Goal: Task Accomplishment & Management: Use online tool/utility

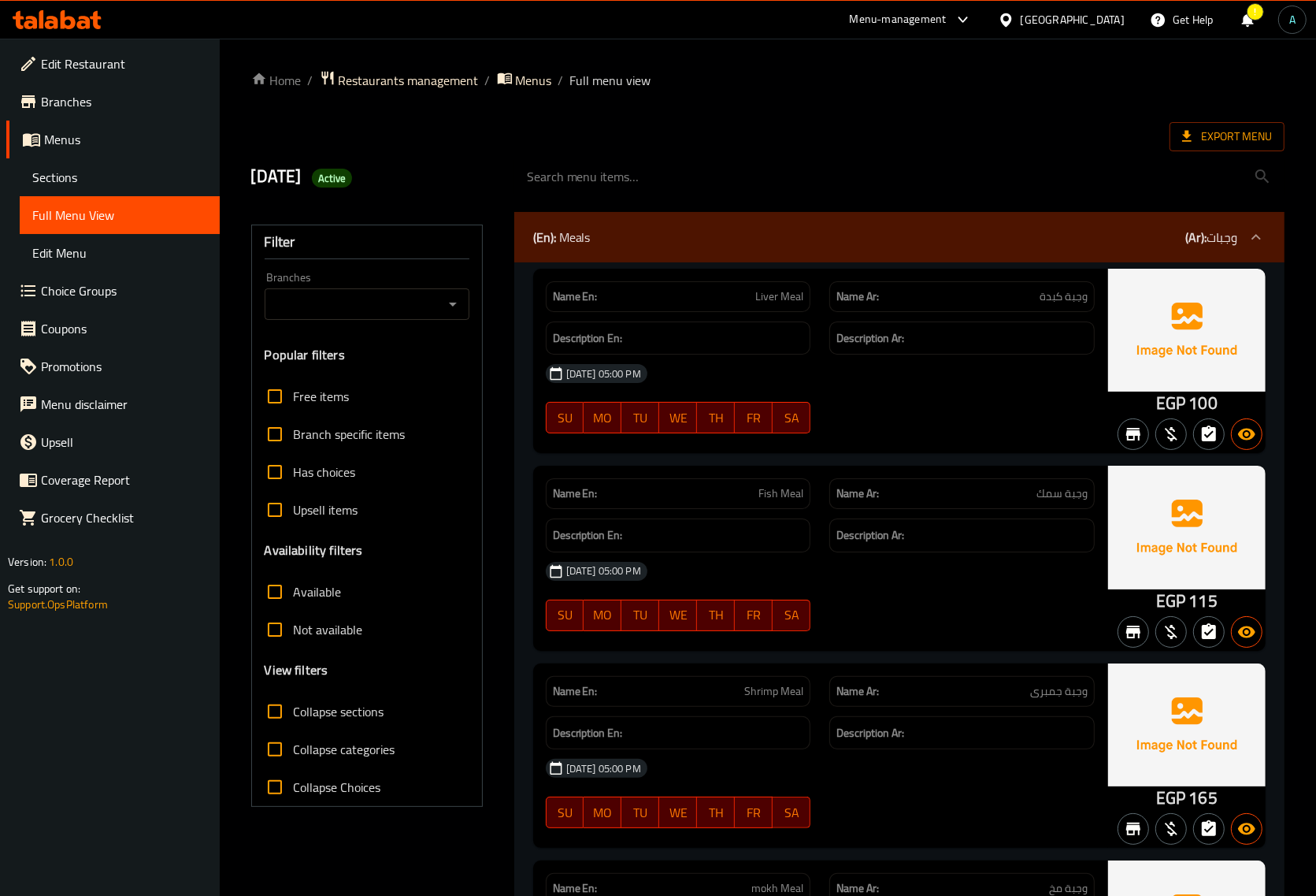
click at [79, 24] on icon at bounding box center [83, 22] width 13 height 13
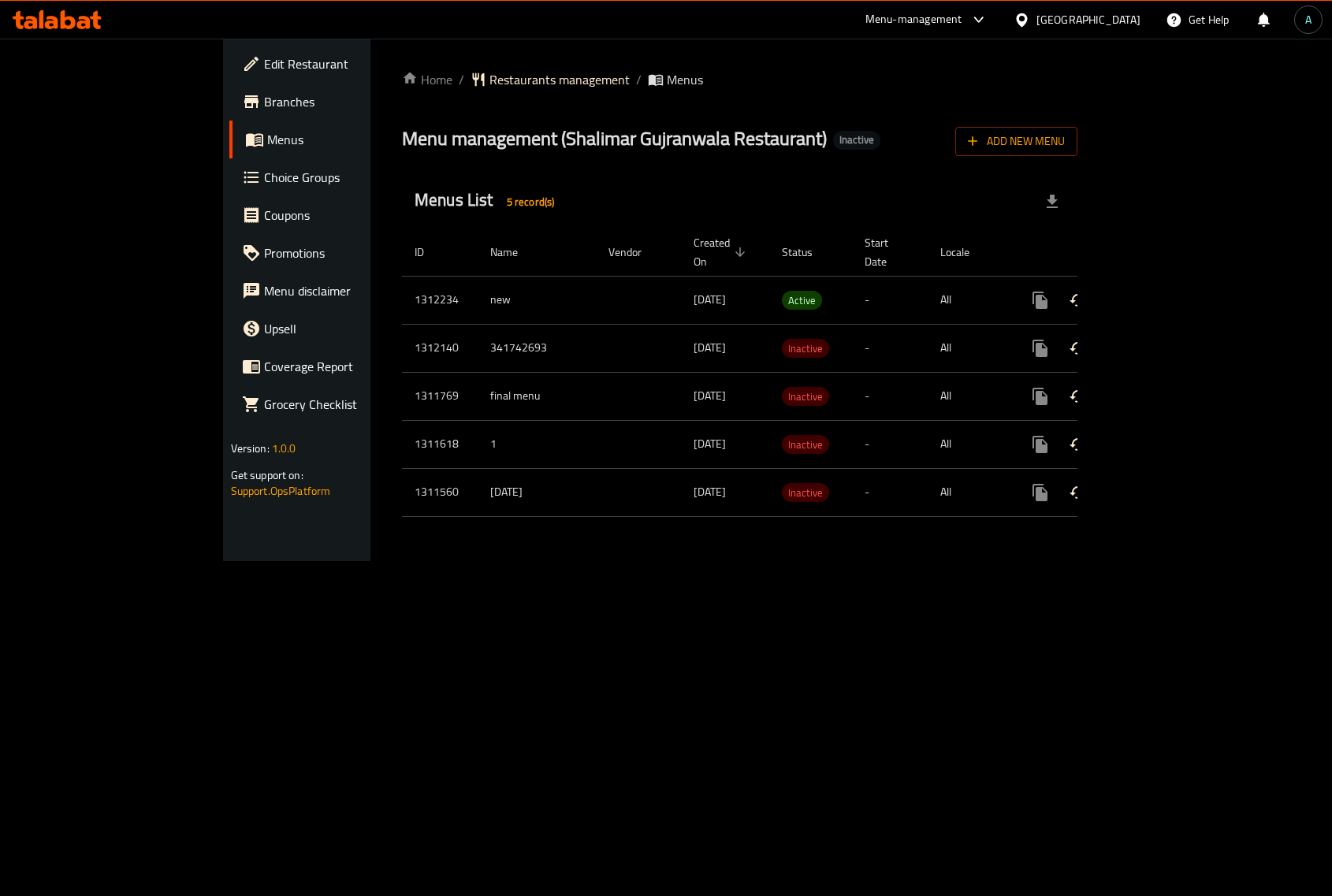
click at [1108, 561] on div "Home / Restaurants management / Menus Menu management ( [PERSON_NAME] Restauran…" at bounding box center [739, 299] width 738 height 522
click at [1173, 281] on link "enhanced table" at bounding box center [1154, 299] width 37 height 37
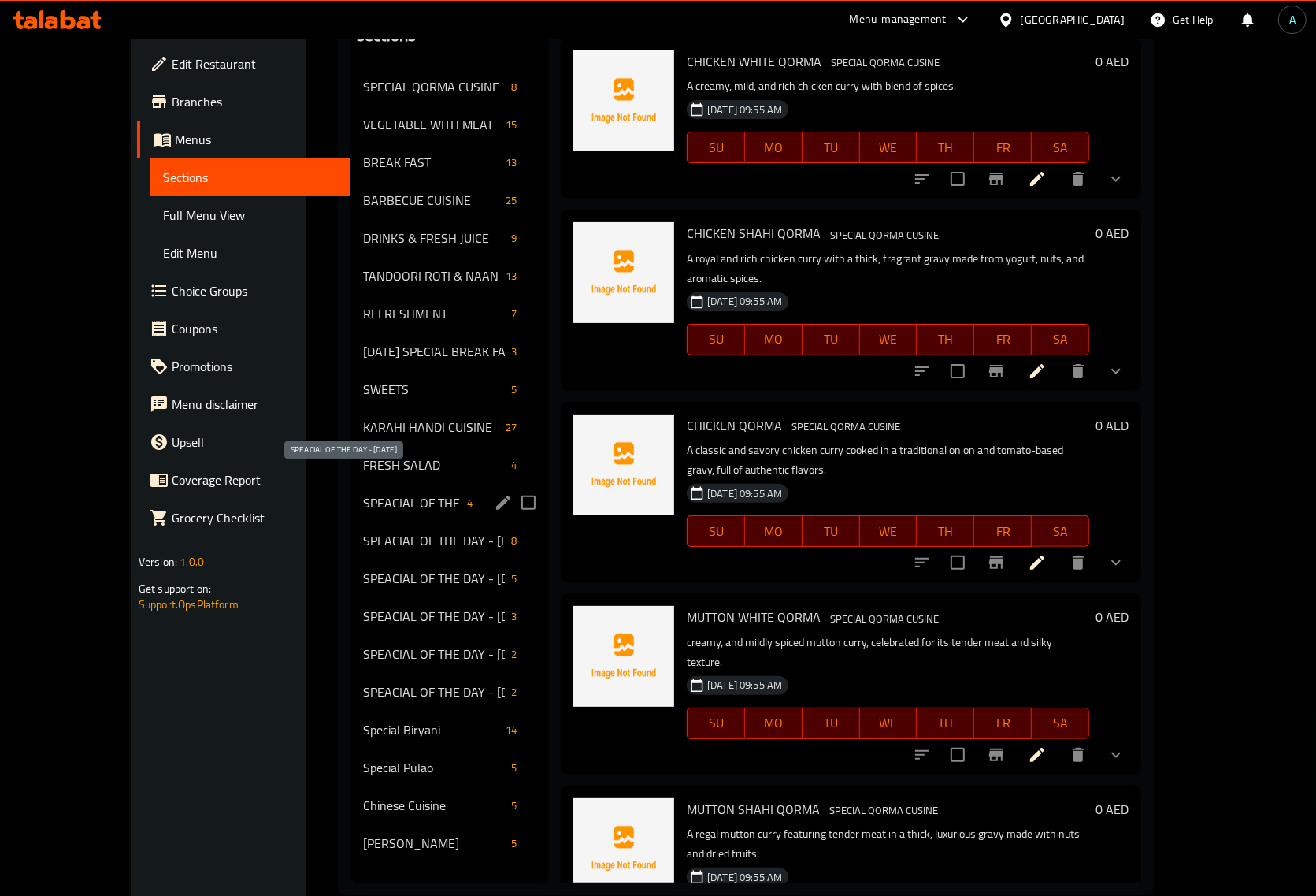
scroll to position [222, 0]
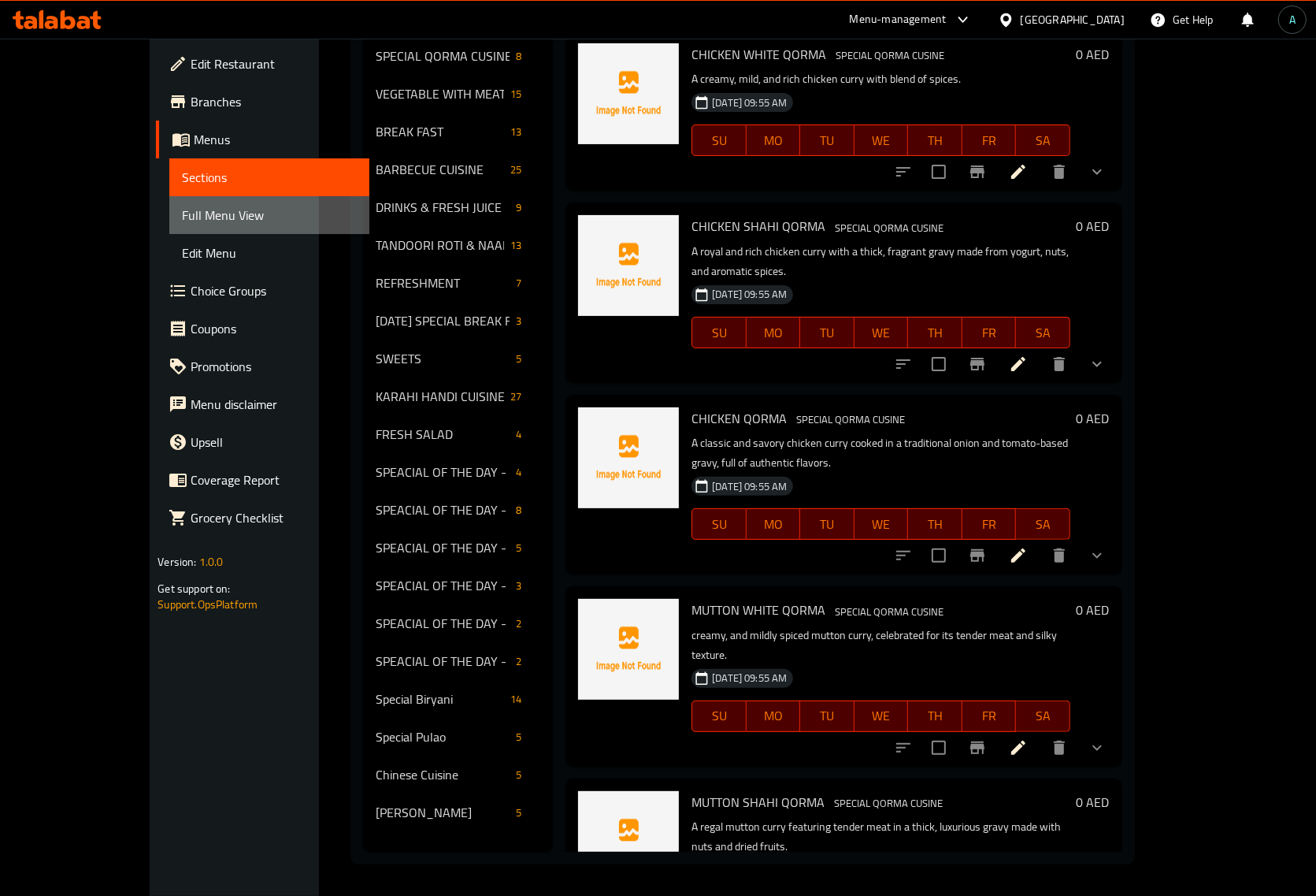
click at [182, 214] on span "Full Menu View" at bounding box center [270, 215] width 175 height 19
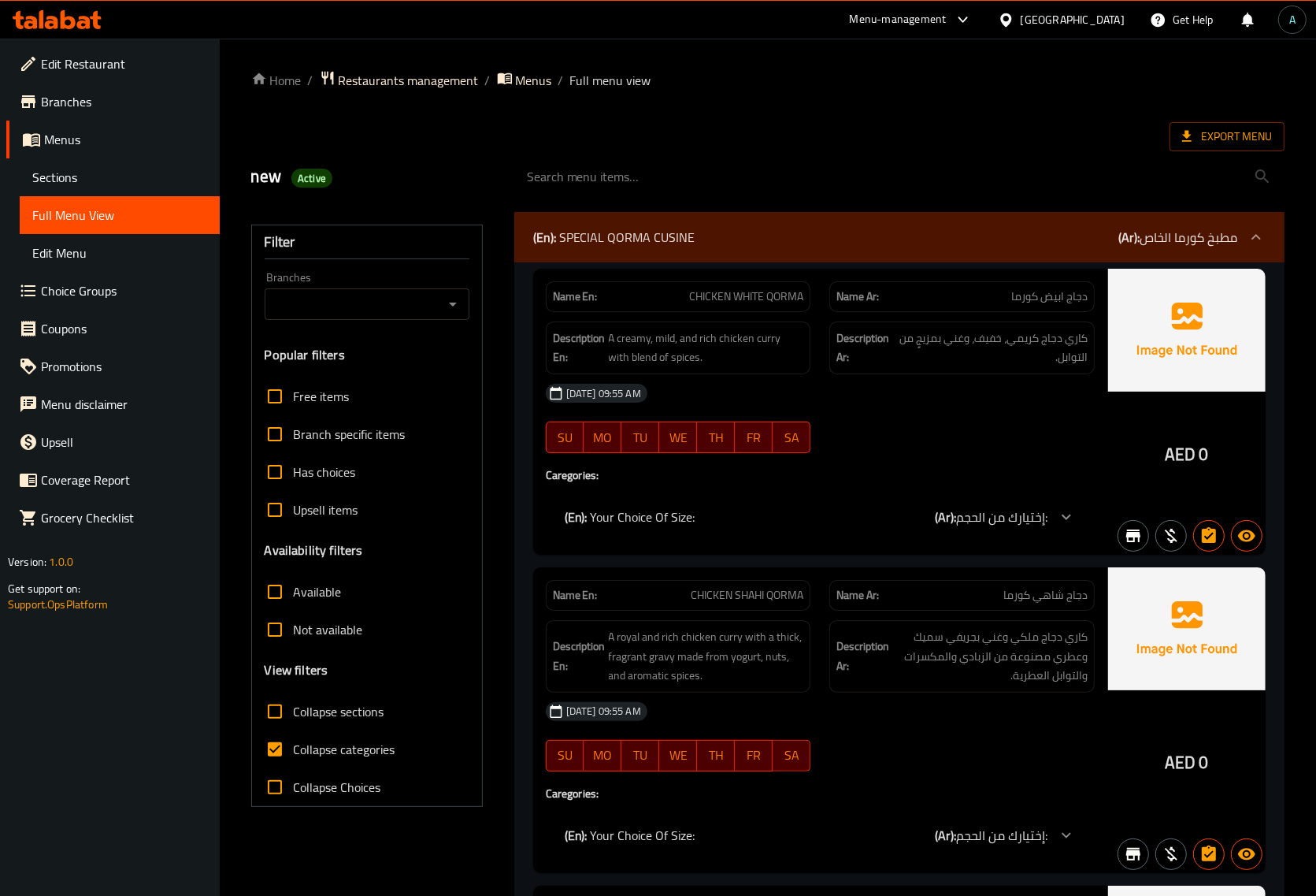
click at [339, 756] on span "Collapse categories" at bounding box center [344, 749] width 102 height 19
click at [294, 756] on input "Collapse categories" at bounding box center [274, 748] width 37 height 37
checkbox input "false"
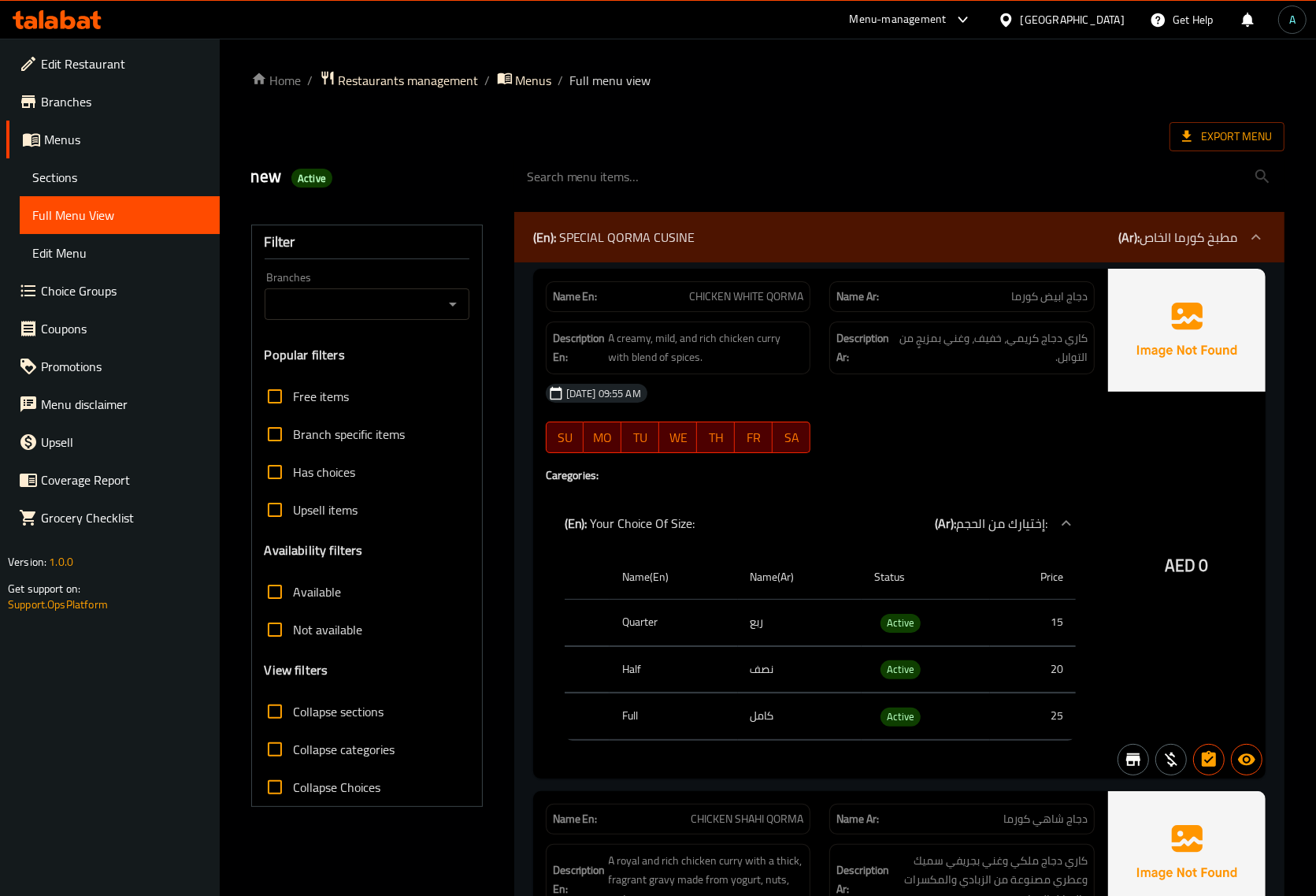
click at [336, 718] on span "Collapse sections" at bounding box center [339, 712] width 90 height 19
click at [294, 718] on input "Collapse sections" at bounding box center [274, 711] width 37 height 37
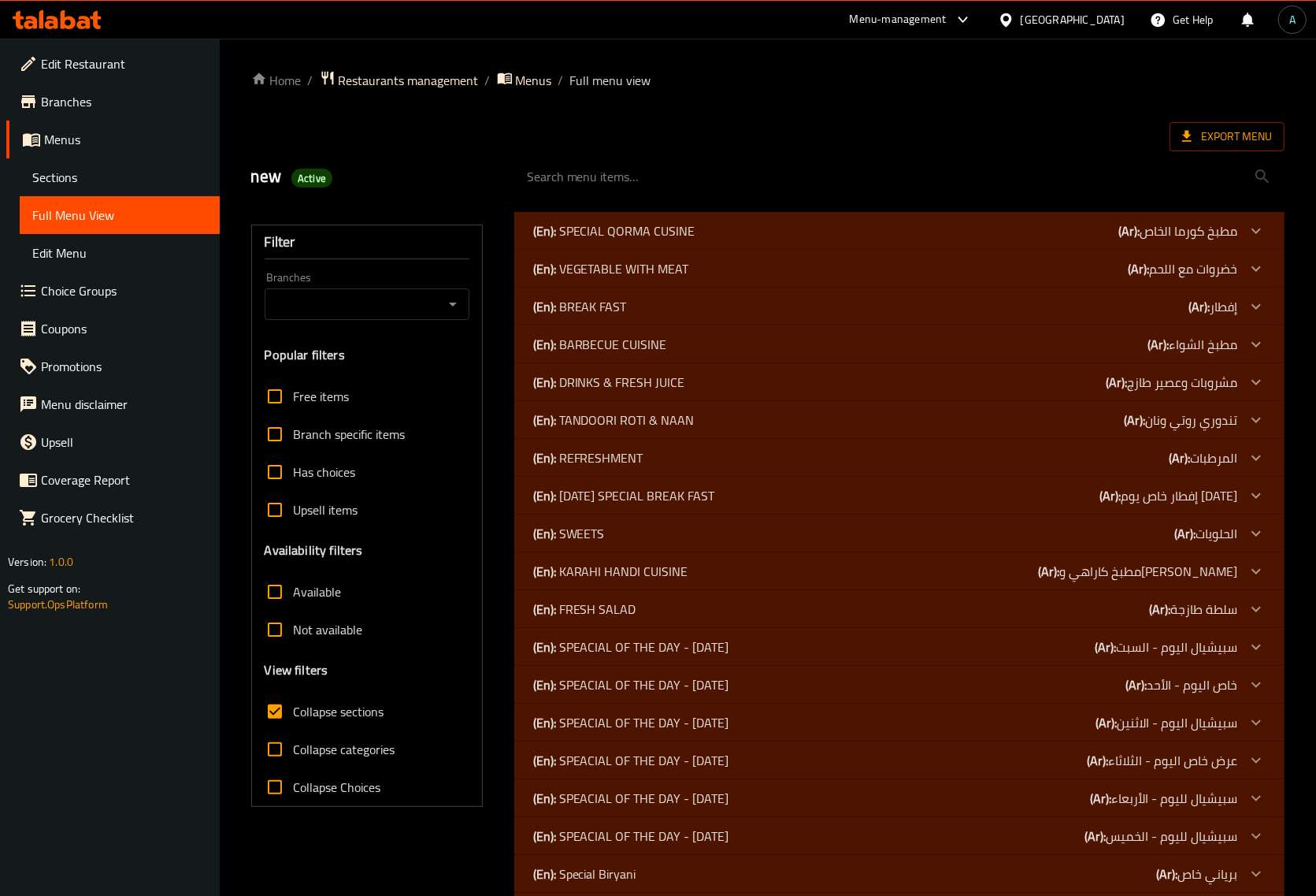
click at [491, 672] on div "Filter Branches Branches Popular filters Free items Branch specific items Has c…" at bounding box center [373, 608] width 263 height 813
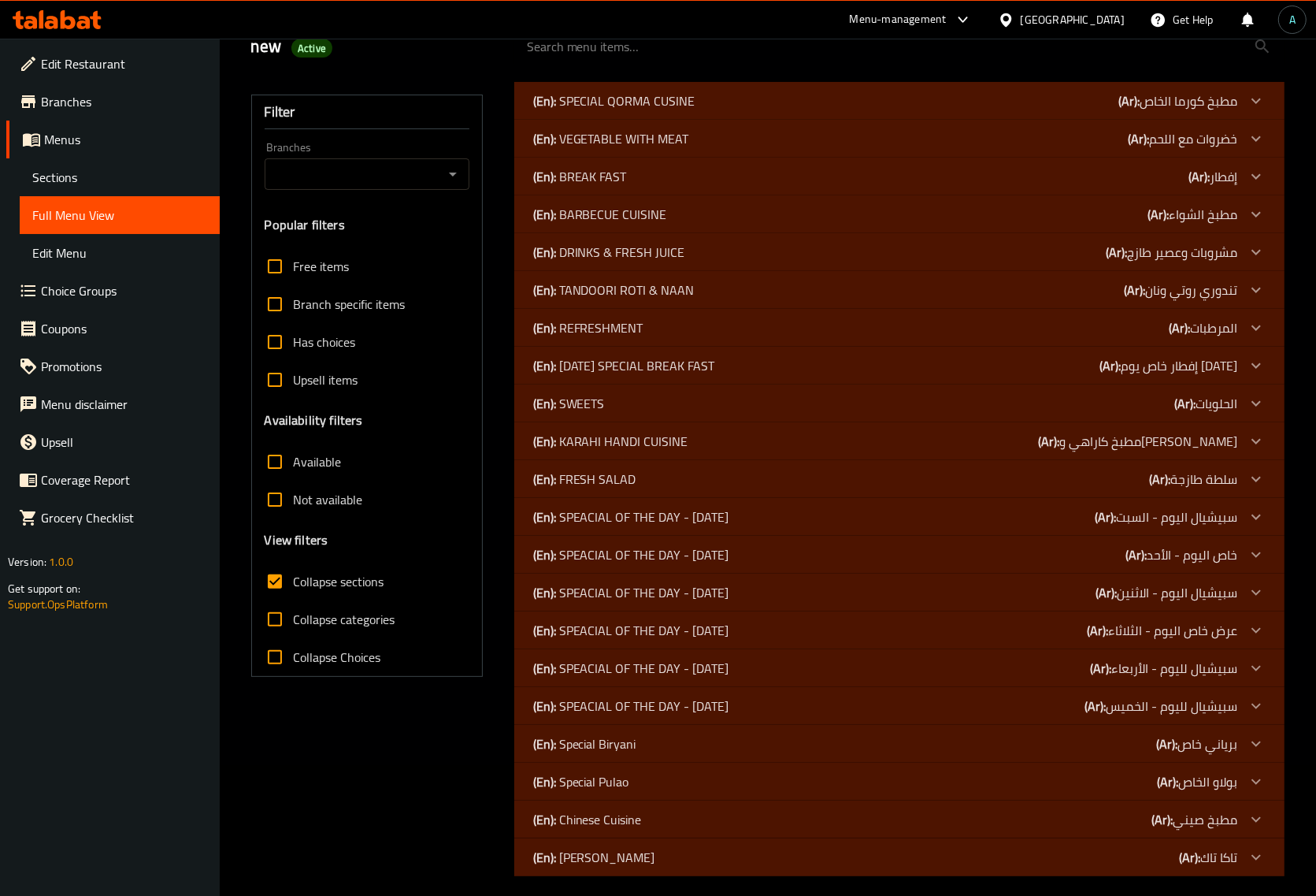
scroll to position [142, 0]
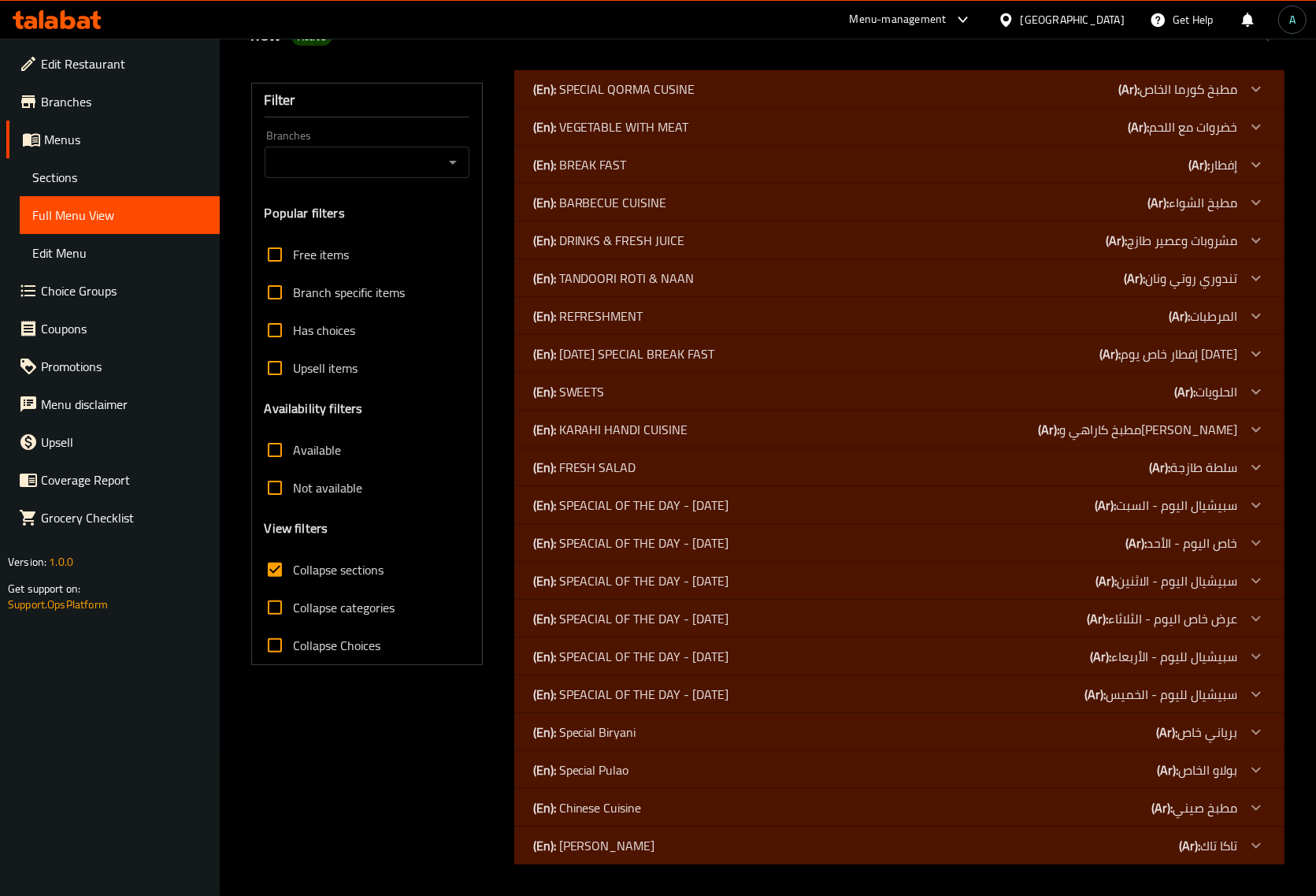
click at [513, 624] on div "(En): SPECIAL QORMA CUSINE (Ar): مطبخ كورما الخاص Name En: CHICKEN WHITE QORMA …" at bounding box center [899, 466] width 789 height 813
click at [302, 571] on span "Collapse sections" at bounding box center [339, 570] width 90 height 19
click at [294, 571] on input "Collapse sections" at bounding box center [274, 569] width 37 height 37
checkbox input "false"
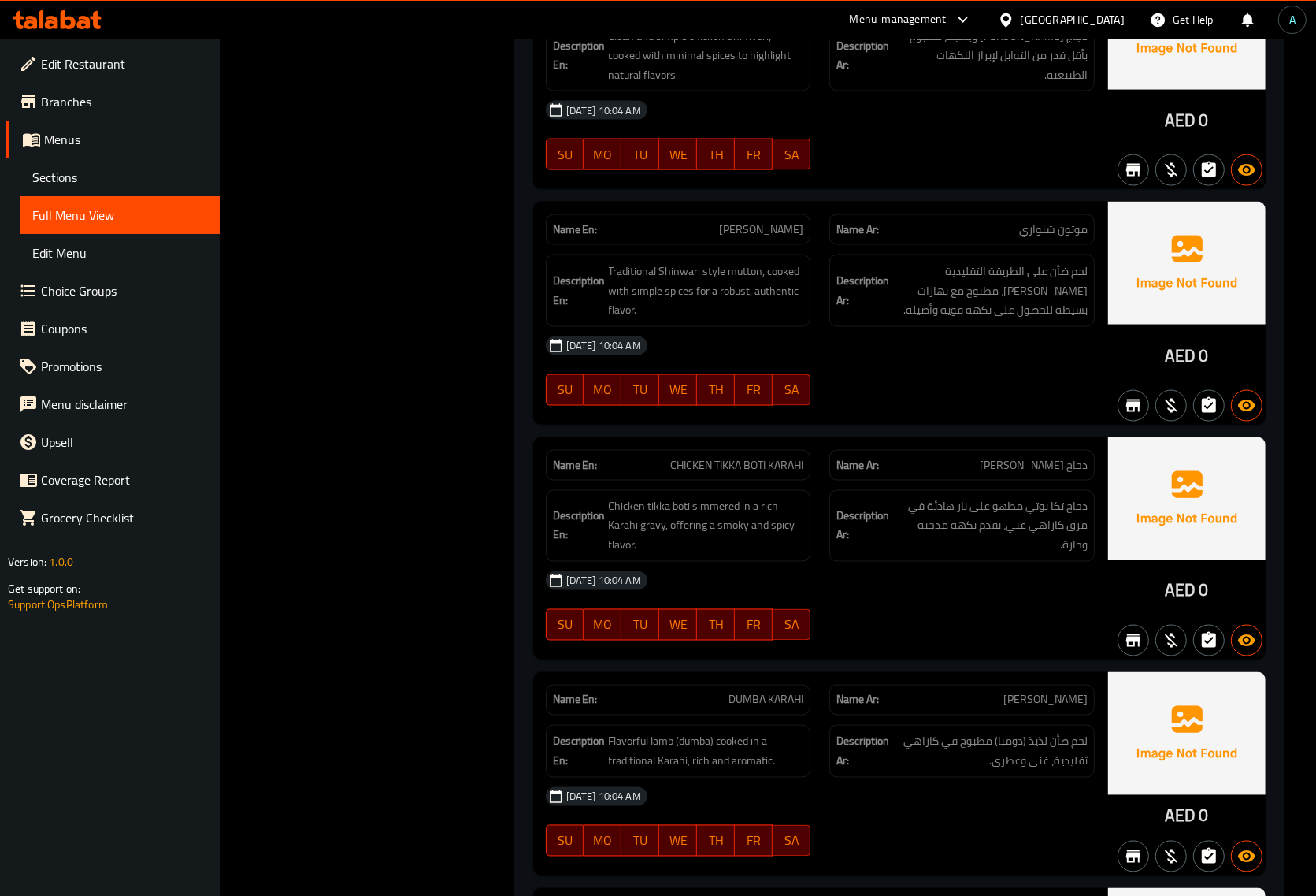
scroll to position [39122, 0]
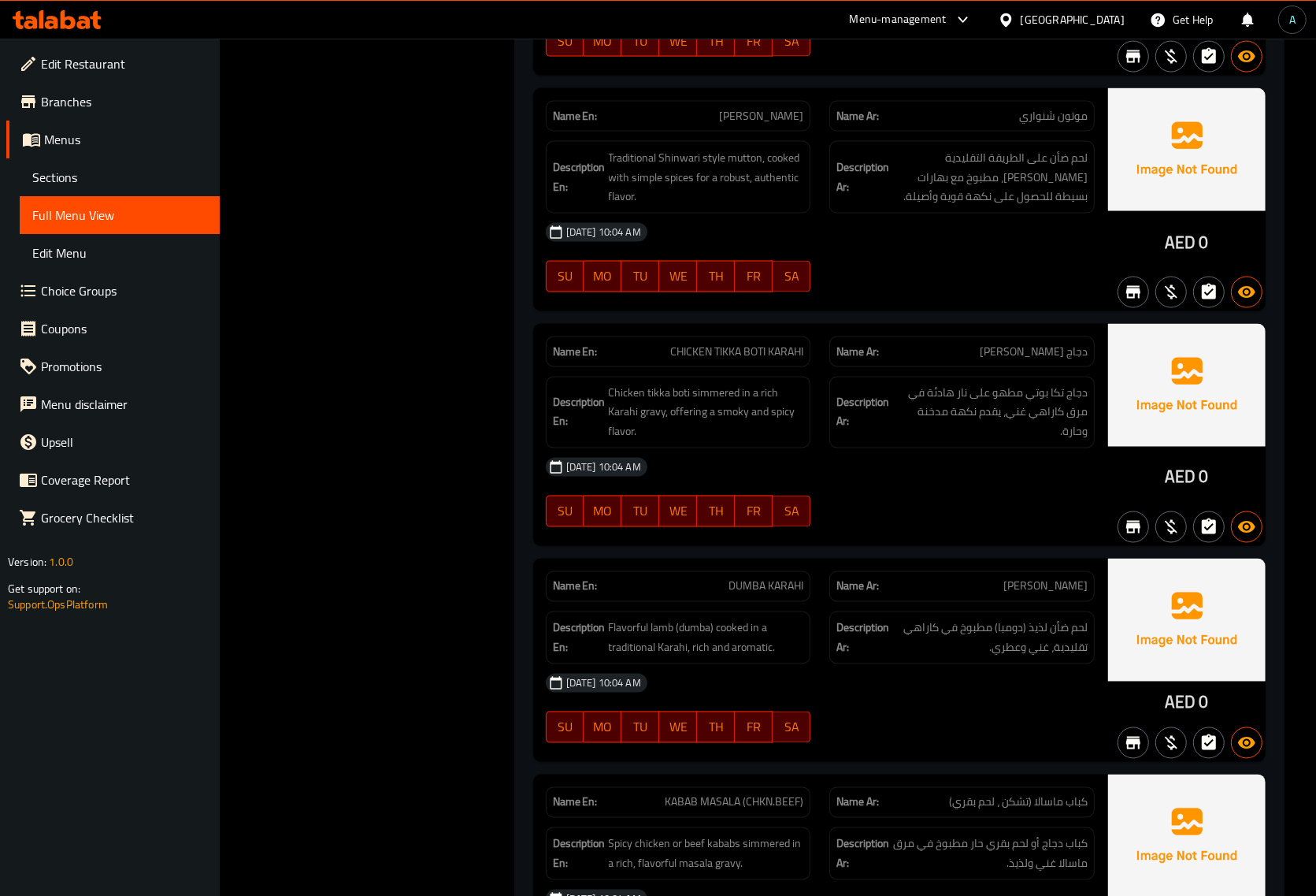
click at [739, 442] on span "Chicken tikka boti simmered in a rich Karahi gravy, offering a smoky and spicy …" at bounding box center [707, 413] width 196 height 59
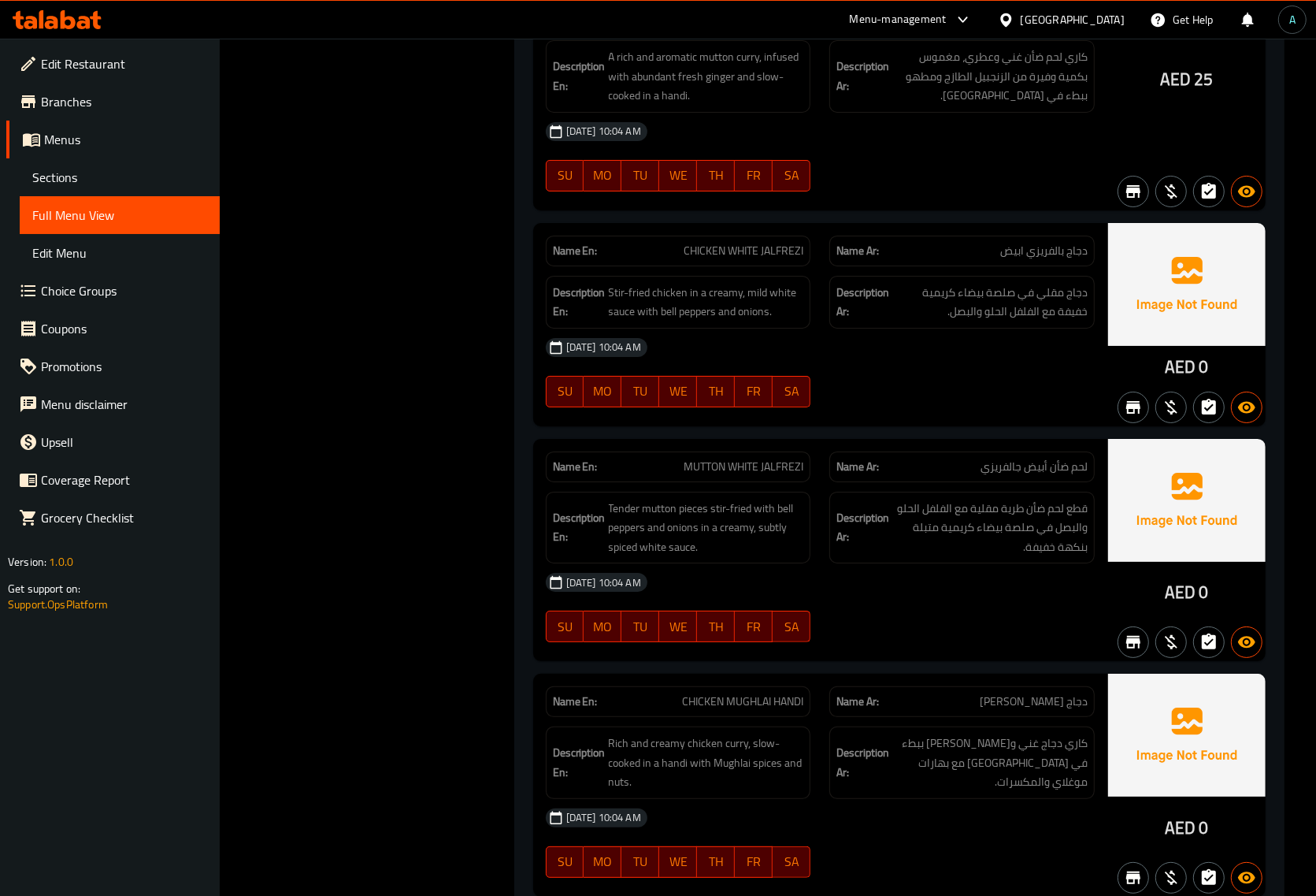
scroll to position [36857, 0]
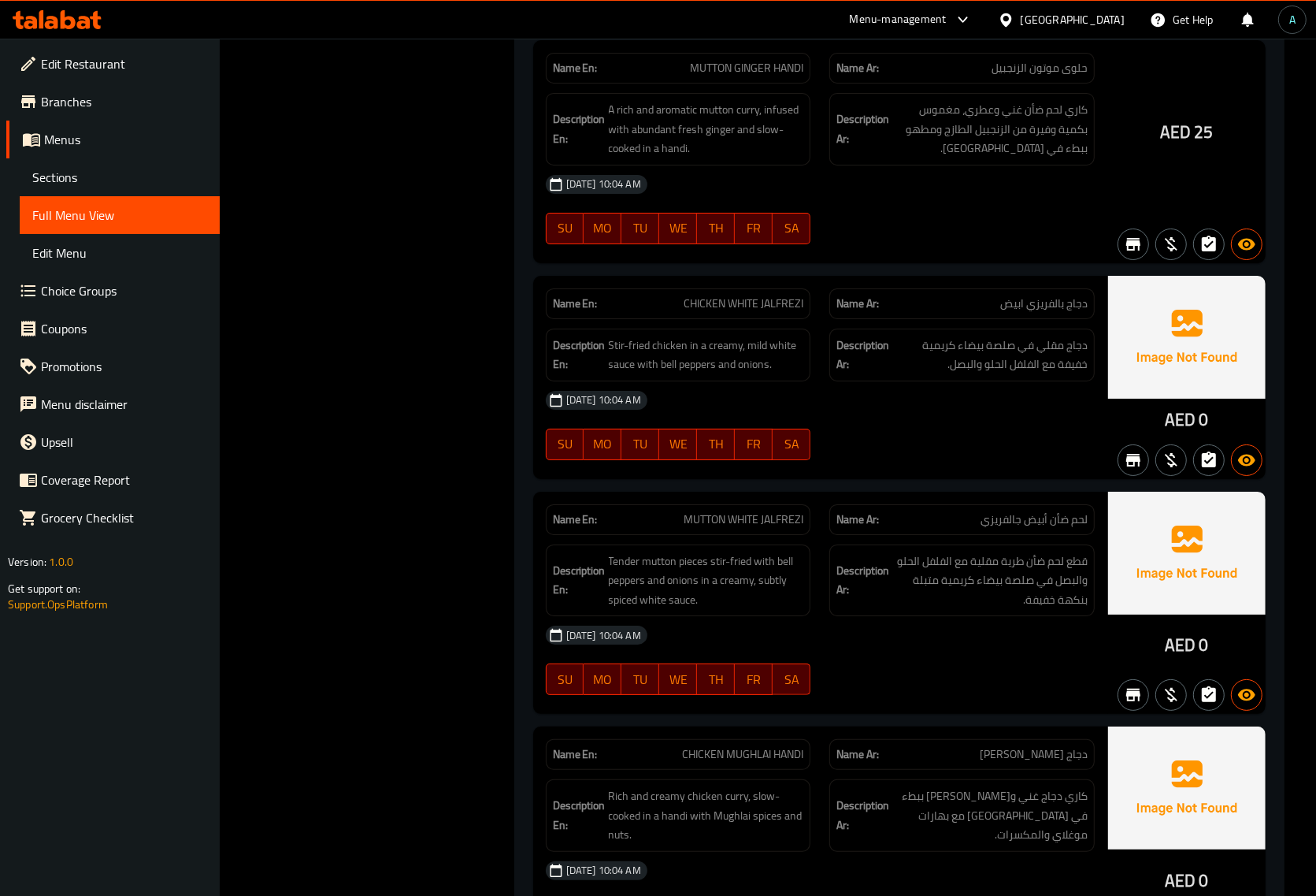
click at [748, 312] on span "CHICKEN WHITE JALFREZI" at bounding box center [743, 303] width 120 height 16
click at [746, 312] on span "CHICKEN WHITE JALFREZI" at bounding box center [743, 303] width 120 height 16
copy span "CHICKEN WHITE JALFREZI"
click at [738, 528] on span "MUTTON WHITE JALFREZI" at bounding box center [743, 519] width 120 height 16
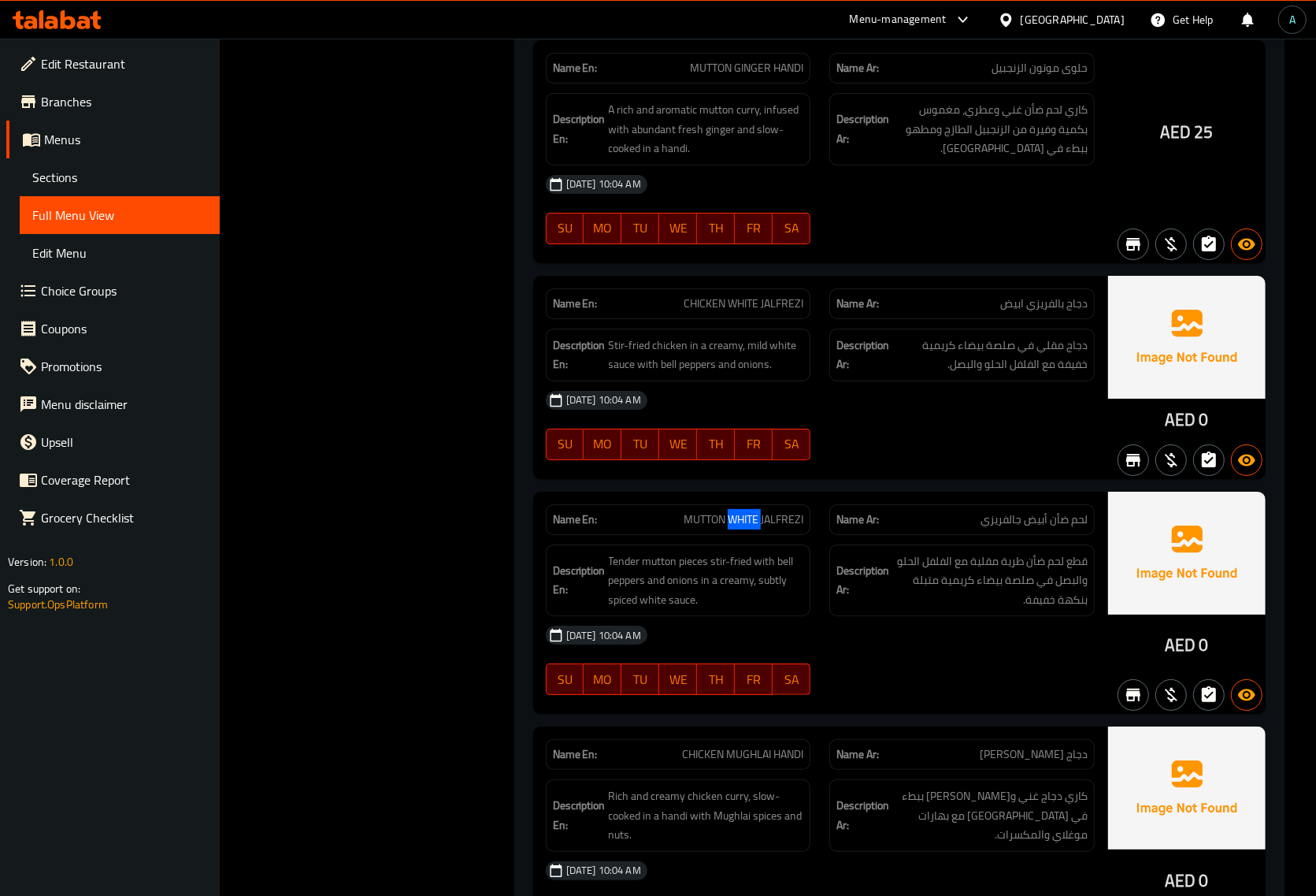
click at [738, 528] on span "MUTTON WHITE JALFREZI" at bounding box center [743, 519] width 120 height 16
copy span "MUTTON WHITE JALFREZI"
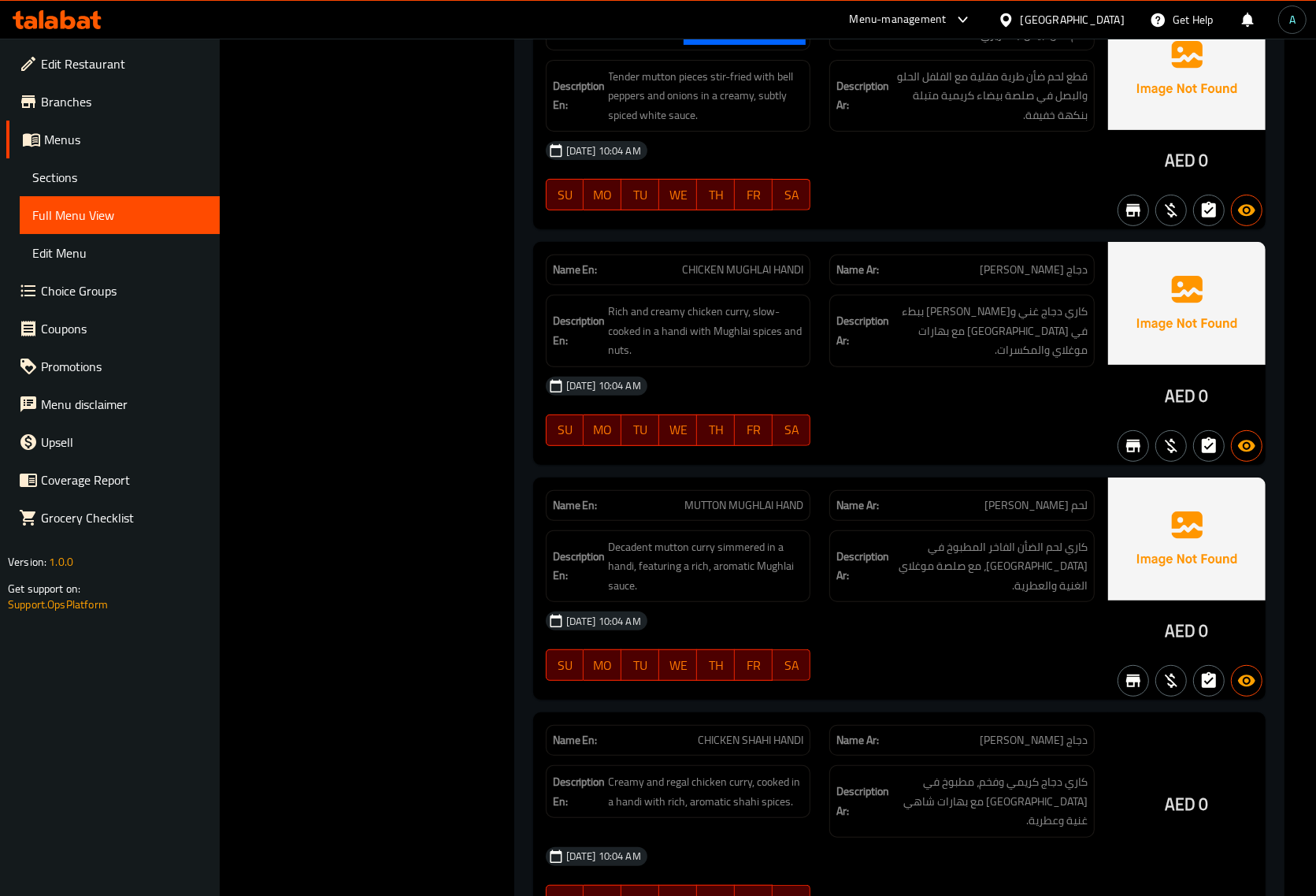
scroll to position [37349, 0]
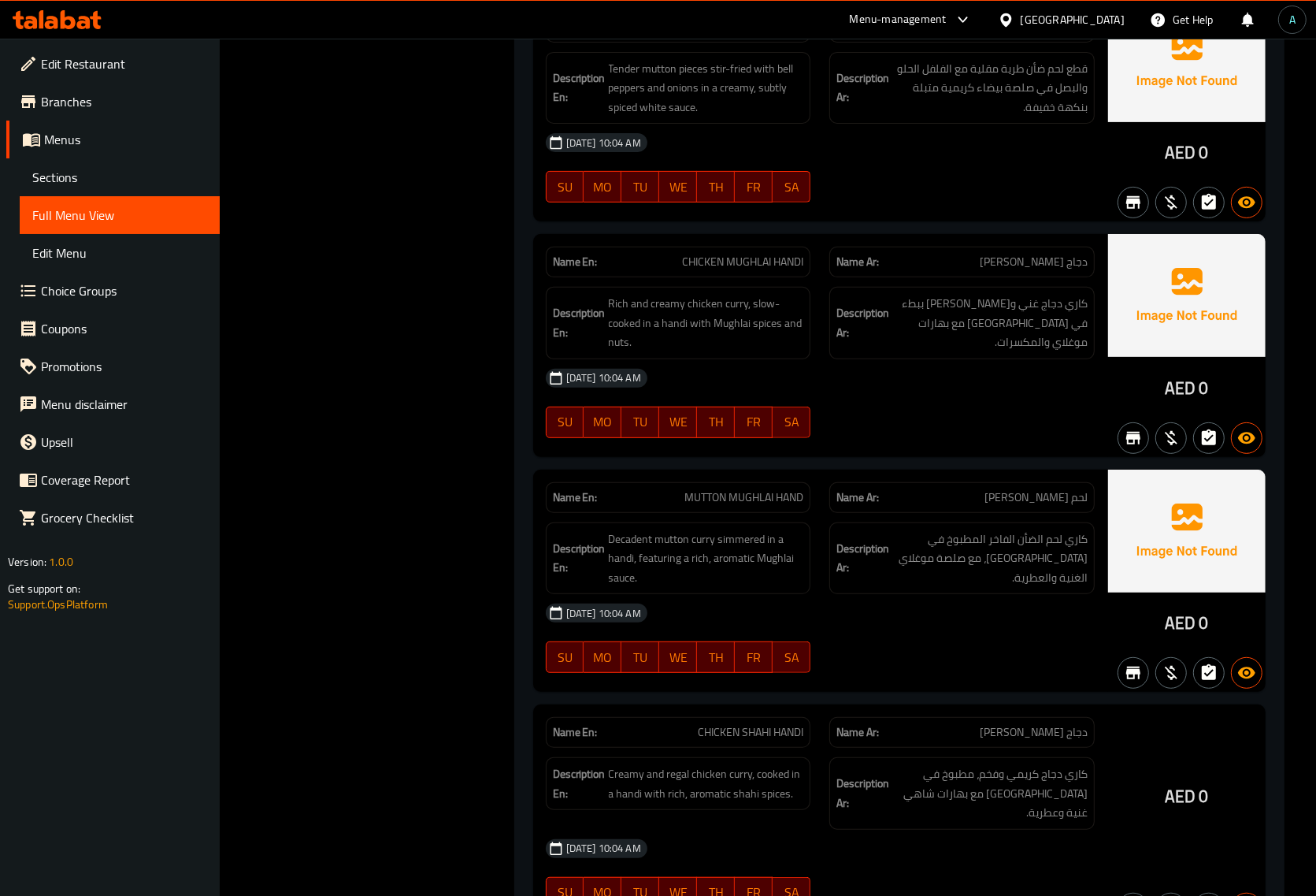
click at [742, 271] on span "CHICKEN MUGHLAI HANDI" at bounding box center [742, 261] width 121 height 16
copy span "CHICKEN MUGHLAI HANDI"
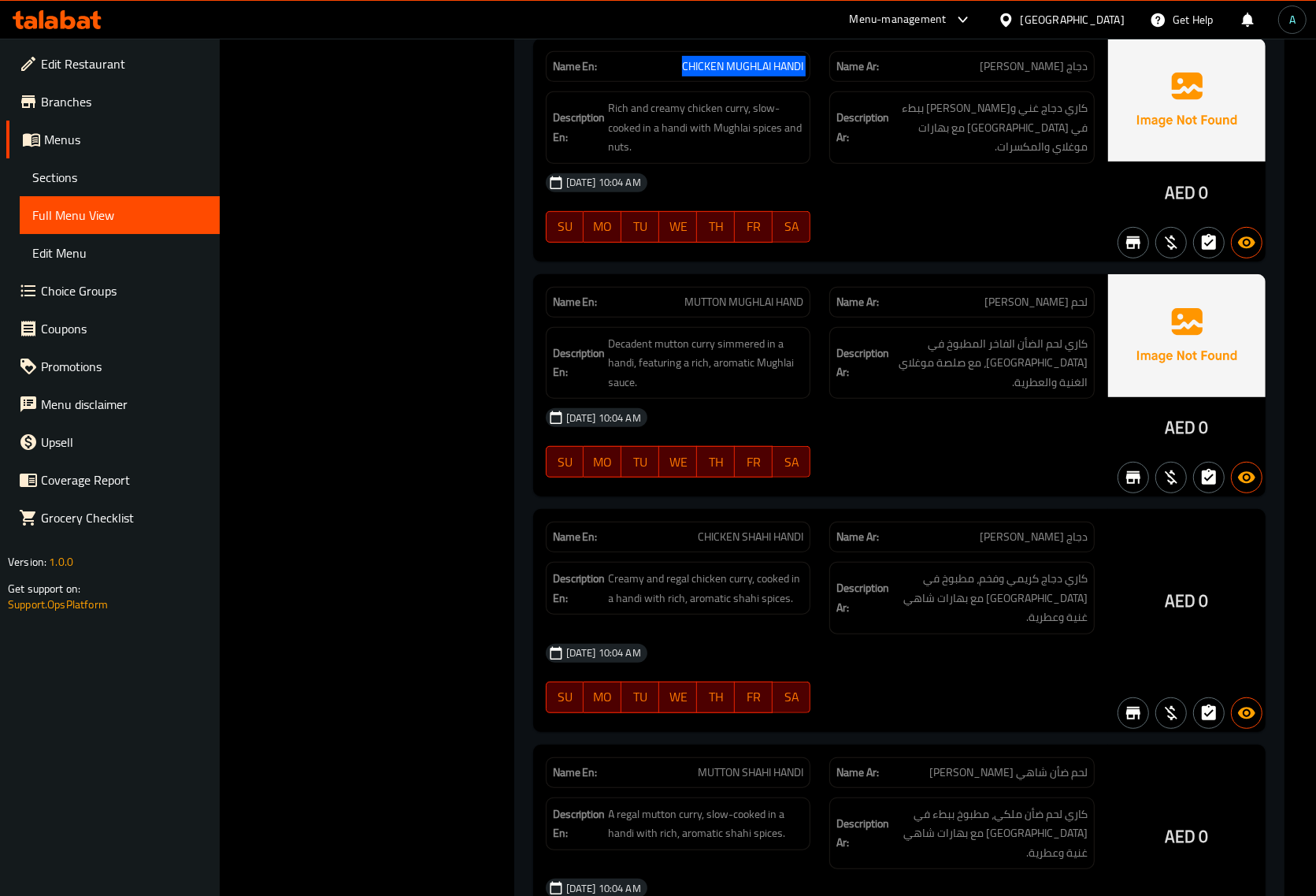
scroll to position [37546, 0]
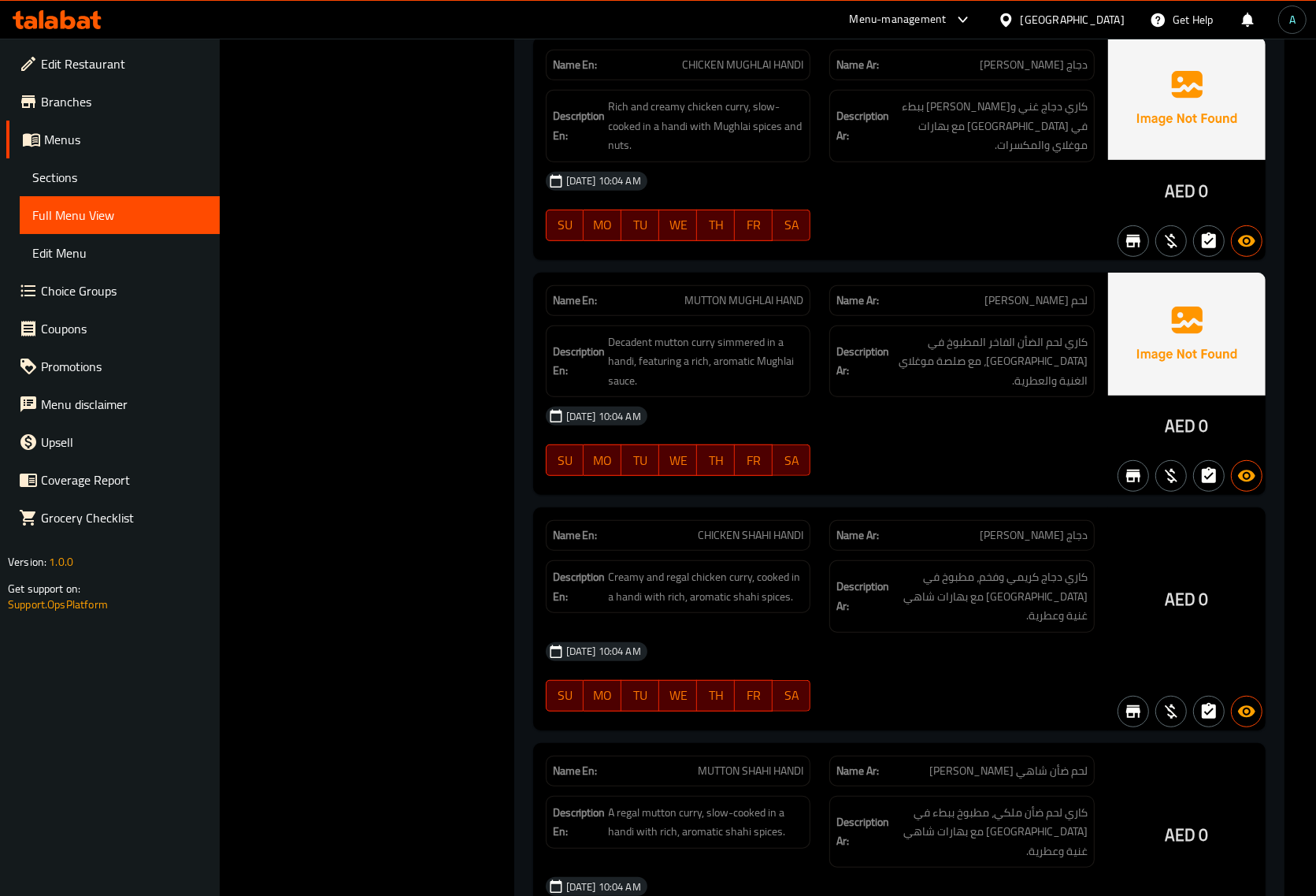
click at [750, 309] on span "MUTTON MUGHLAI HAND" at bounding box center [744, 300] width 119 height 16
copy span "MUTTON MUGHLAI HAND"
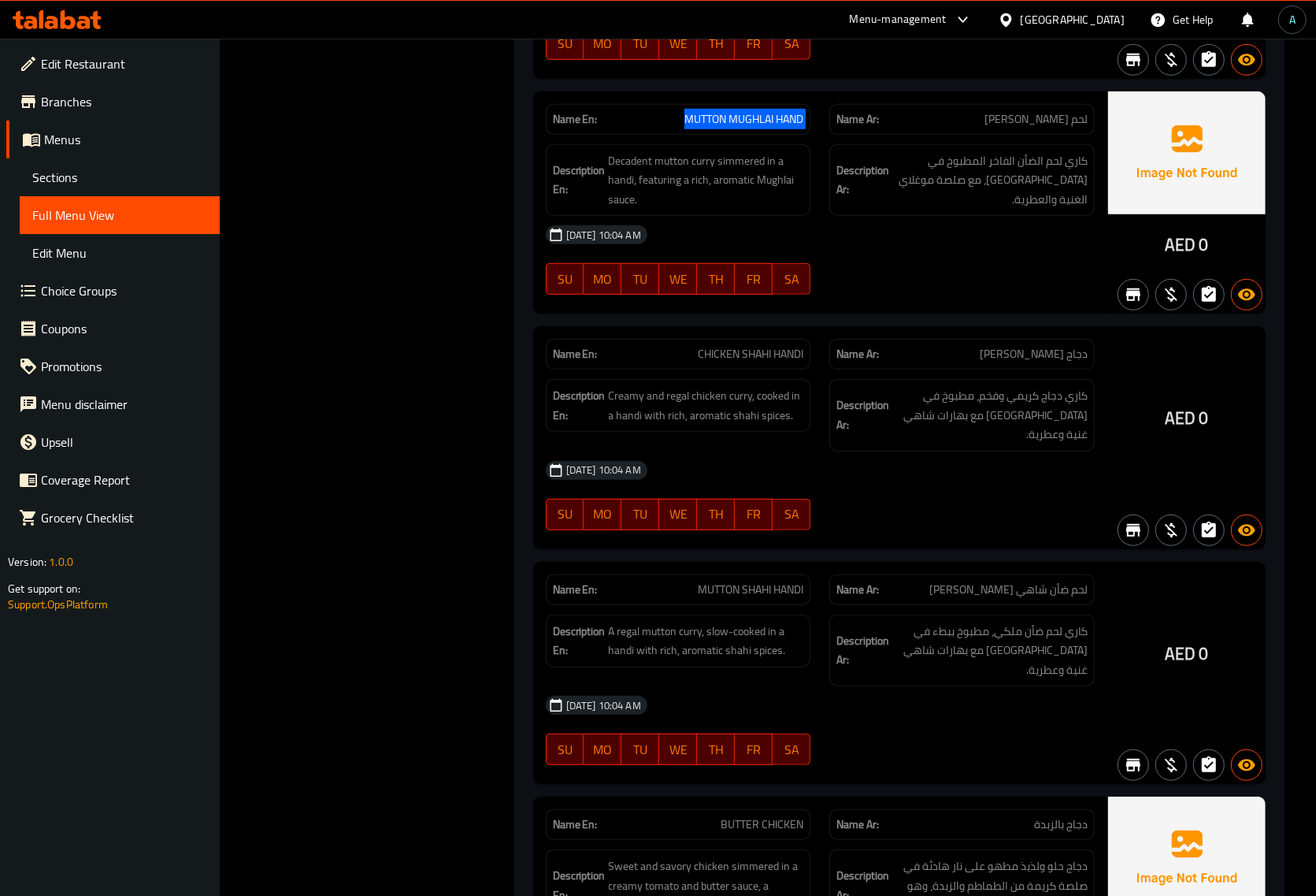
scroll to position [37743, 0]
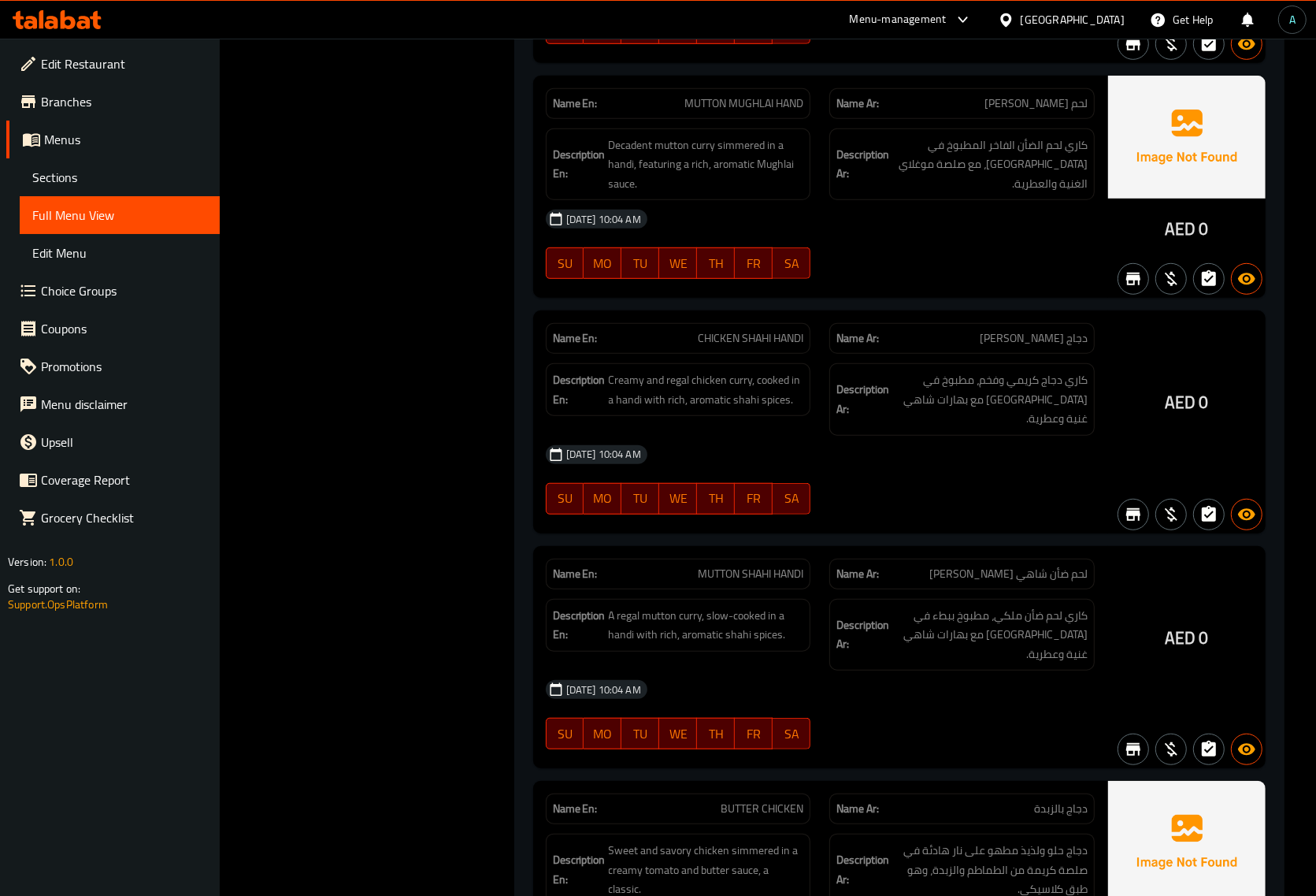
click at [746, 346] on span "CHICKEN SHAHI HANDI" at bounding box center [751, 338] width 106 height 16
copy span "CHICKEN SHAHI HANDI"
click at [746, 582] on span "MUTTON SHAHI HANDI" at bounding box center [751, 574] width 106 height 16
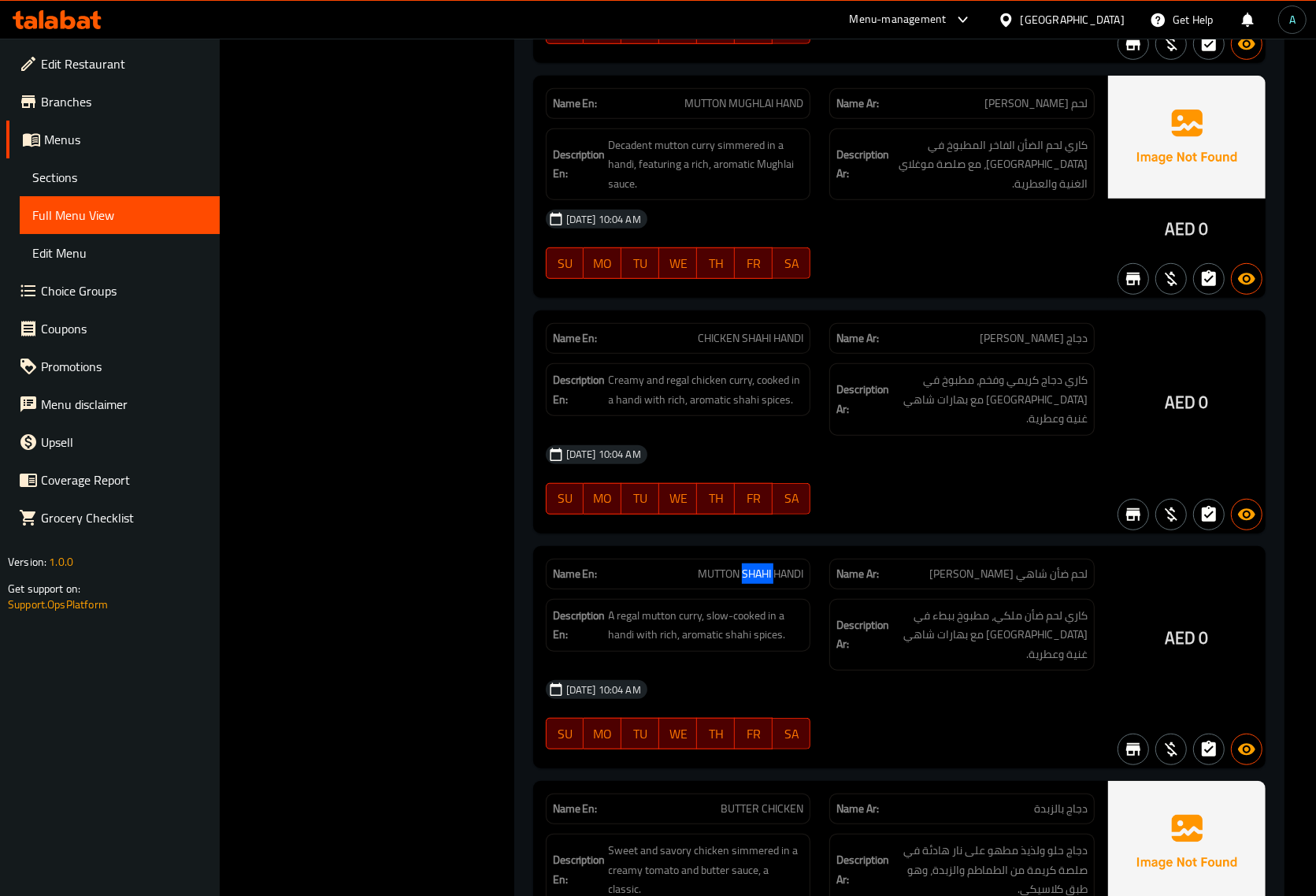
click at [746, 582] on span "MUTTON SHAHI HANDI" at bounding box center [751, 574] width 106 height 16
copy span "MUTTON SHAHI HANDI"
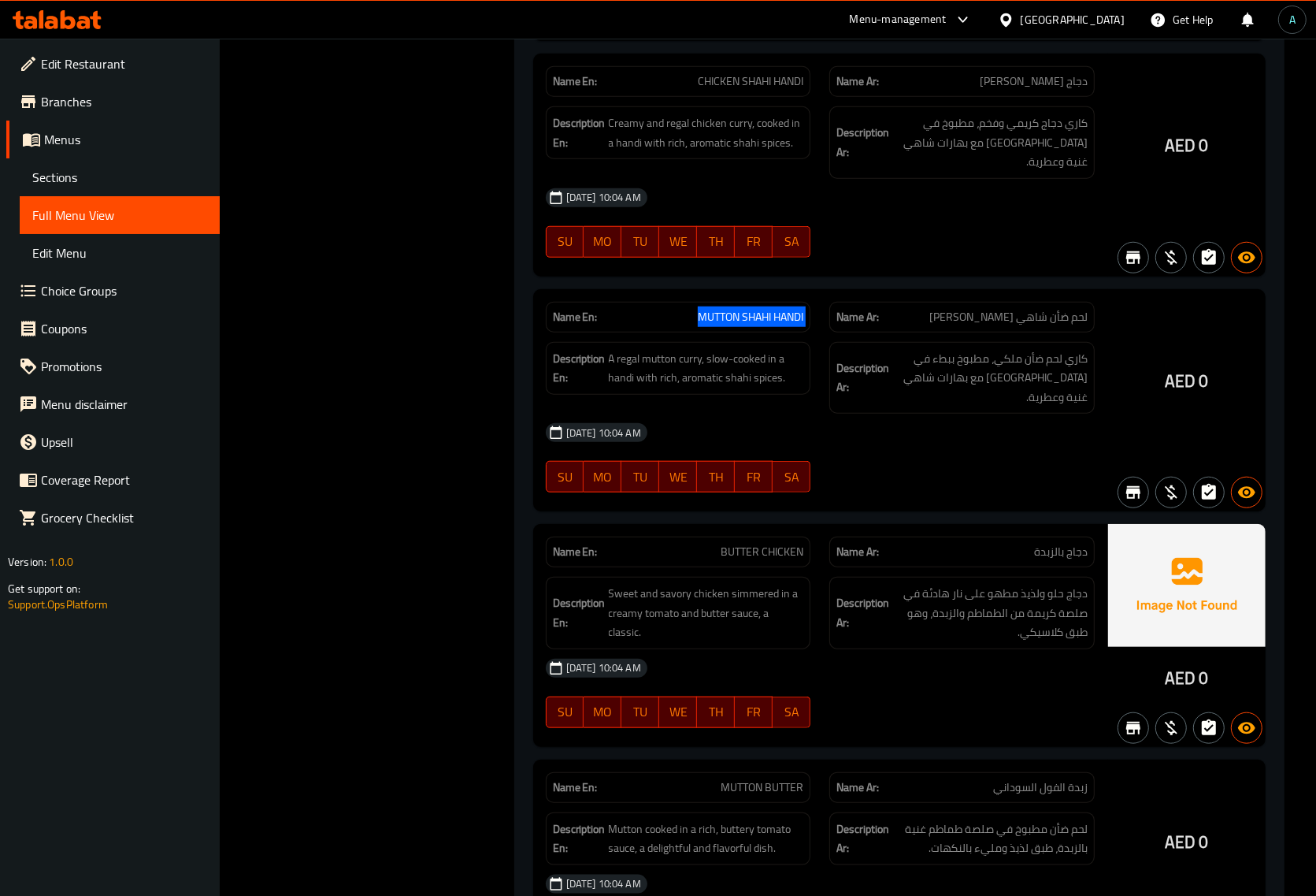
scroll to position [38039, 0]
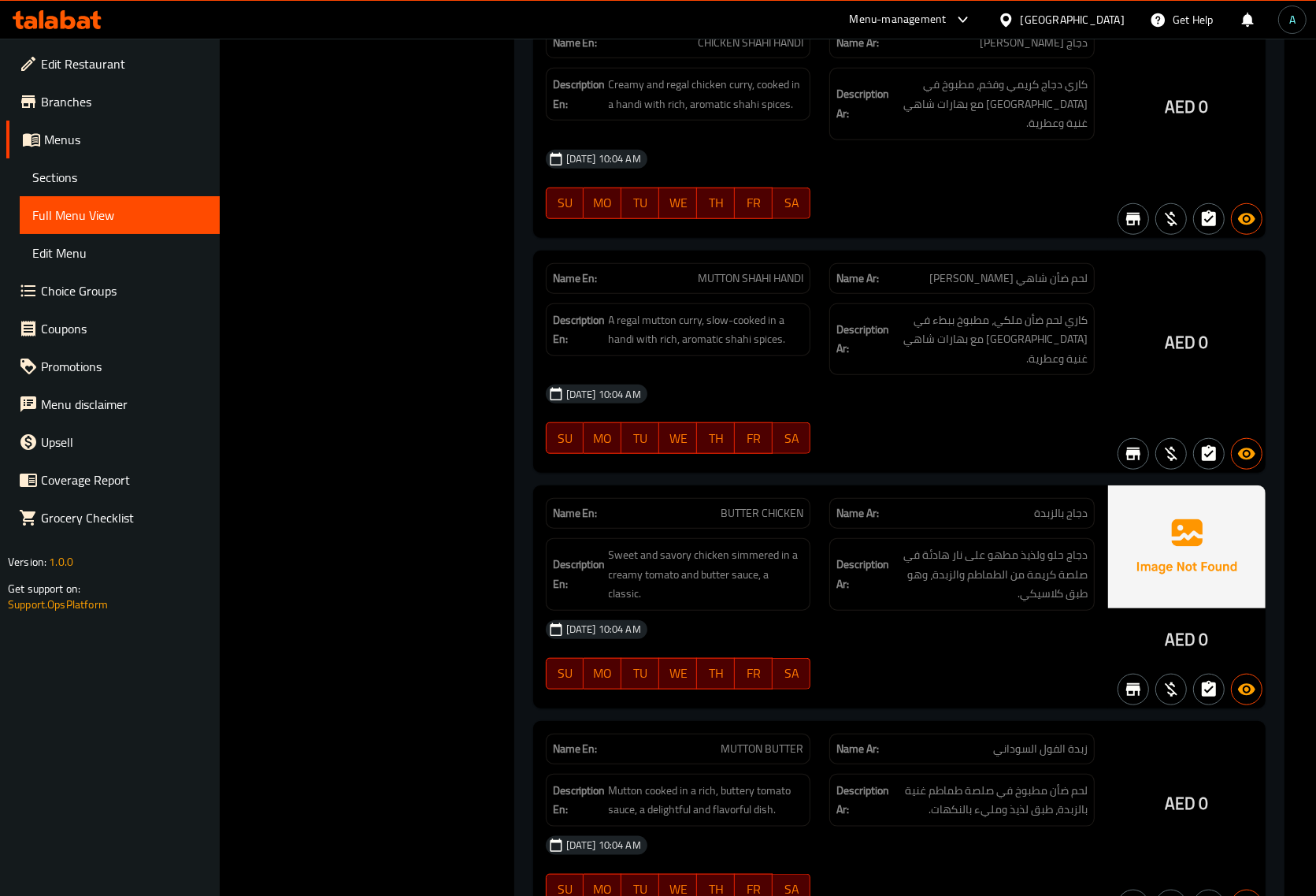
click at [750, 522] on span "BUTTER CHICKEN" at bounding box center [762, 512] width 82 height 16
copy span "BUTTER CHICKEN"
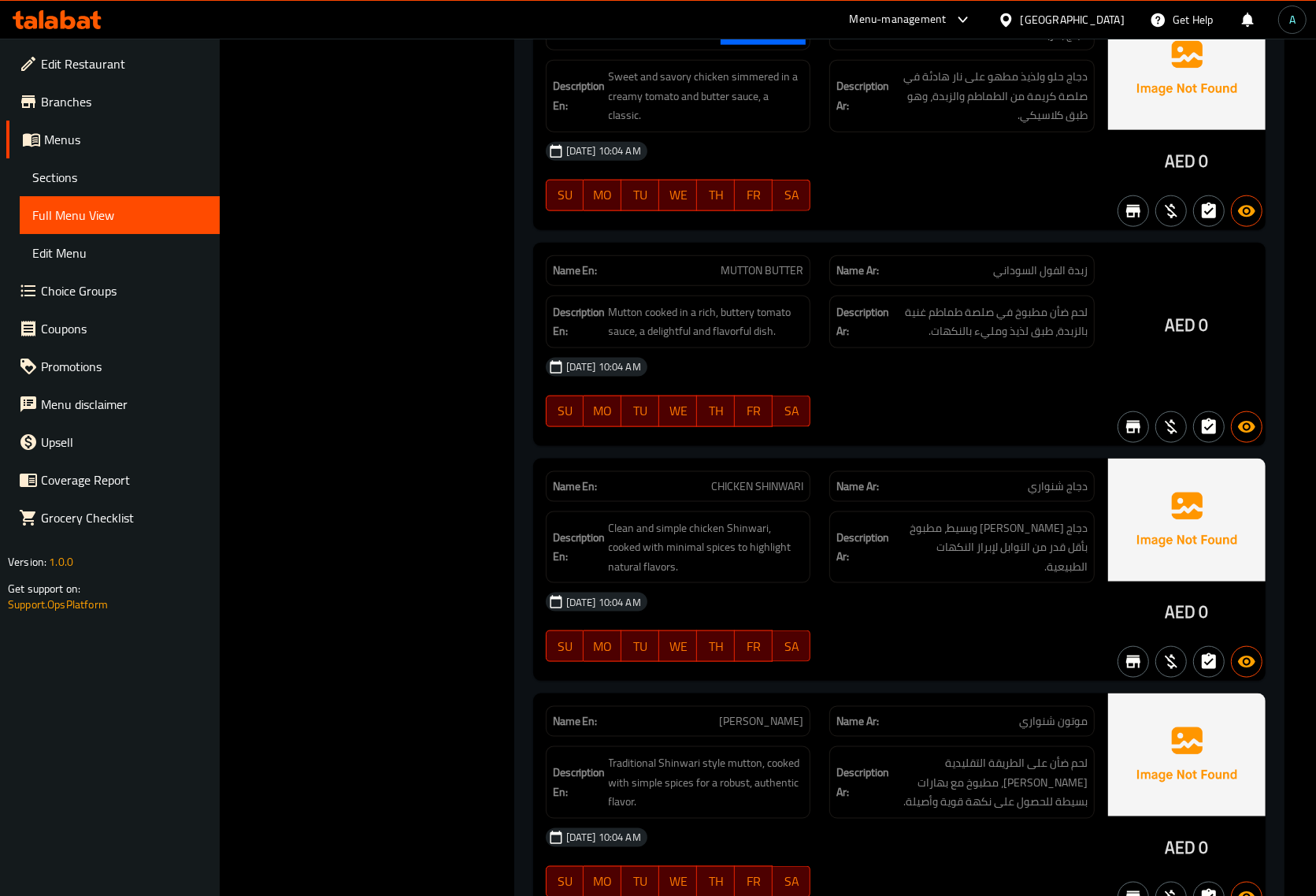
scroll to position [38531, 0]
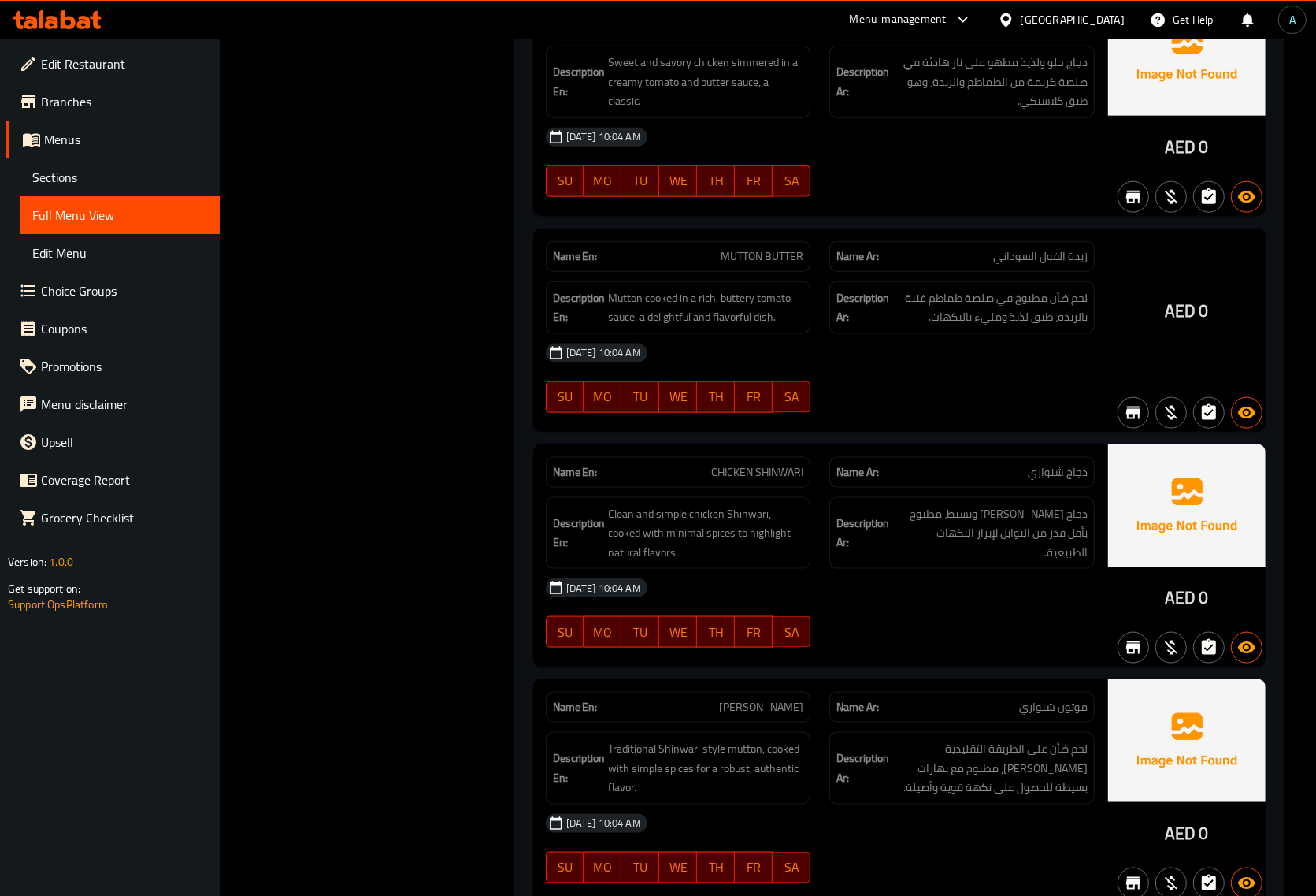
click at [772, 265] on span "MUTTON BUTTER" at bounding box center [762, 256] width 82 height 16
copy span "MUTTON BUTTER"
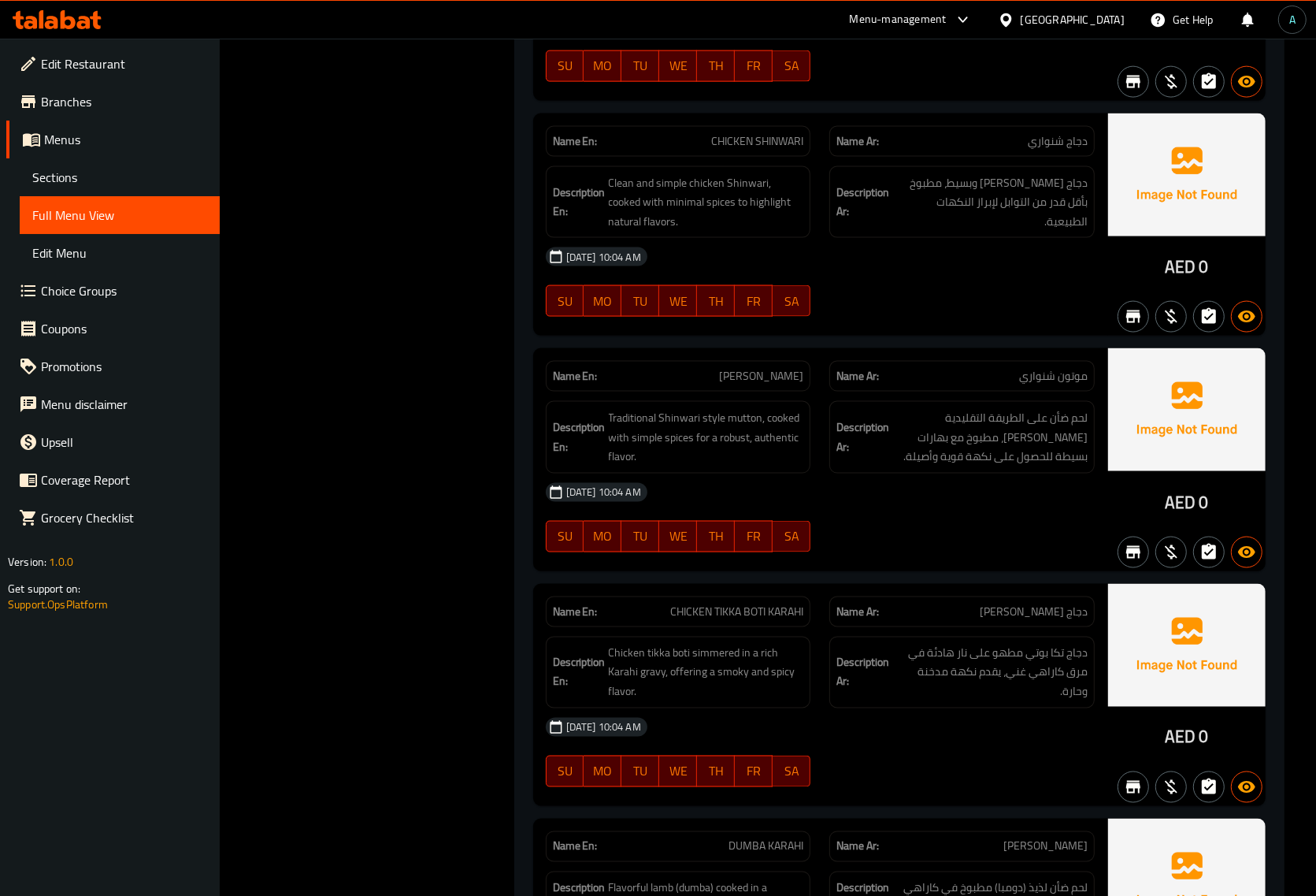
scroll to position [38826, 0]
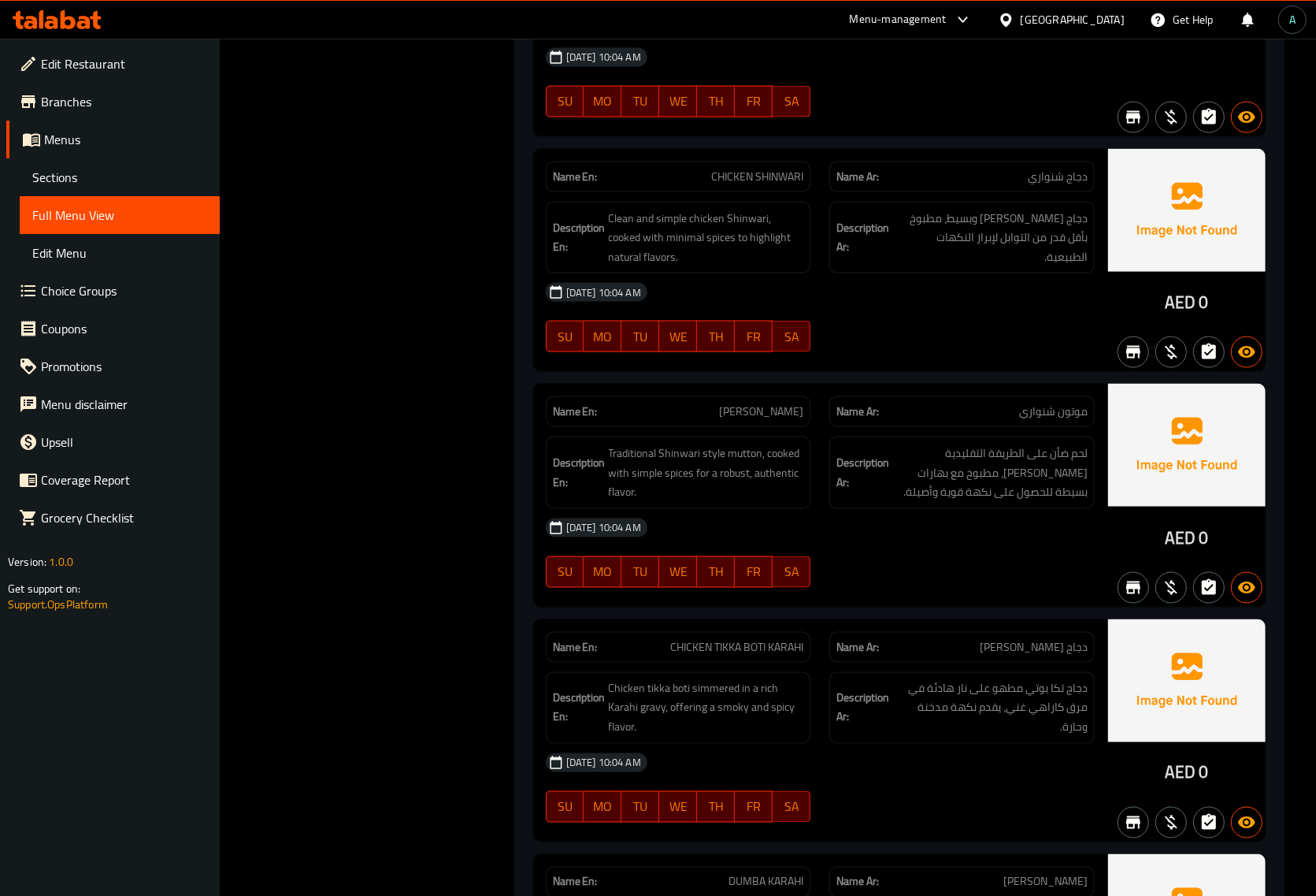
click at [760, 185] on span "CHICKEN SHINWARI" at bounding box center [758, 177] width 92 height 16
copy span "CHICKEN SHINWARI"
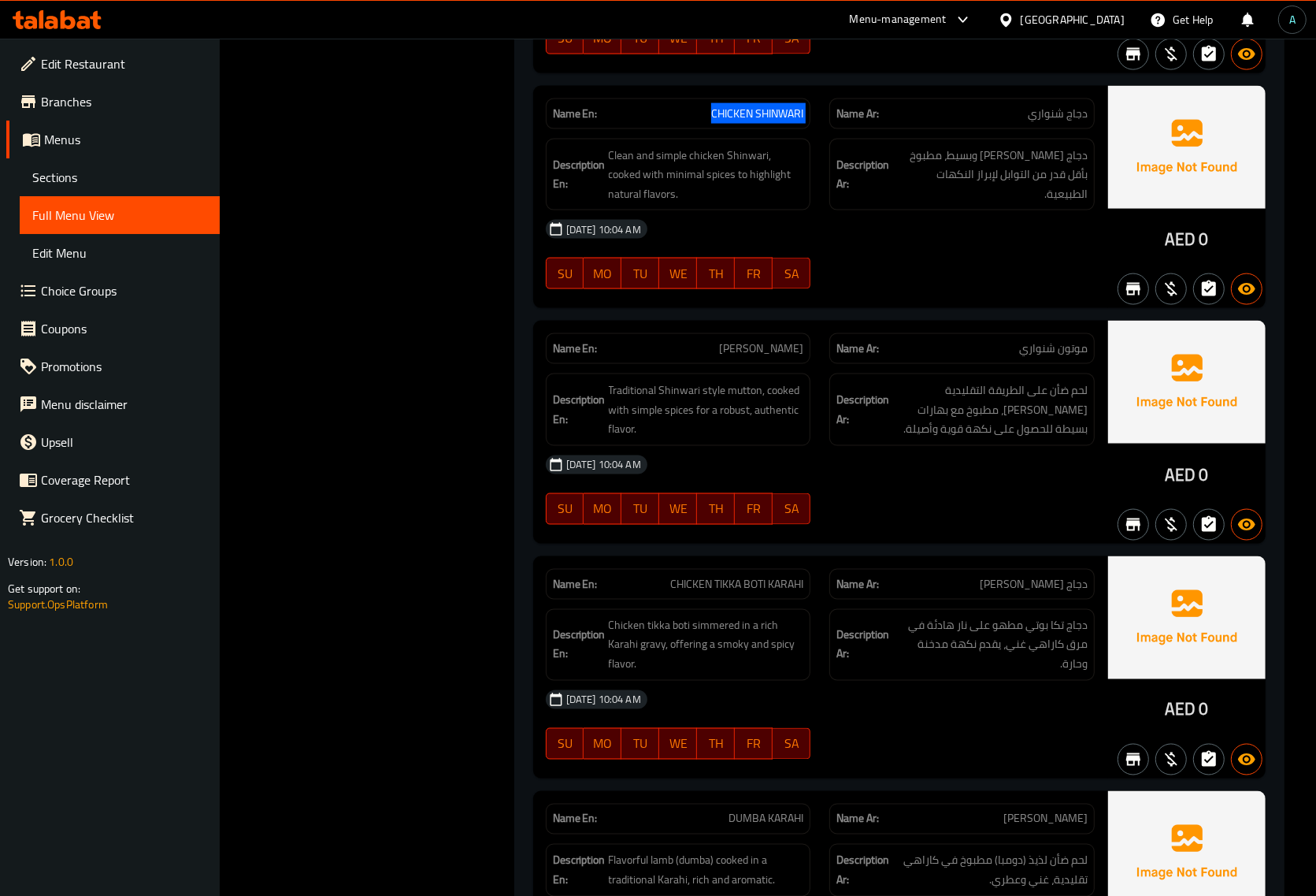
scroll to position [38924, 0]
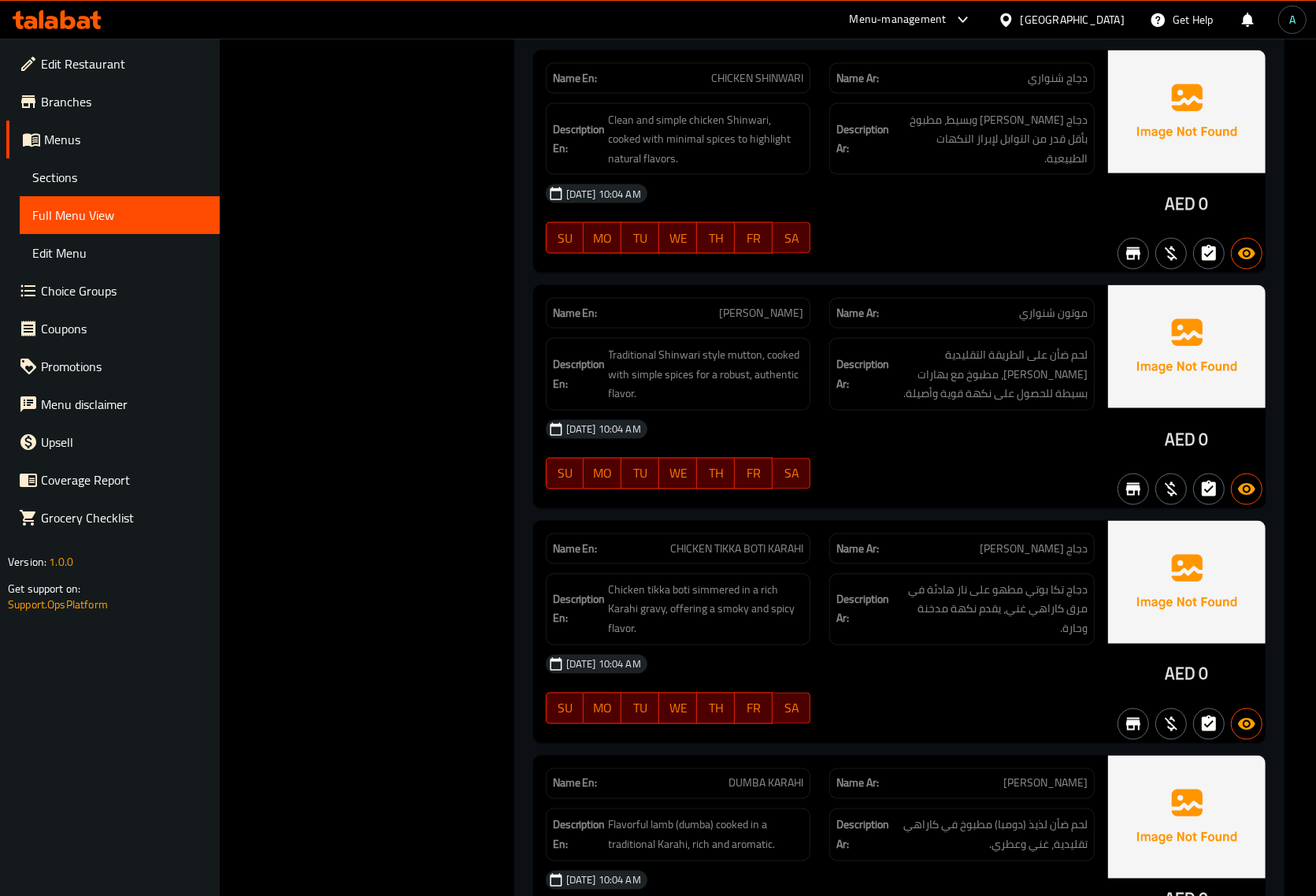
click at [763, 328] on div "Name En: MUTTON SHINWARI" at bounding box center [678, 313] width 266 height 31
click at [763, 321] on span "MUTTON SHINWARI" at bounding box center [762, 313] width 84 height 16
copy span "MUTTON SHINWARI"
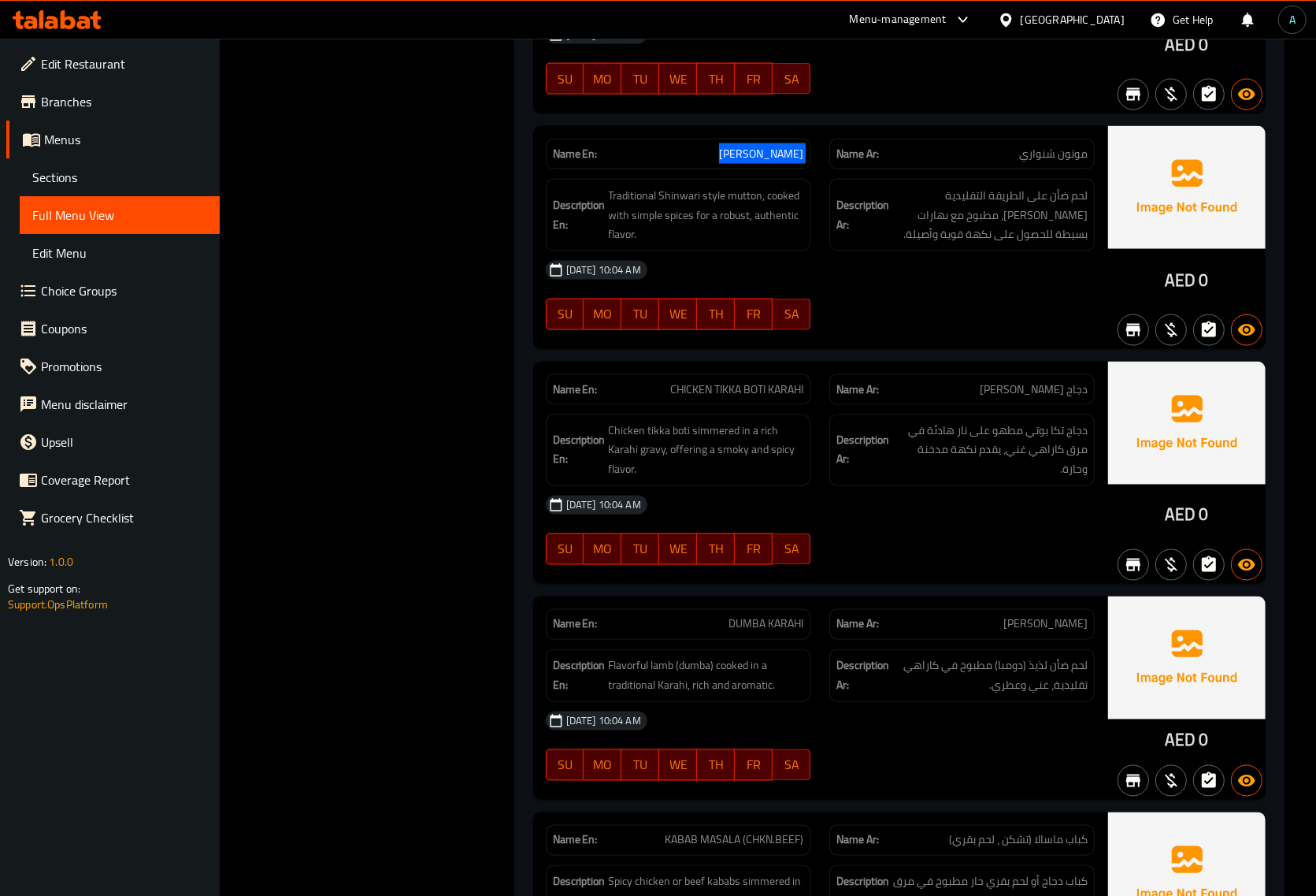
scroll to position [39122, 0]
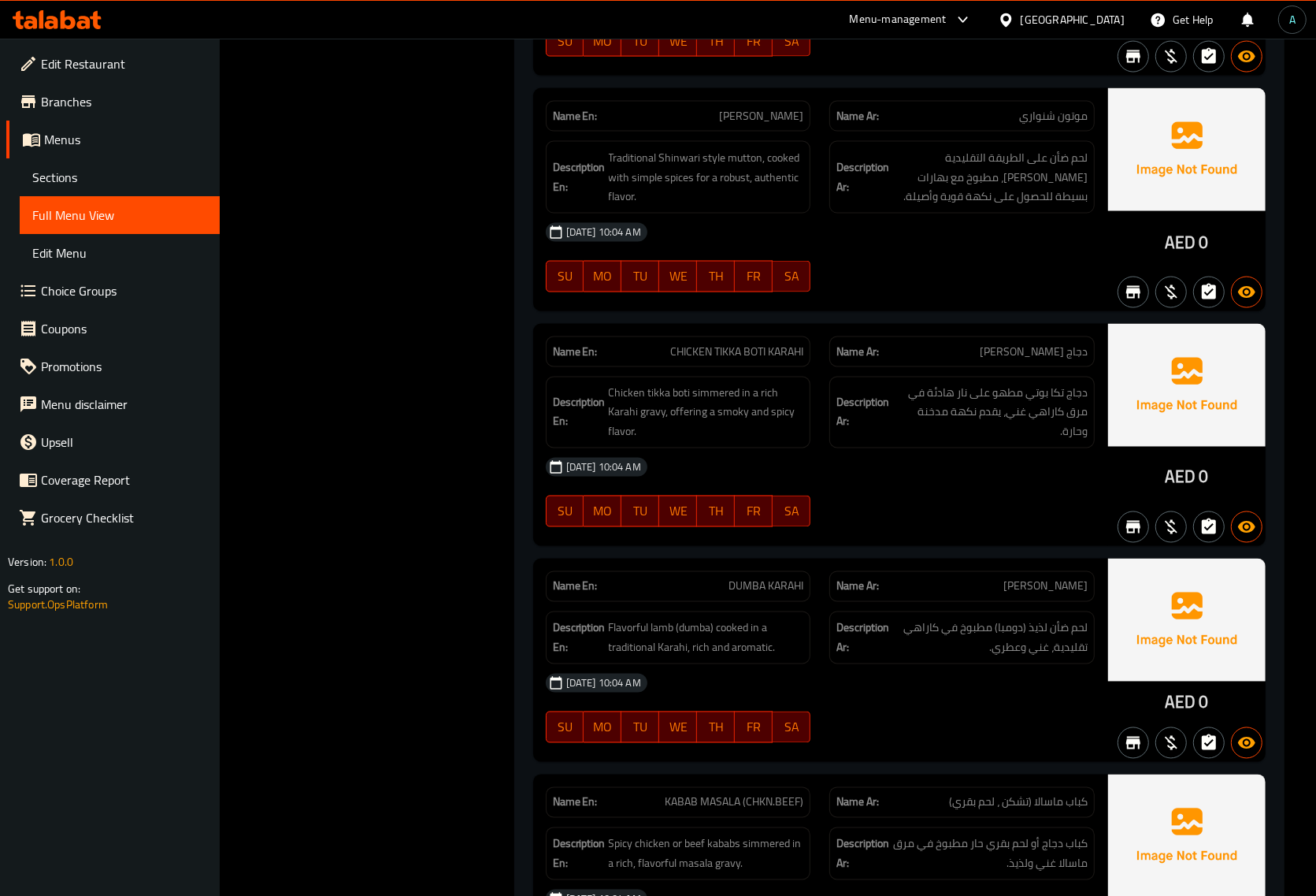
click at [740, 360] on span "CHICKEN TIKKA BOTI KARAHI" at bounding box center [737, 351] width 133 height 16
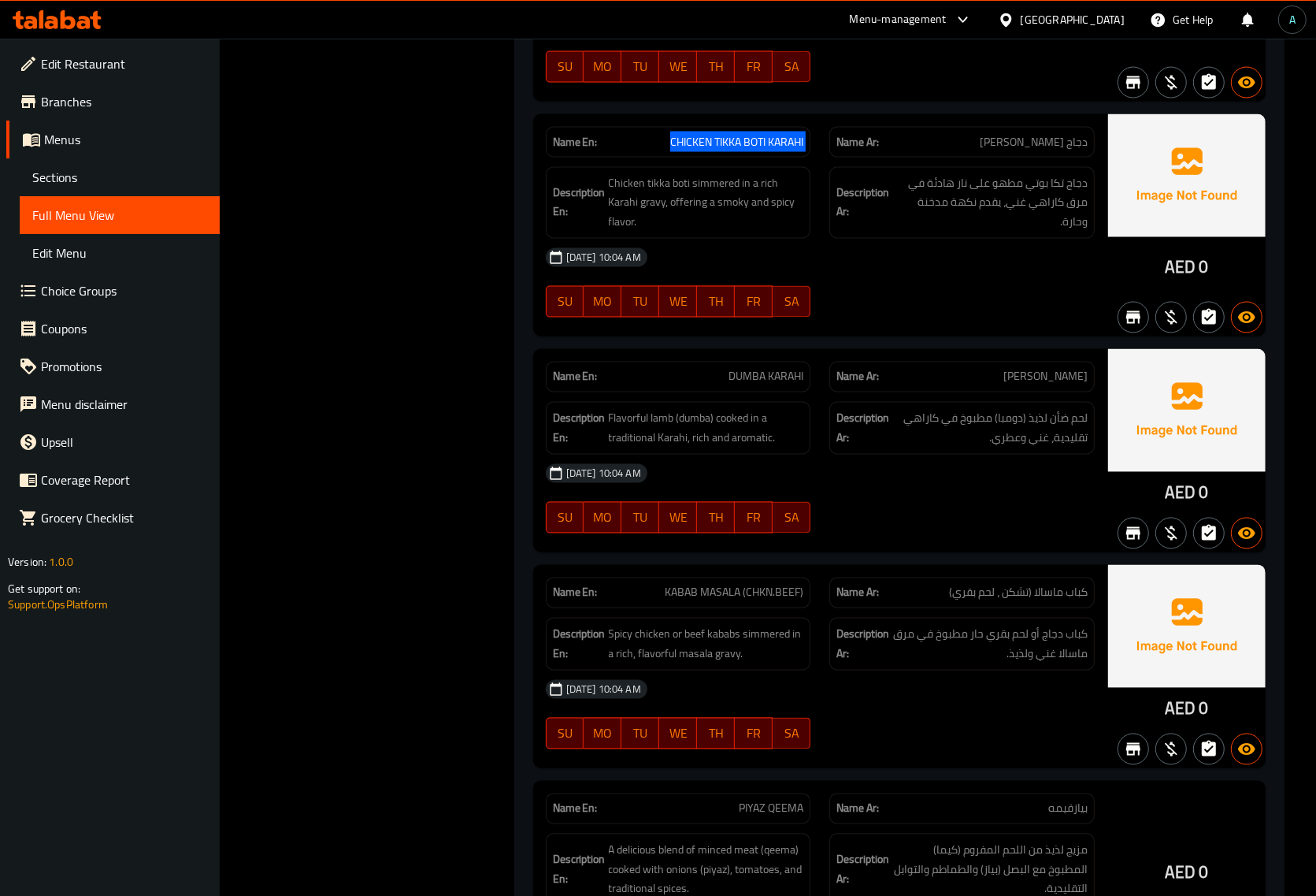
scroll to position [39417, 0]
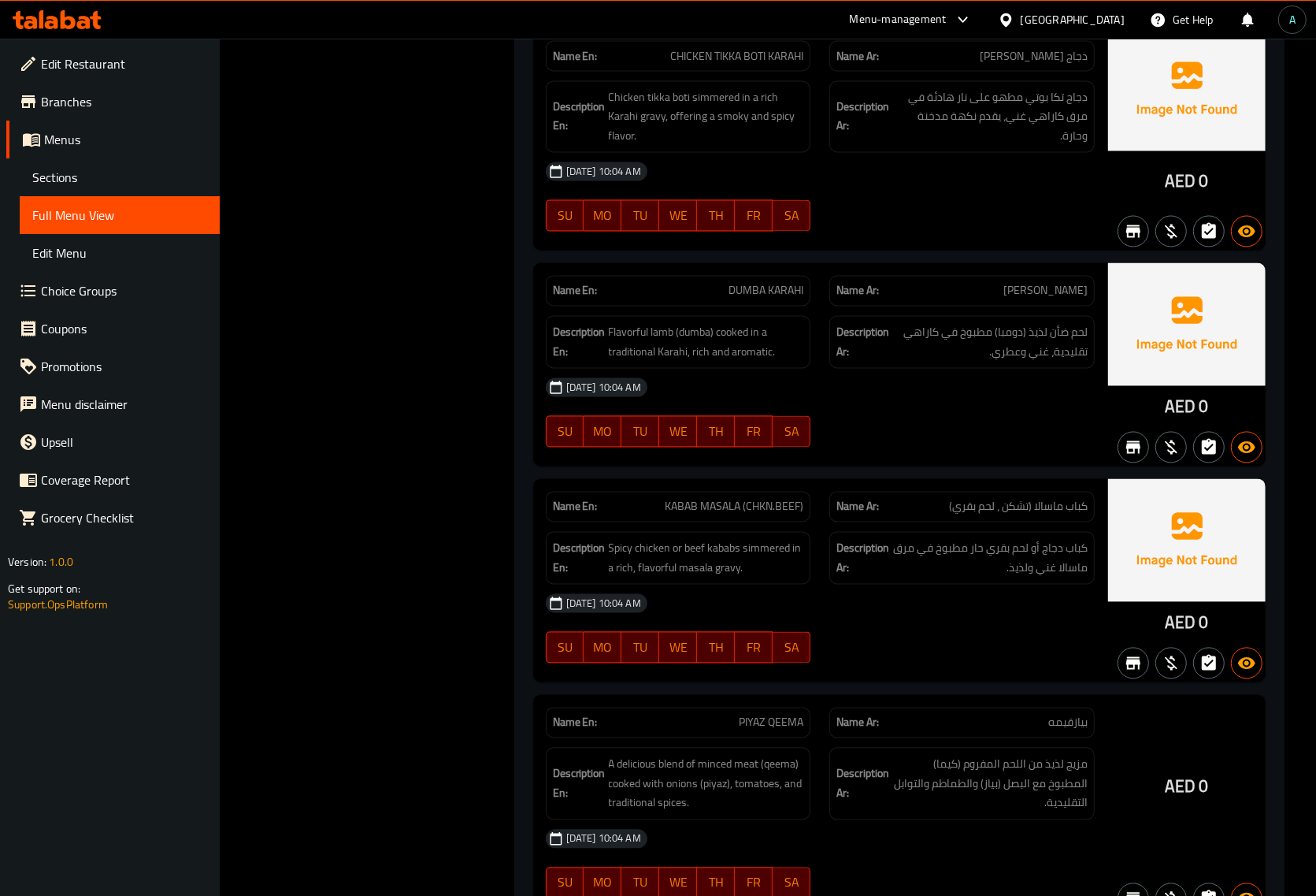
click at [785, 299] on span "DUMBA KARAHI" at bounding box center [766, 291] width 75 height 16
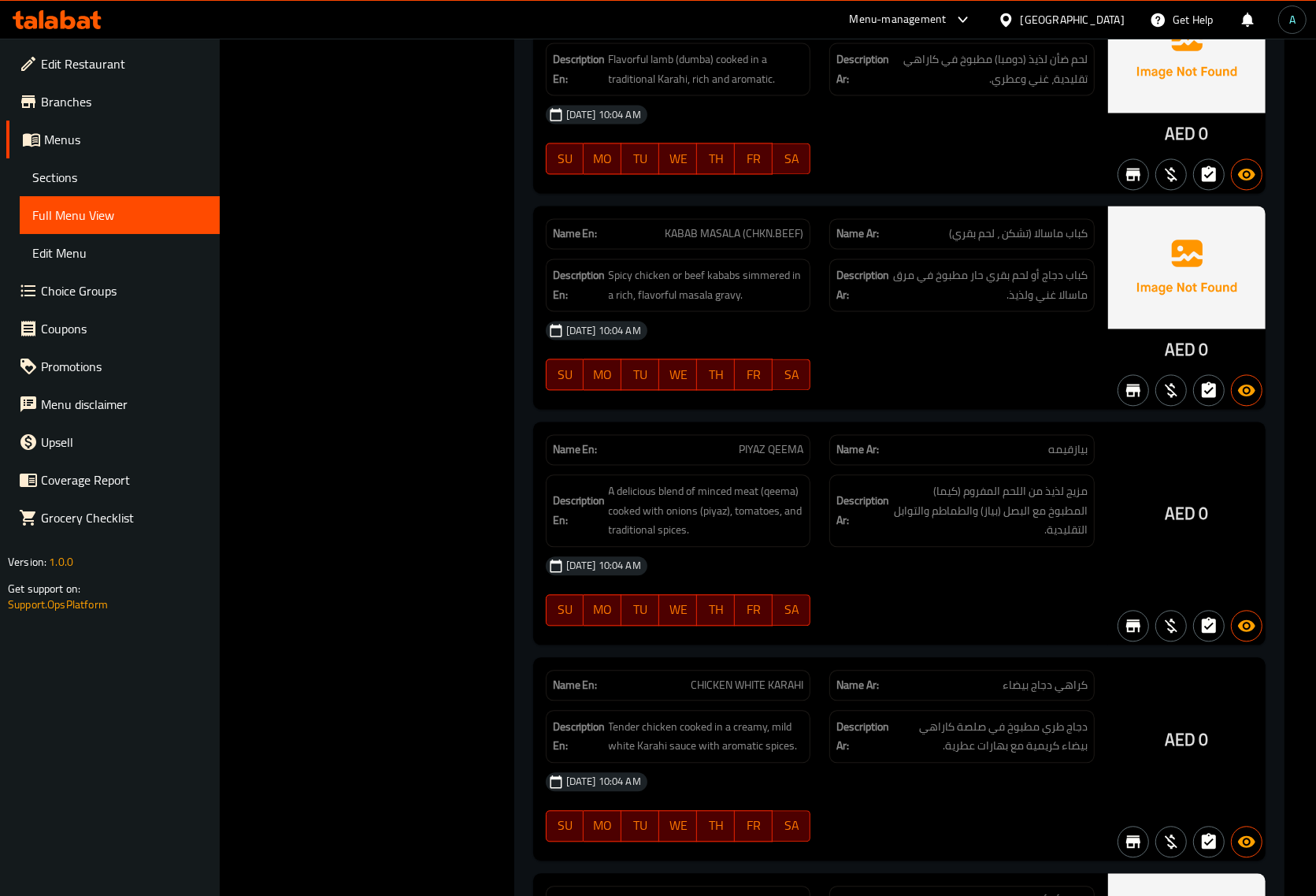
scroll to position [39713, 0]
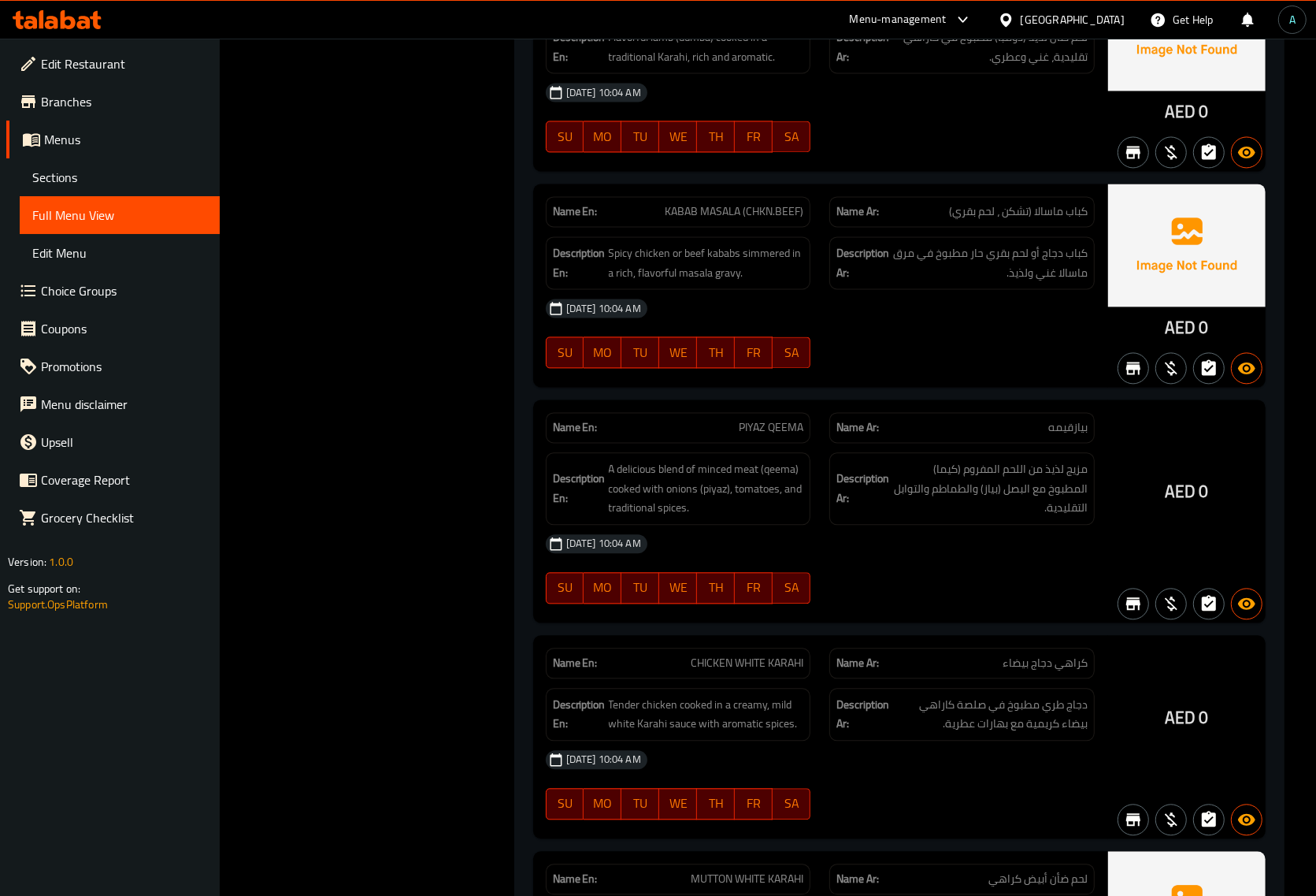
click at [739, 220] on span "KABAB MASALA (CHKN.BEEF)" at bounding box center [734, 211] width 139 height 16
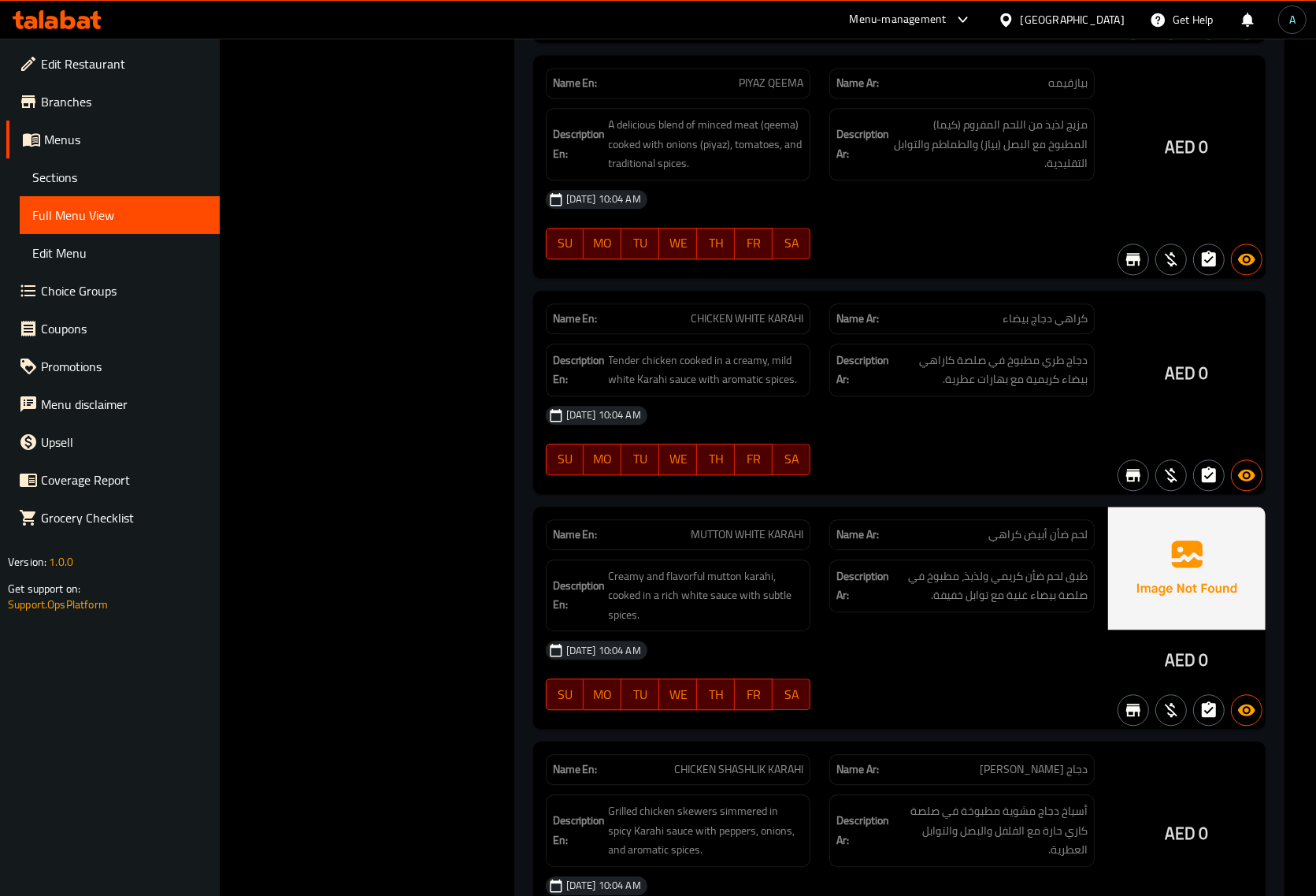
scroll to position [40106, 0]
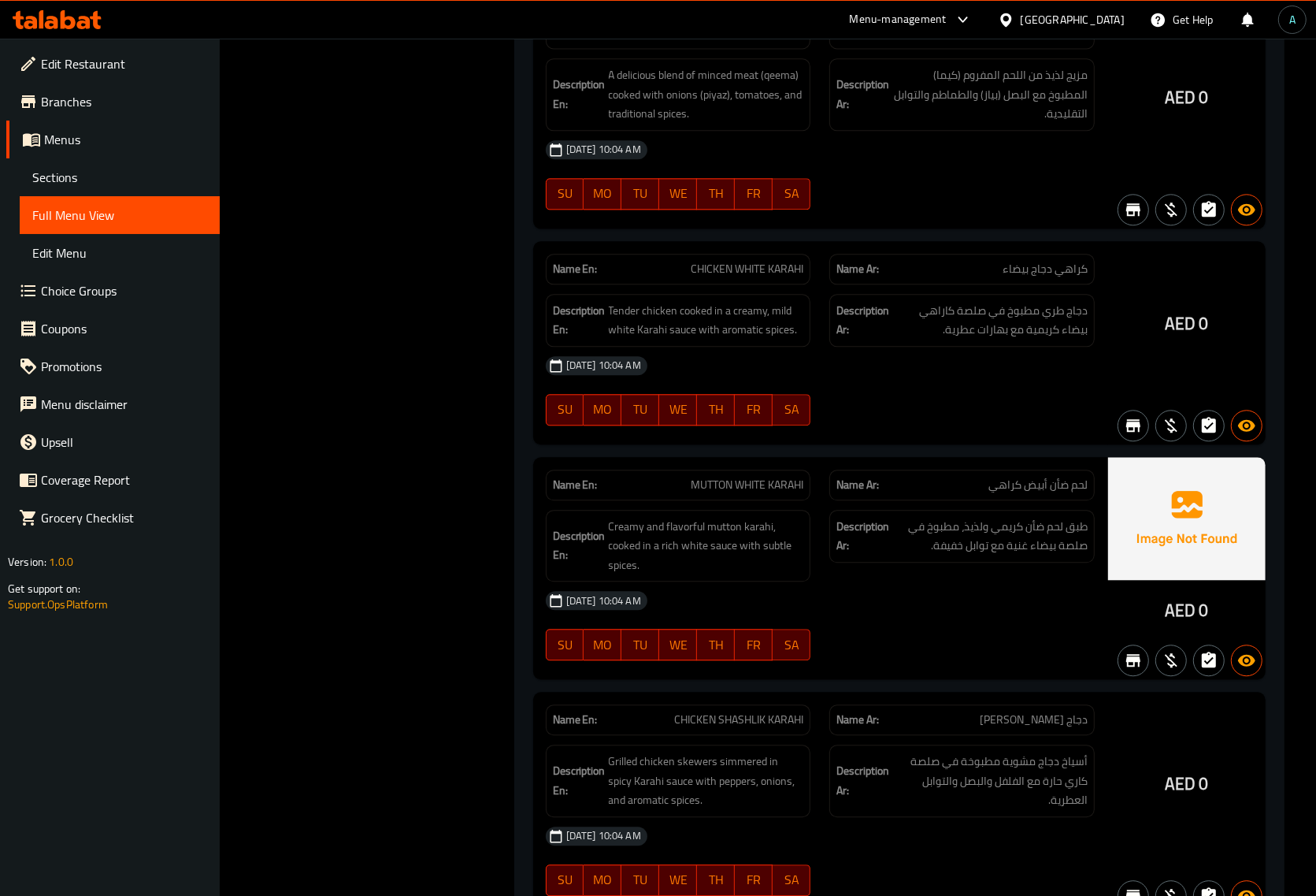
click at [759, 42] on span "PIYAZ QEEMA" at bounding box center [770, 33] width 64 height 16
click at [776, 277] on span "CHICKEN WHITE KARAHI" at bounding box center [746, 269] width 112 height 16
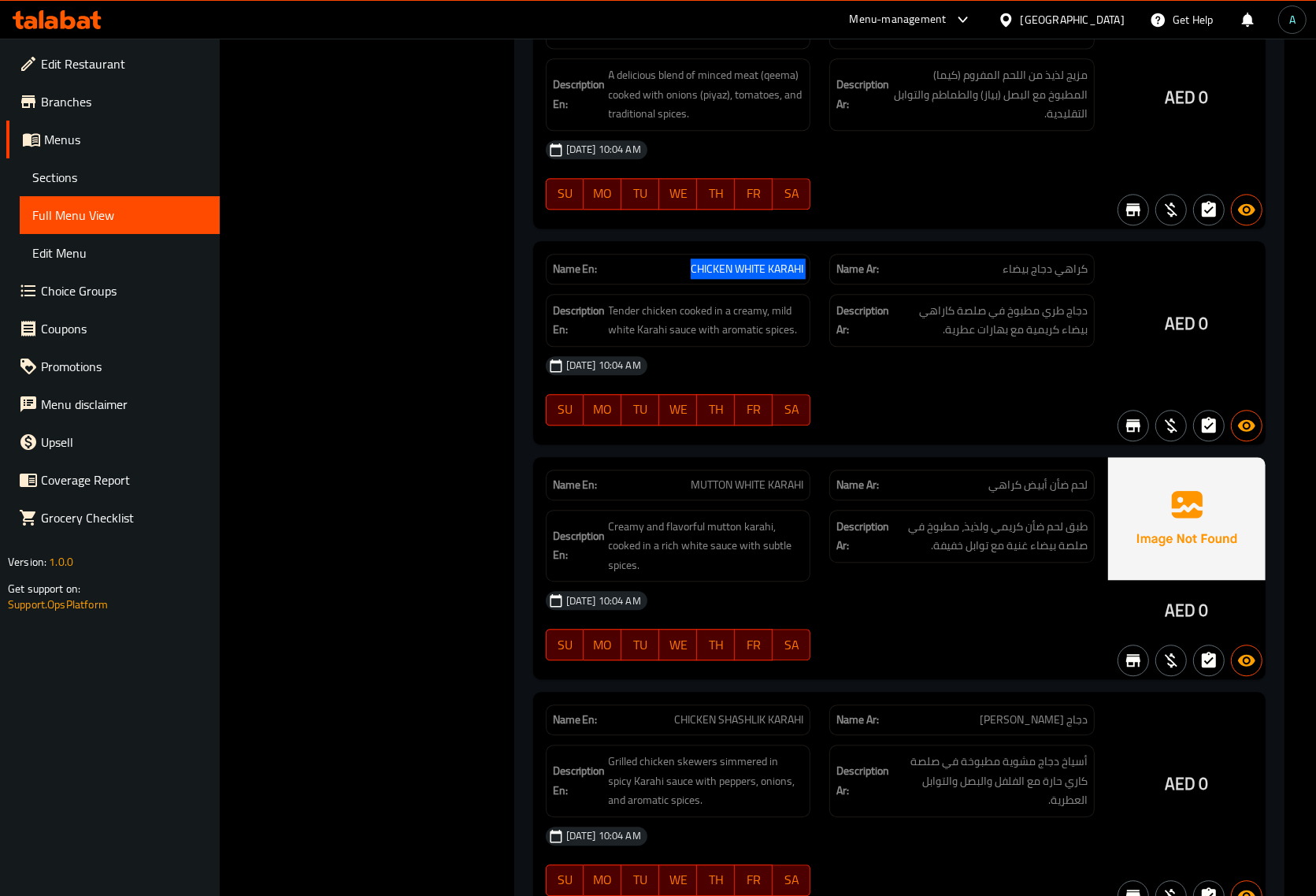
click at [776, 277] on span "CHICKEN WHITE KARAHI" at bounding box center [746, 269] width 112 height 16
click at [750, 493] on span "MUTTON WHITE KARAHI" at bounding box center [746, 484] width 112 height 16
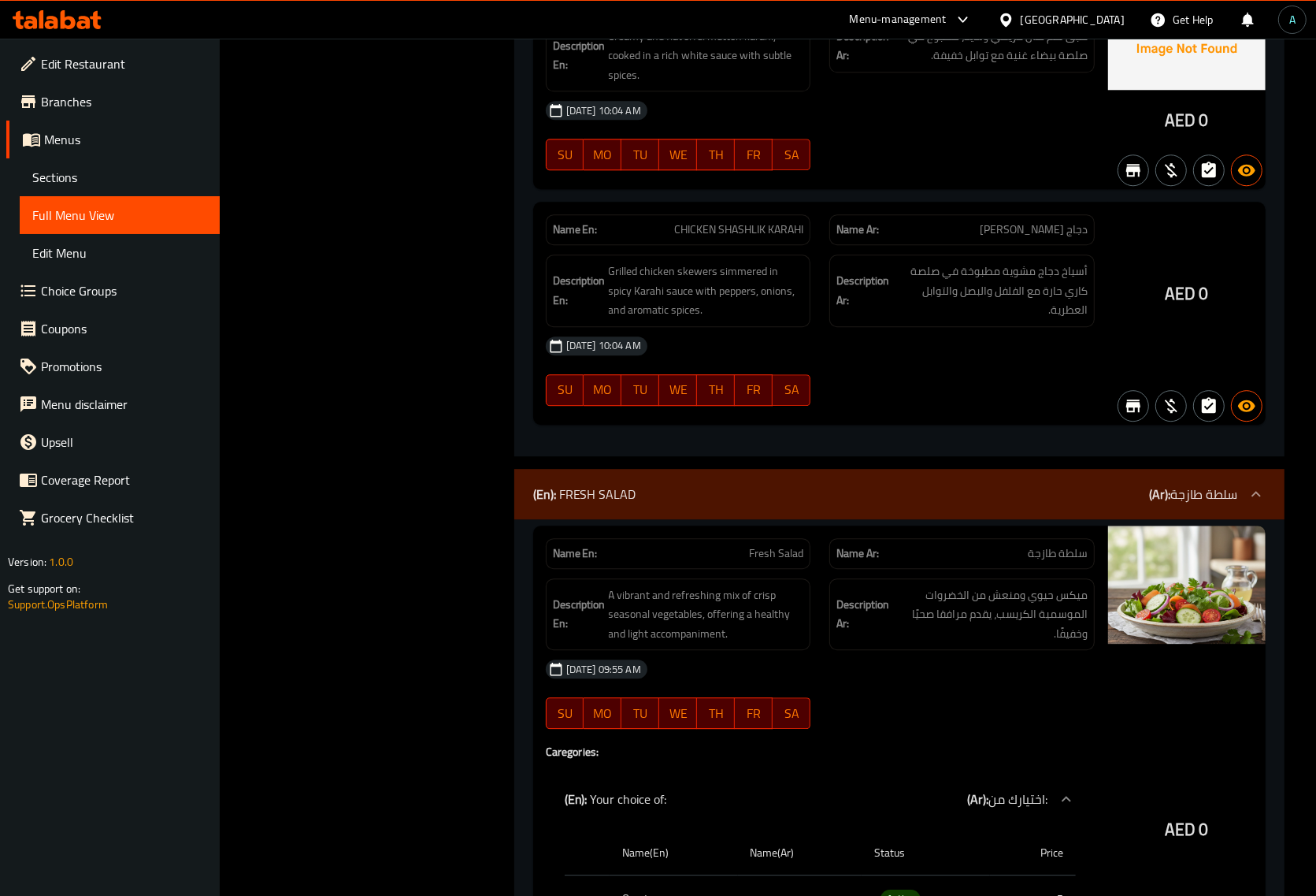
scroll to position [40598, 0]
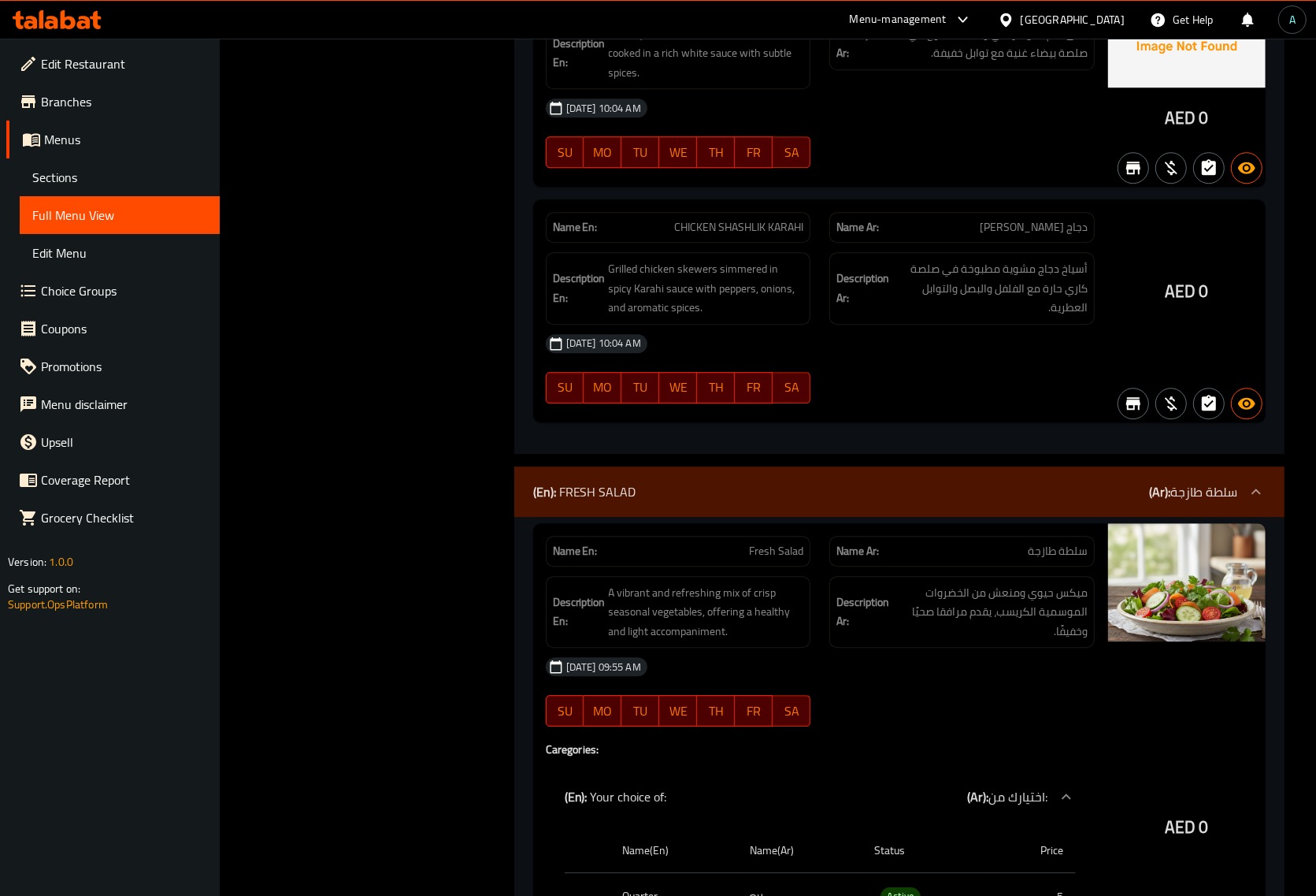
click at [770, 236] on span "CHICKEN SHASHLIK KARAHI" at bounding box center [739, 226] width 129 height 16
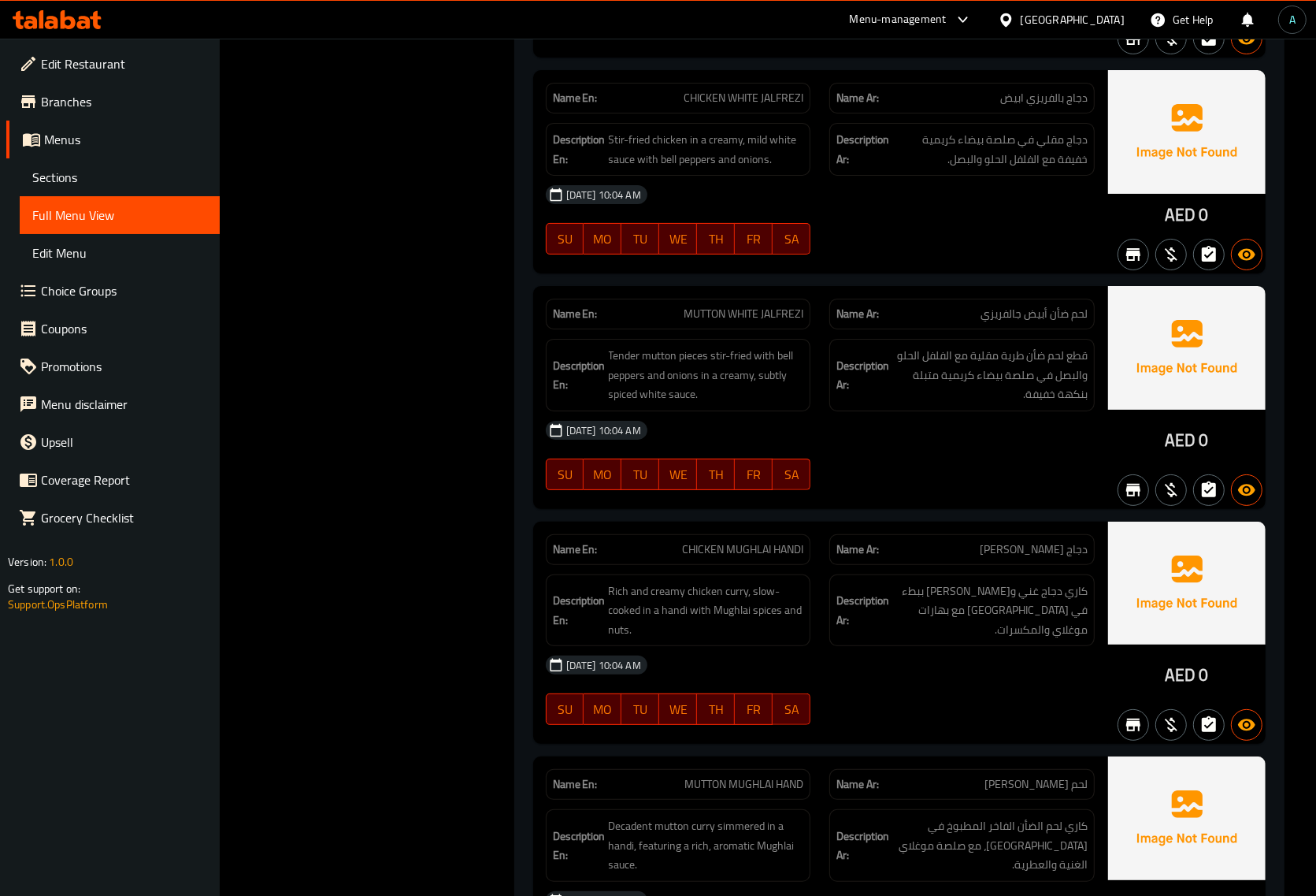
scroll to position [37054, 0]
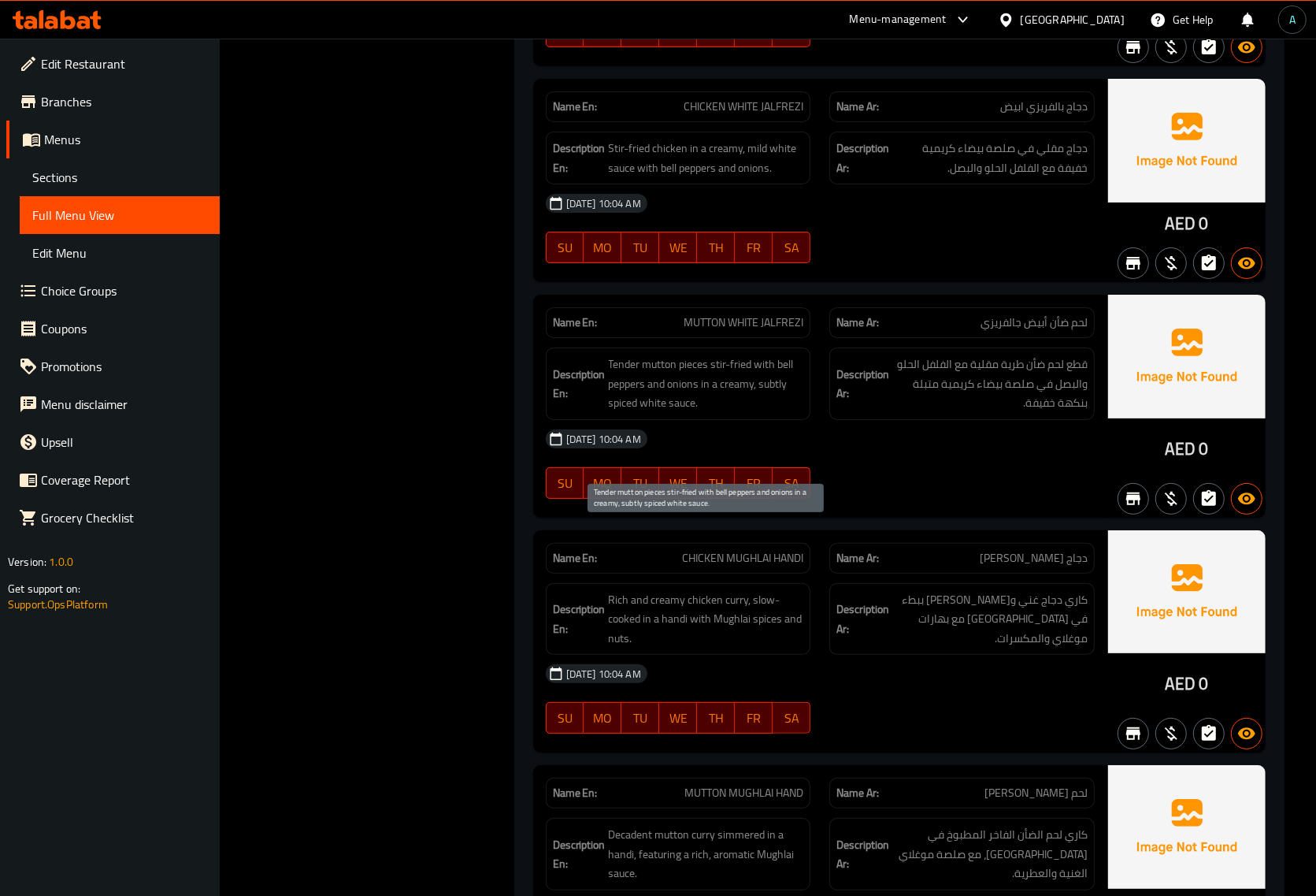
click at [746, 413] on span "Tender mutton pieces stir-fried with bell peppers and onions in a creamy, subtl…" at bounding box center [707, 384] width 196 height 59
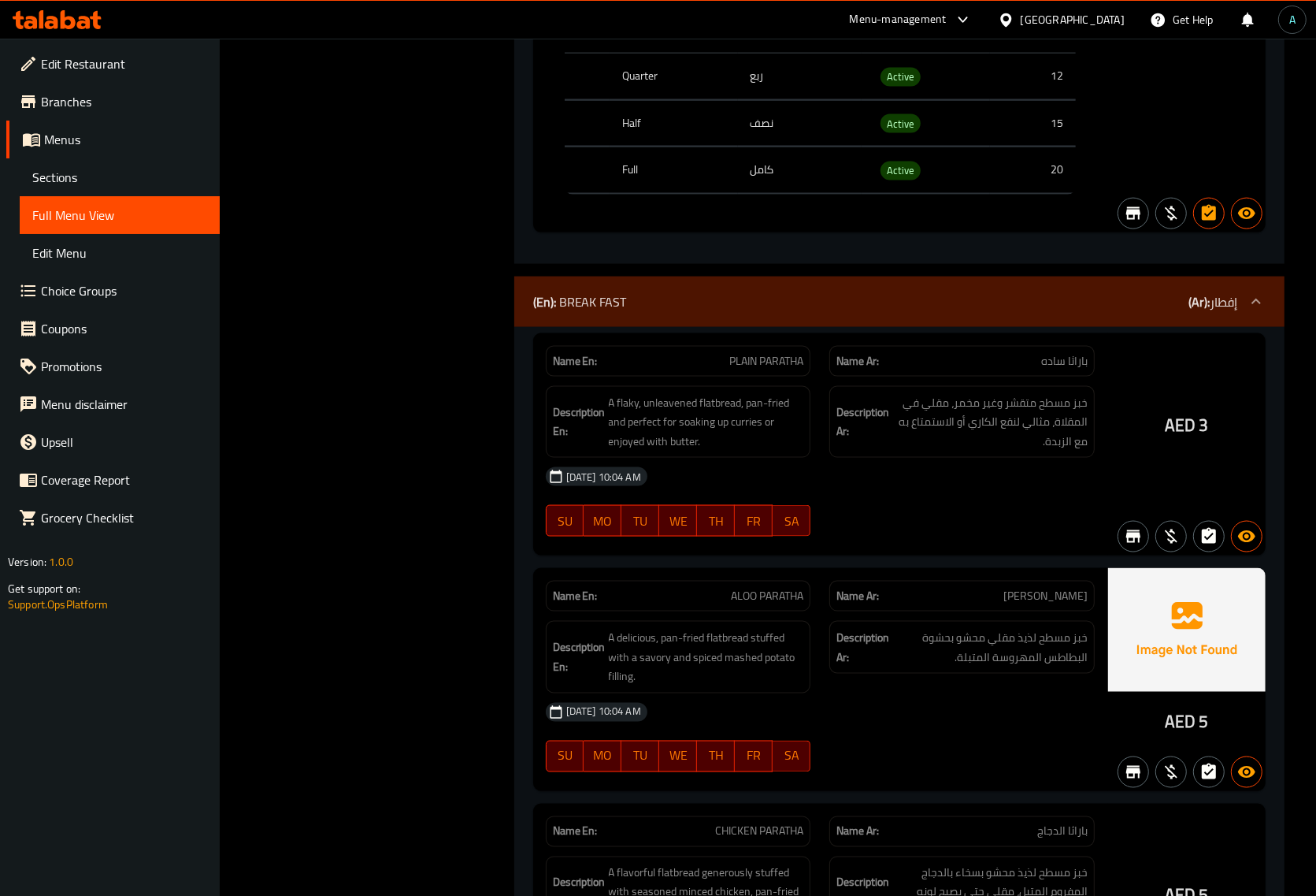
scroll to position [12587, 0]
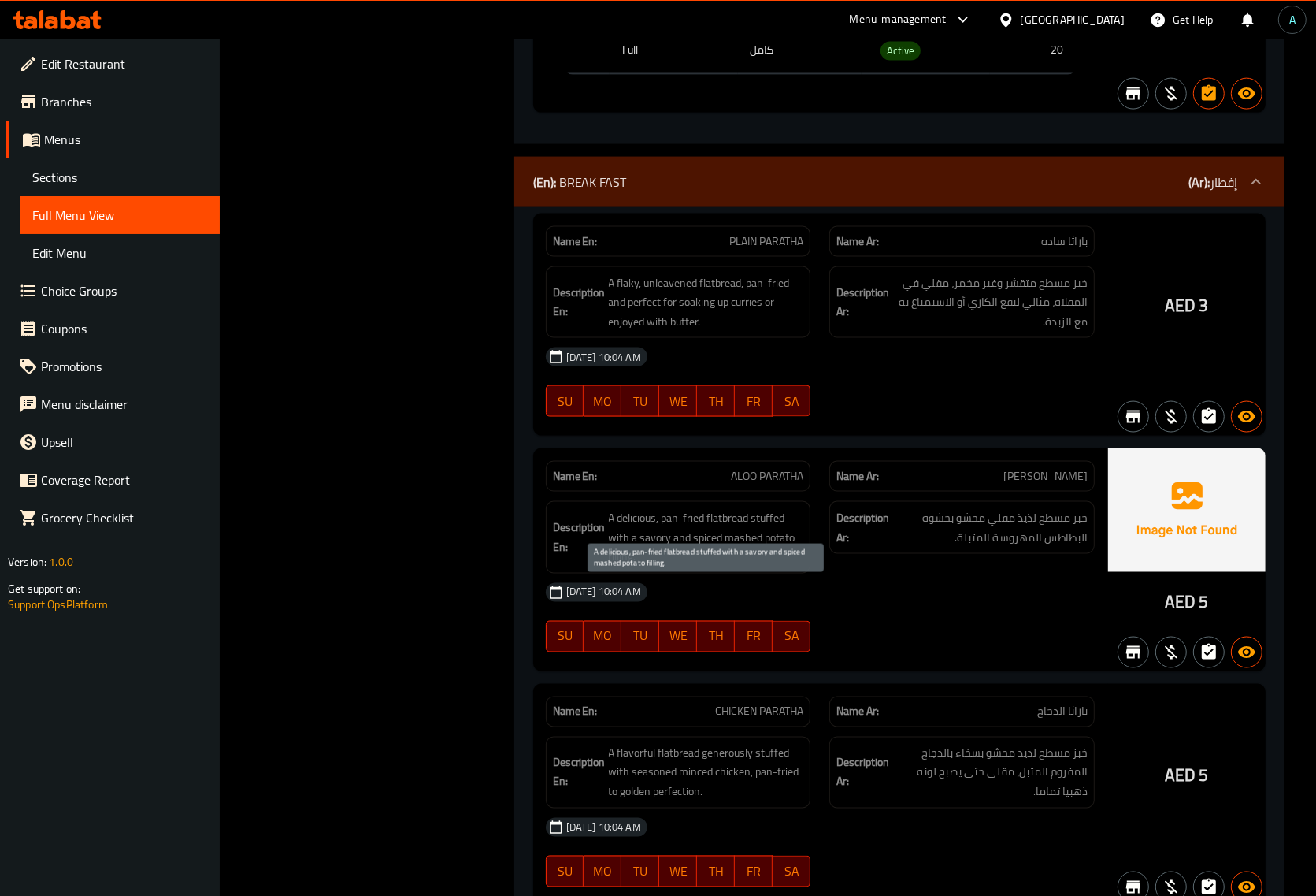
click at [801, 566] on span "A delicious, pan-fried flatbread stuffed with a savory and spiced mashed potato…" at bounding box center [707, 537] width 196 height 59
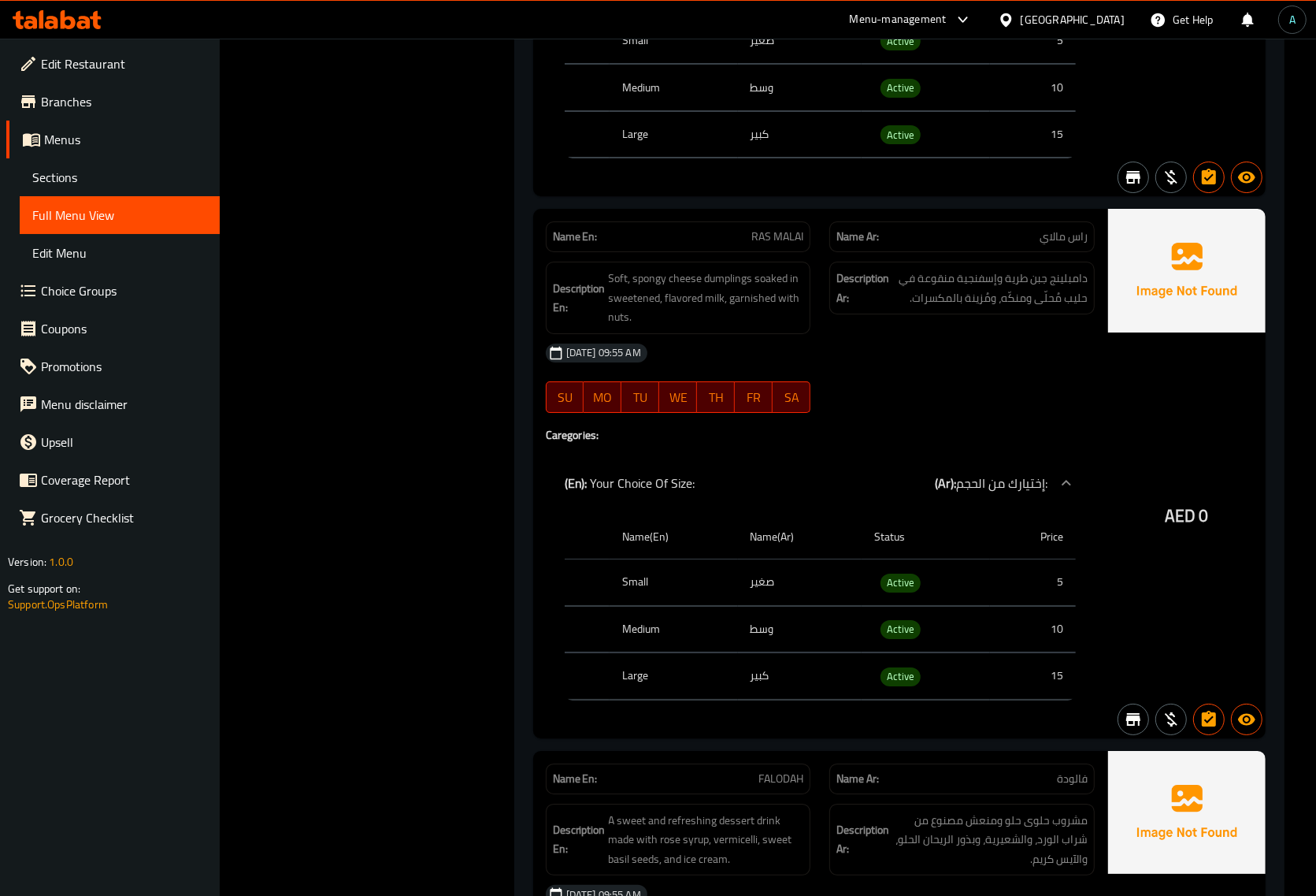
scroll to position [33430, 0]
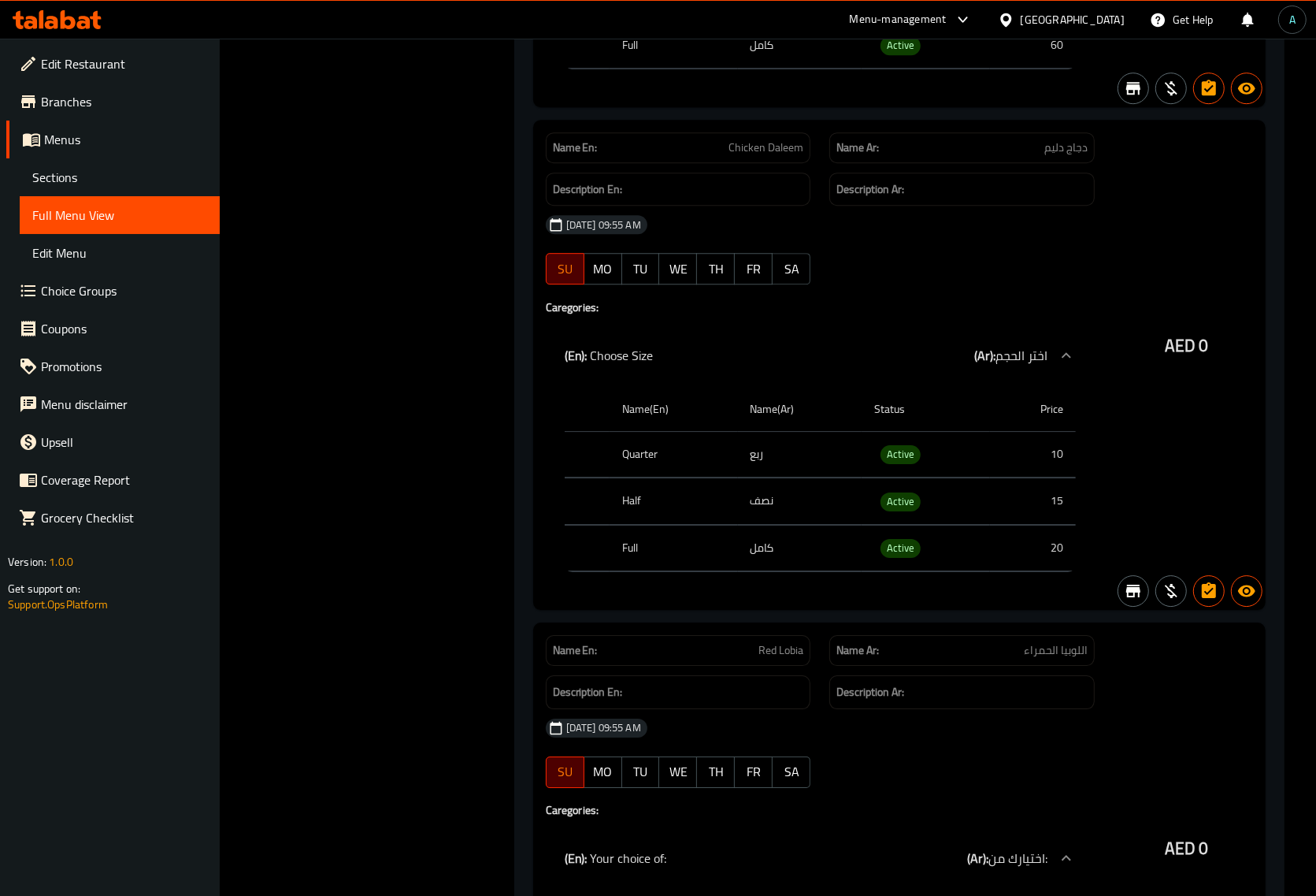
scroll to position [46391, 0]
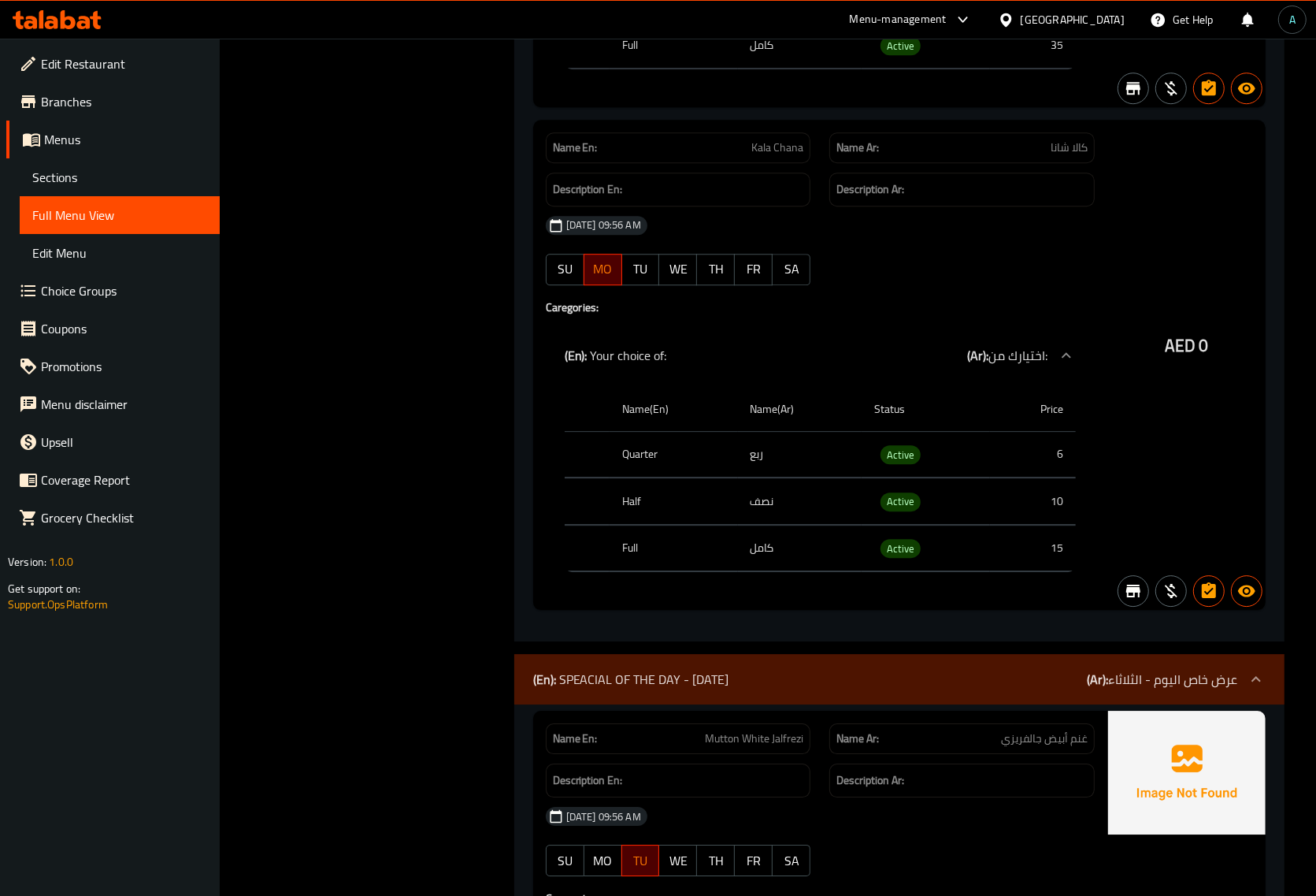
scroll to position [51439, 0]
click at [666, 315] on h4 "Caregories:" at bounding box center [820, 306] width 549 height 15
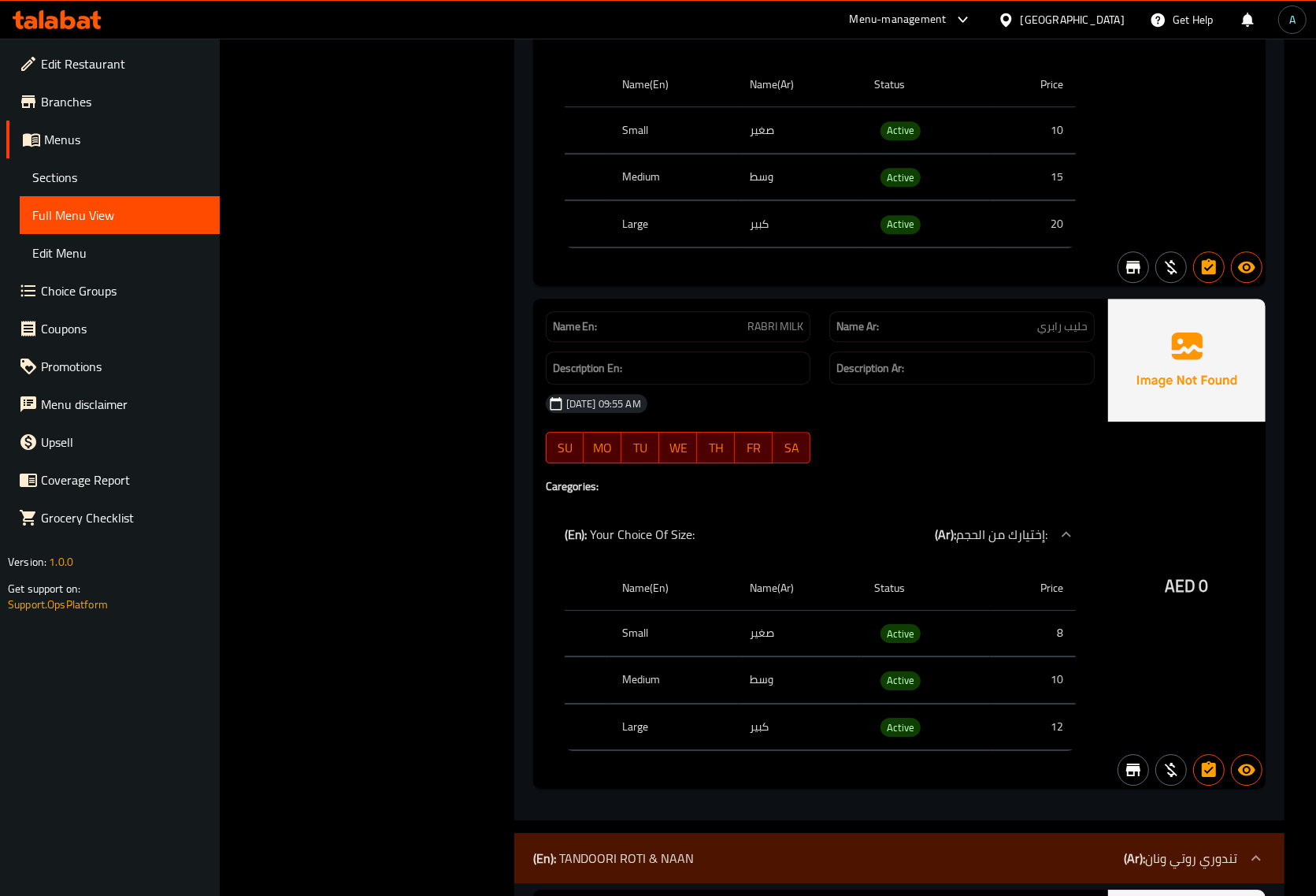
click at [906, 473] on div "16-09-2025 09:55 AM SU MO TU WE TH FR SA" at bounding box center [820, 429] width 568 height 88
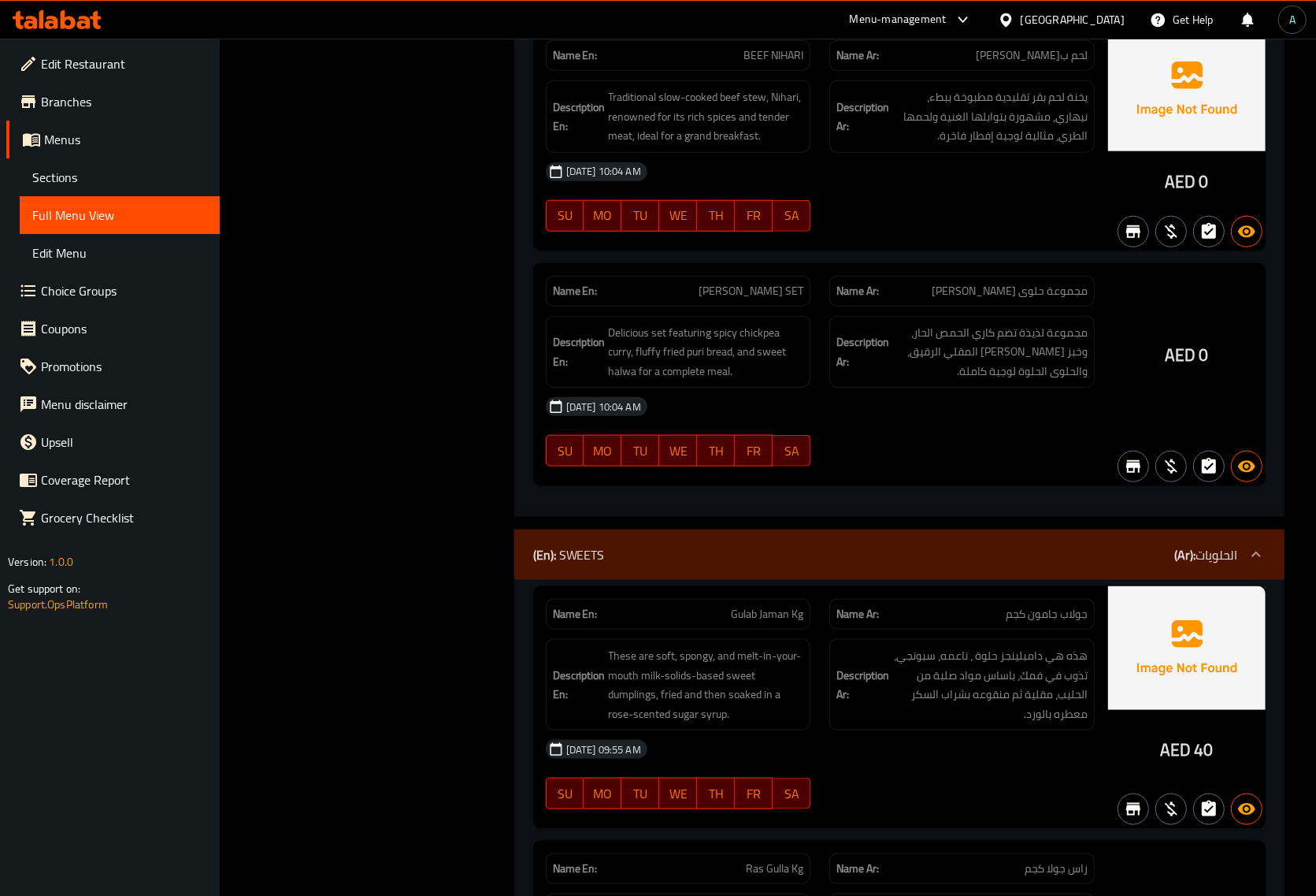
scroll to position [48723, 0]
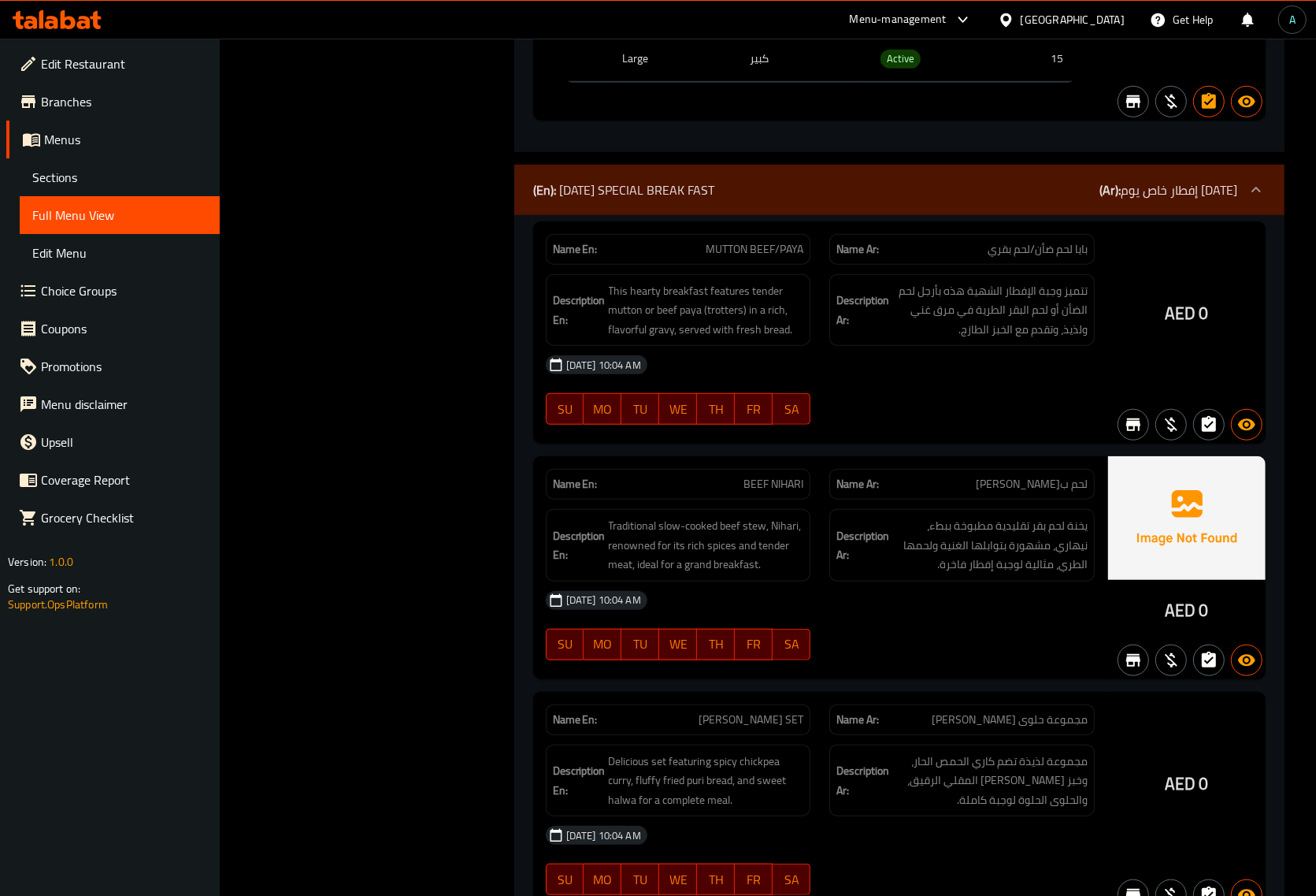
scroll to position [13911, 0]
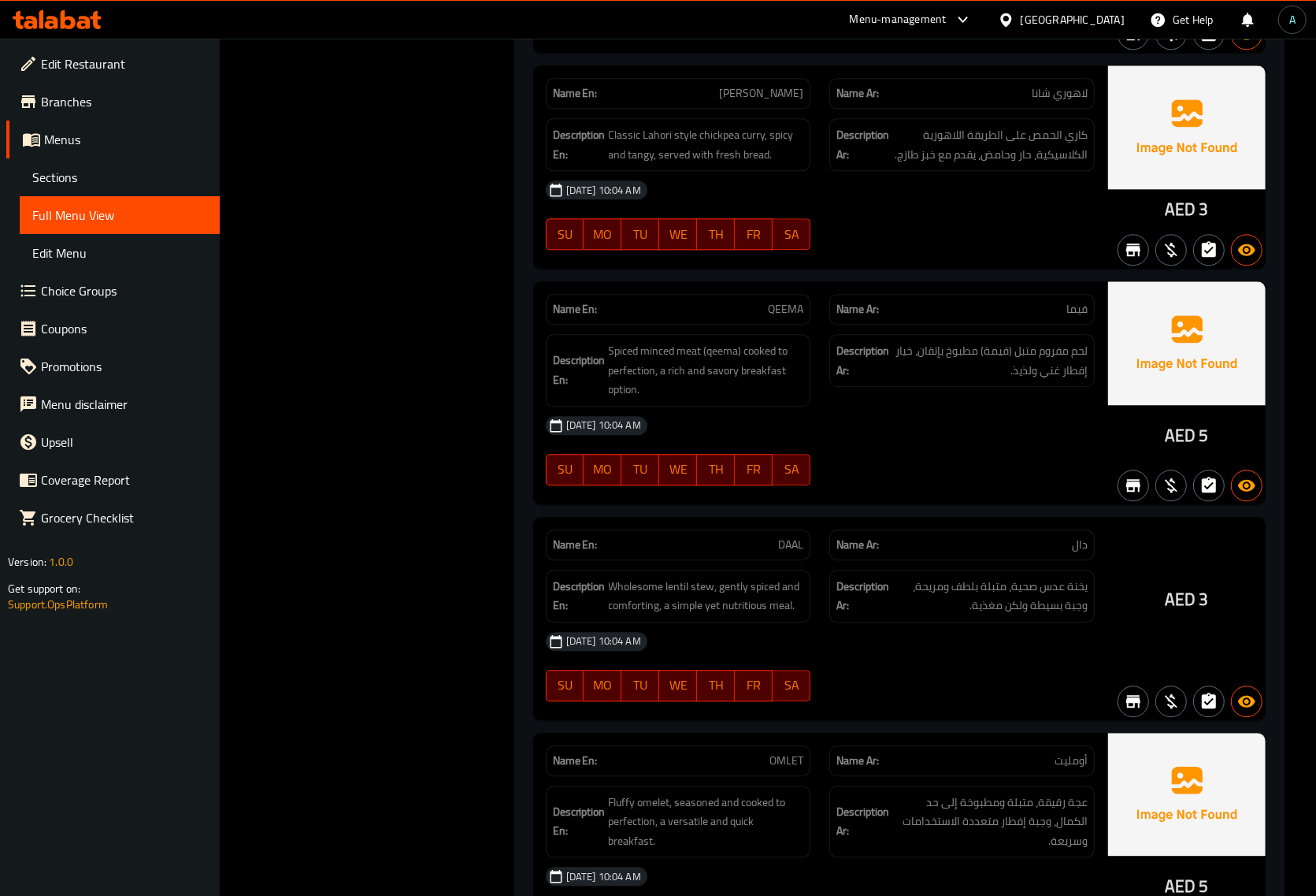
click at [877, 495] on div "16-09-2025 10:04 AM SU MO TU WE TH FR SA" at bounding box center [820, 451] width 568 height 88
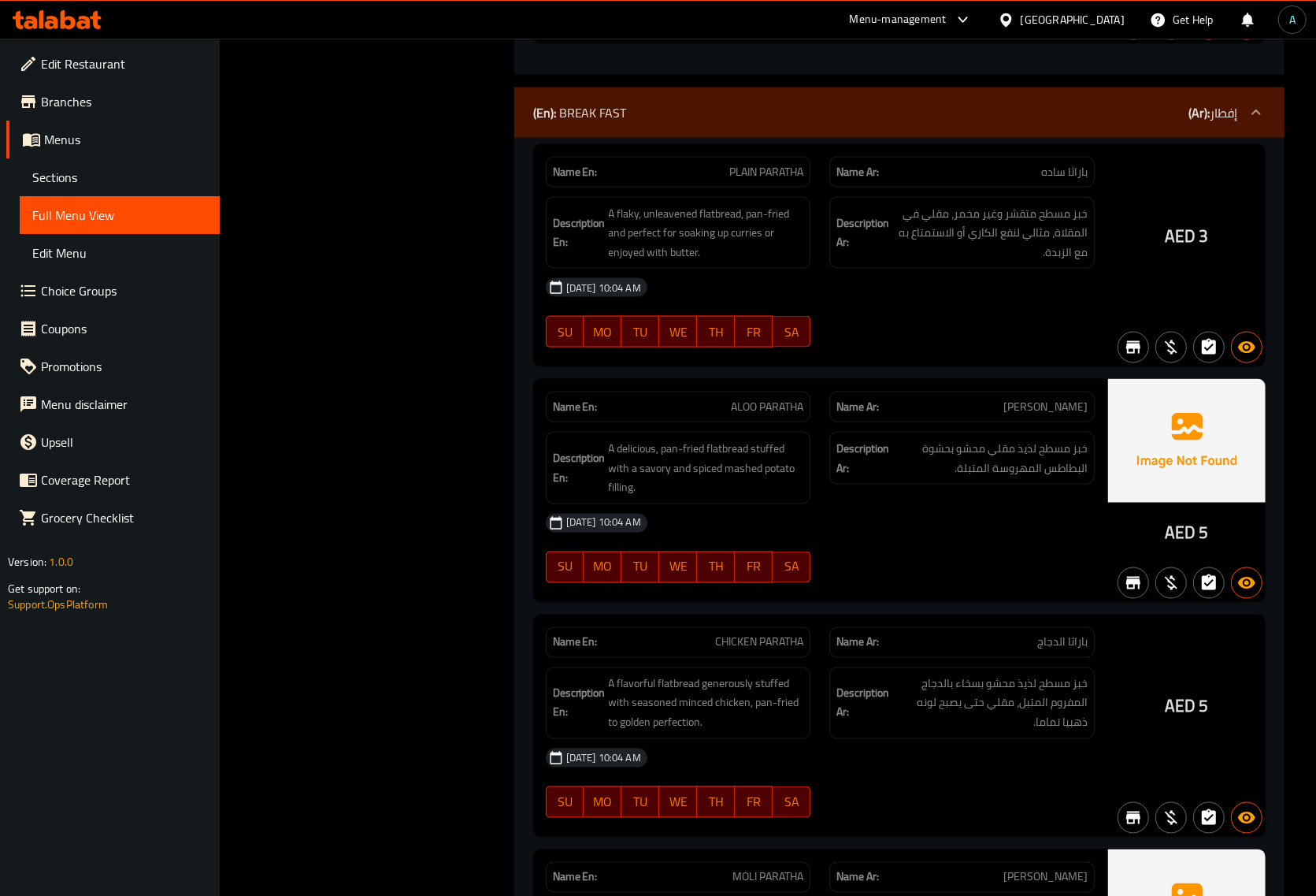
scroll to position [12650, 0]
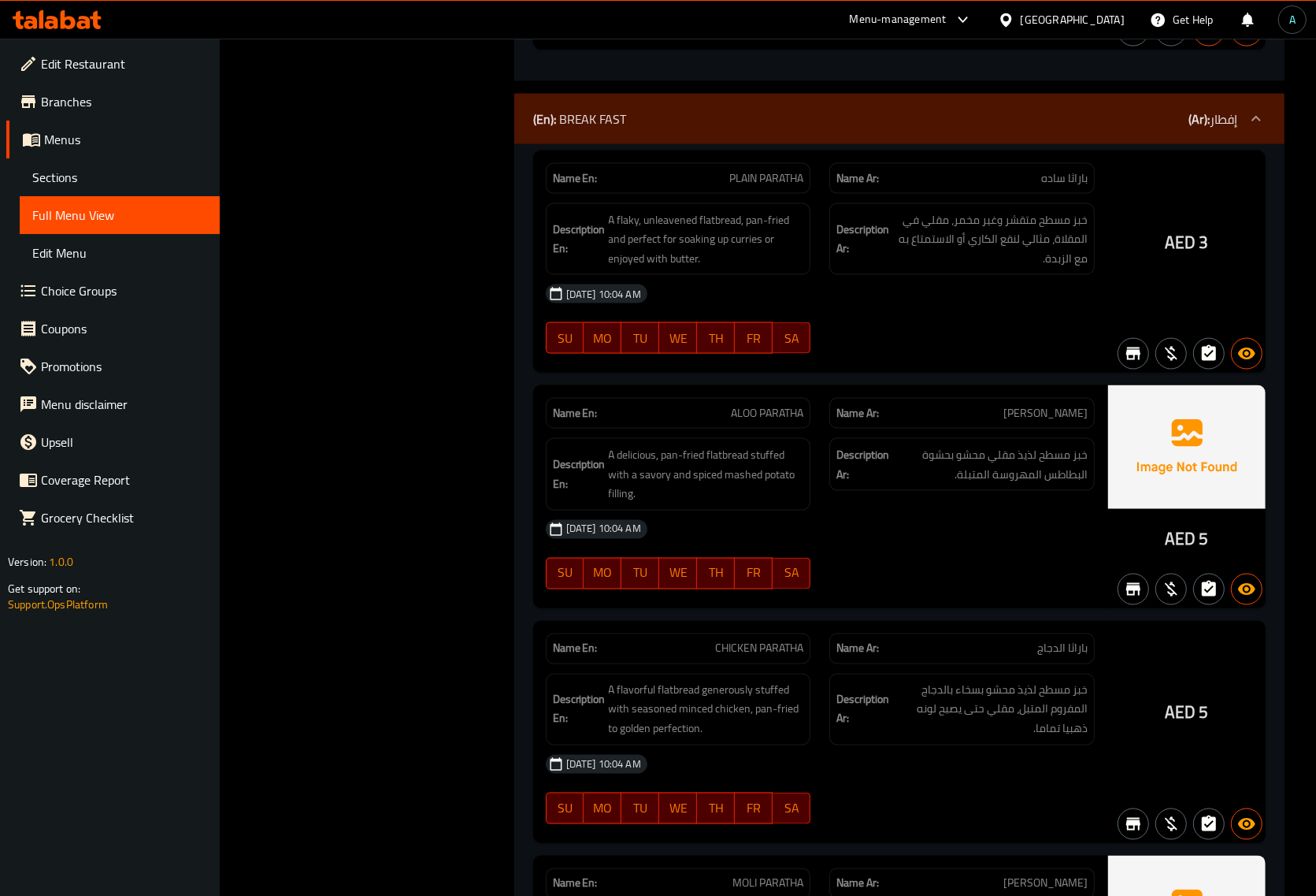
click at [812, 599] on div "SU MO TU WE TH FR SA" at bounding box center [678, 574] width 284 height 51
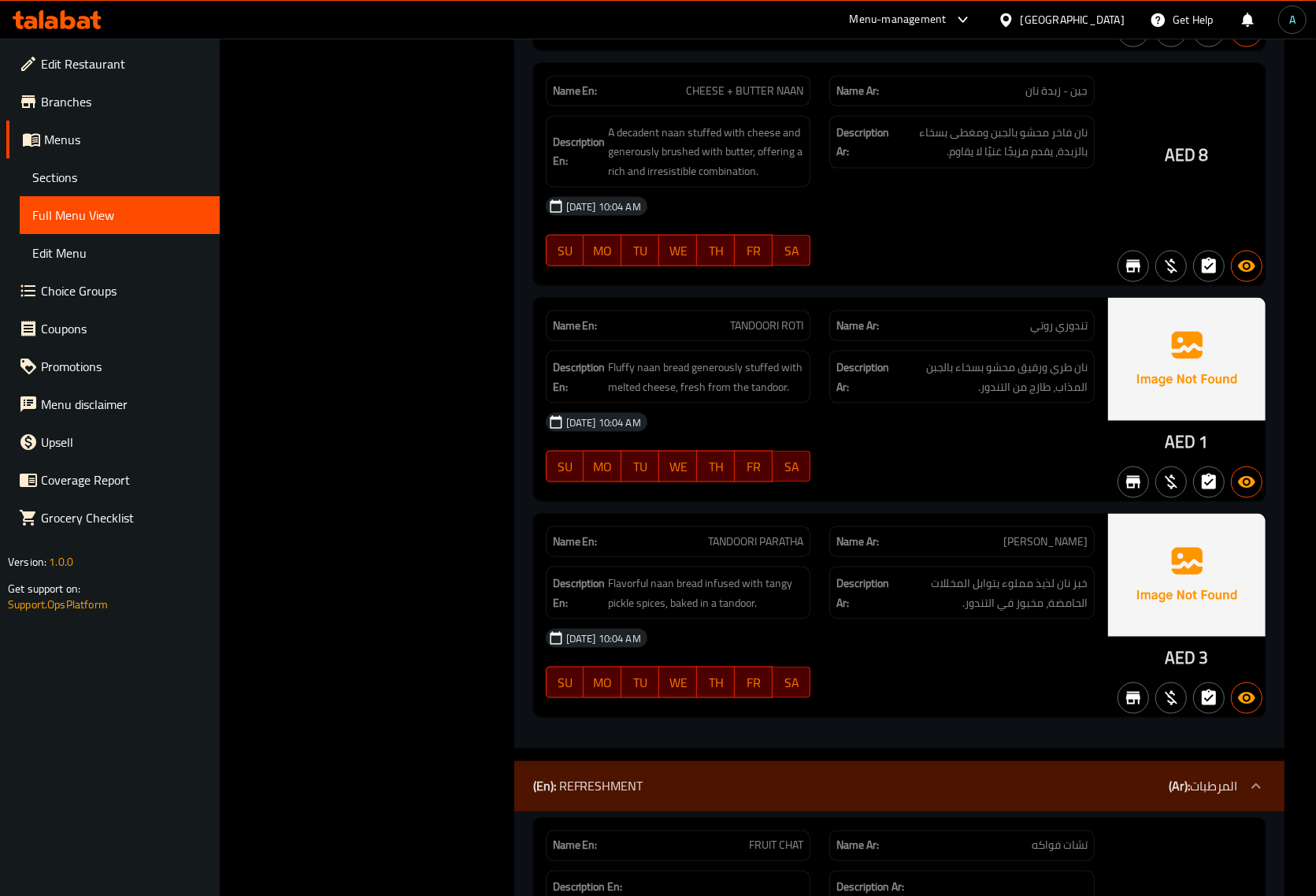
scroll to position [28255, 0]
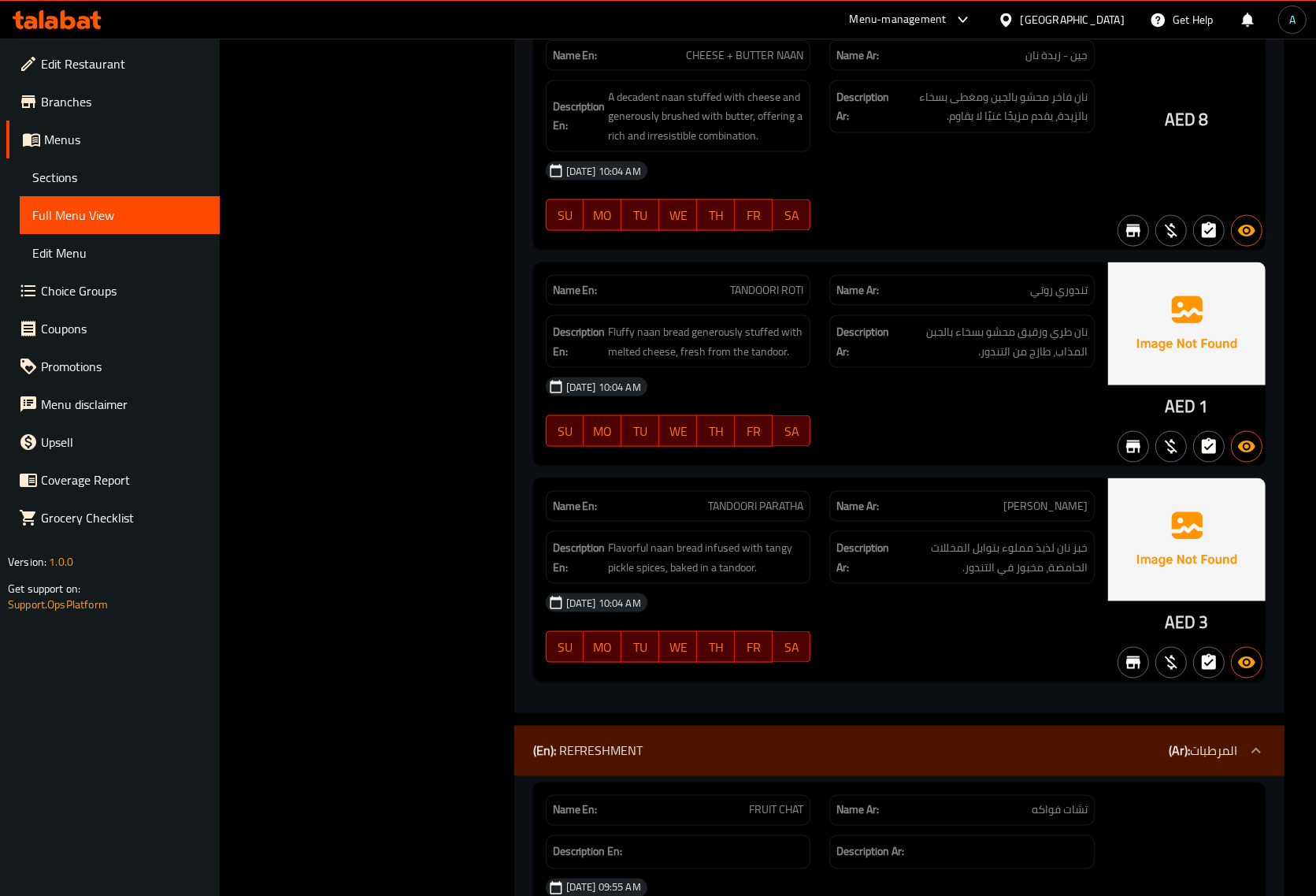
click at [808, 406] on div "16-09-2025 10:04 AM" at bounding box center [820, 386] width 568 height 37
drag, startPoint x: 391, startPoint y: 7, endPoint x: 454, endPoint y: 436, distance: 433.6
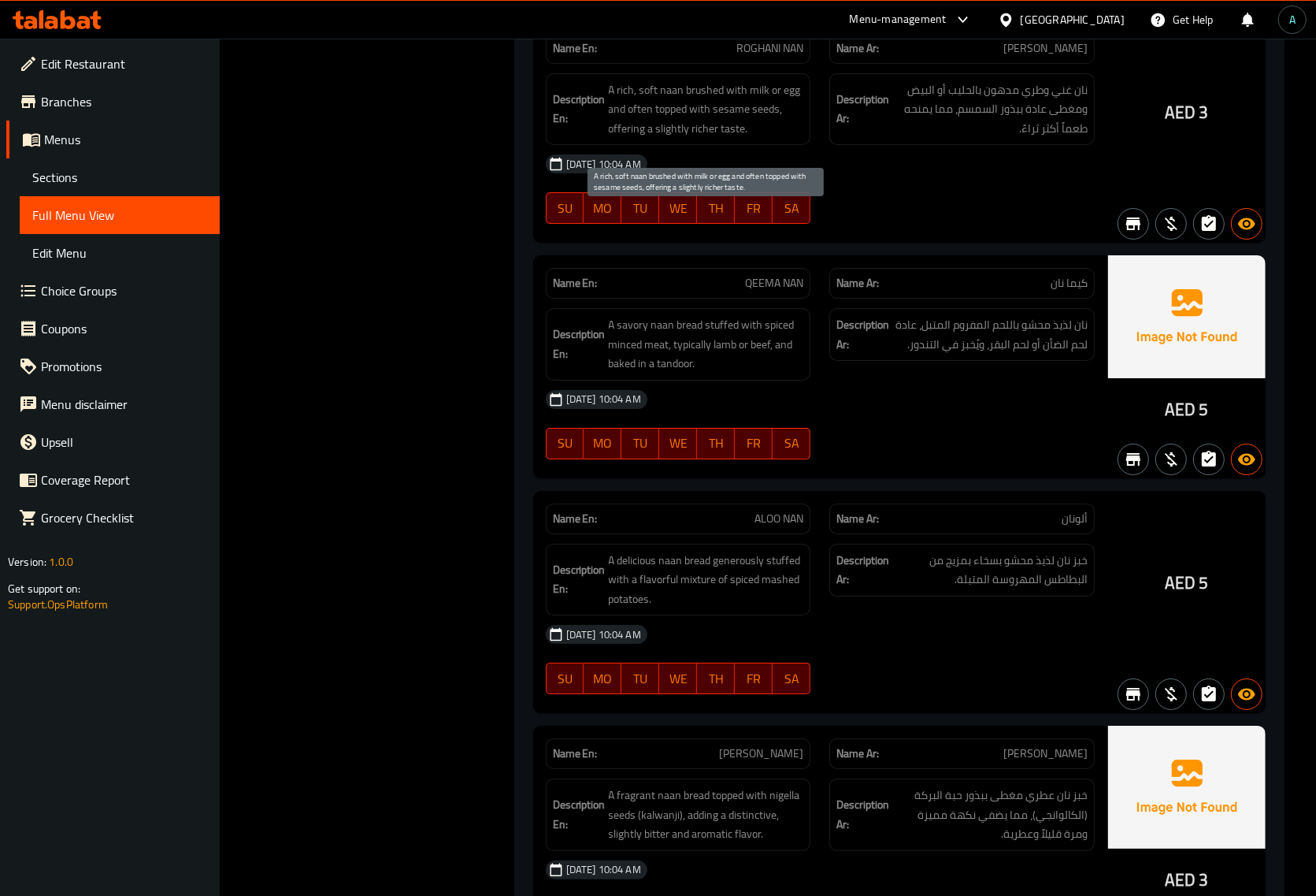
scroll to position [26186, 0]
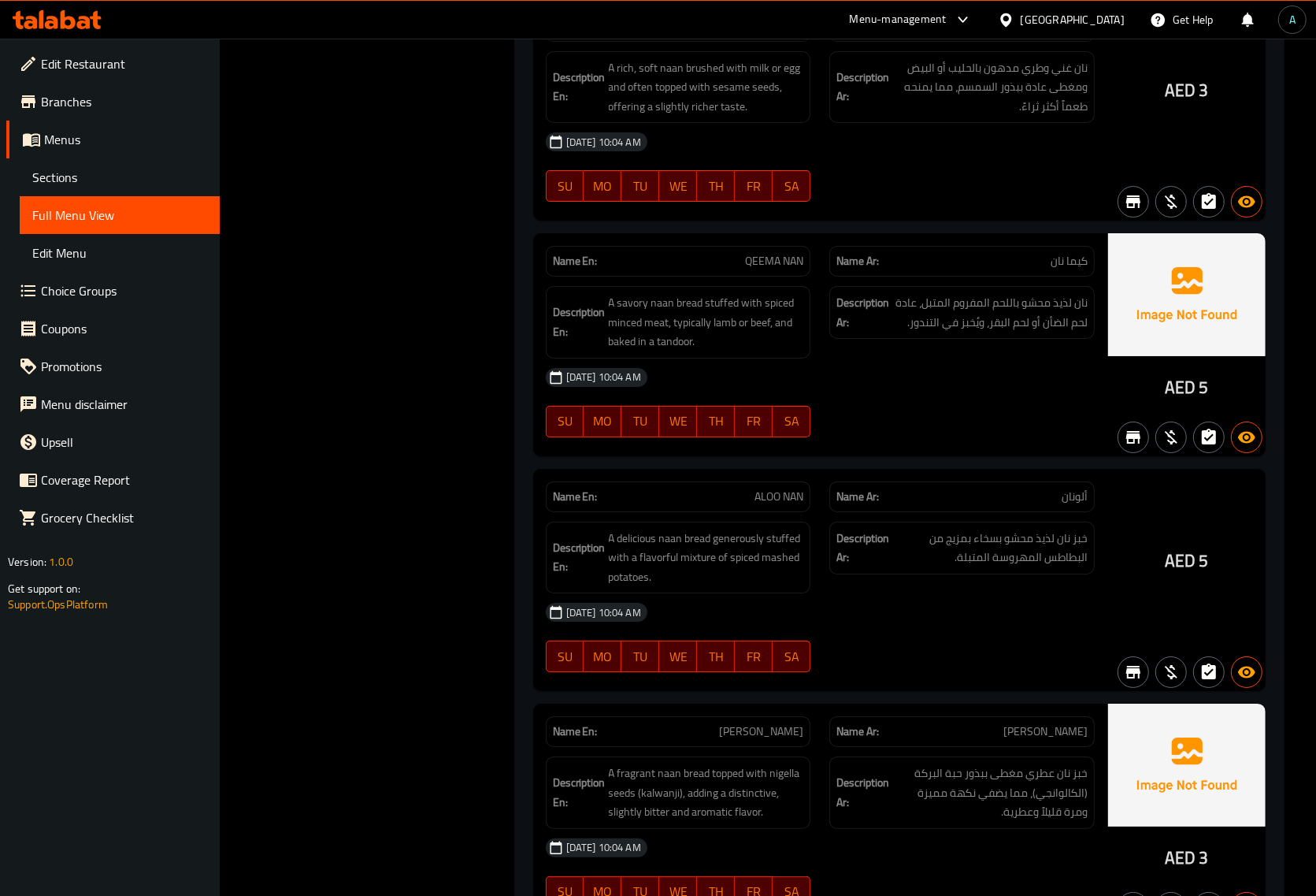
click at [777, 270] on span "QEEMA NAN" at bounding box center [774, 261] width 59 height 16
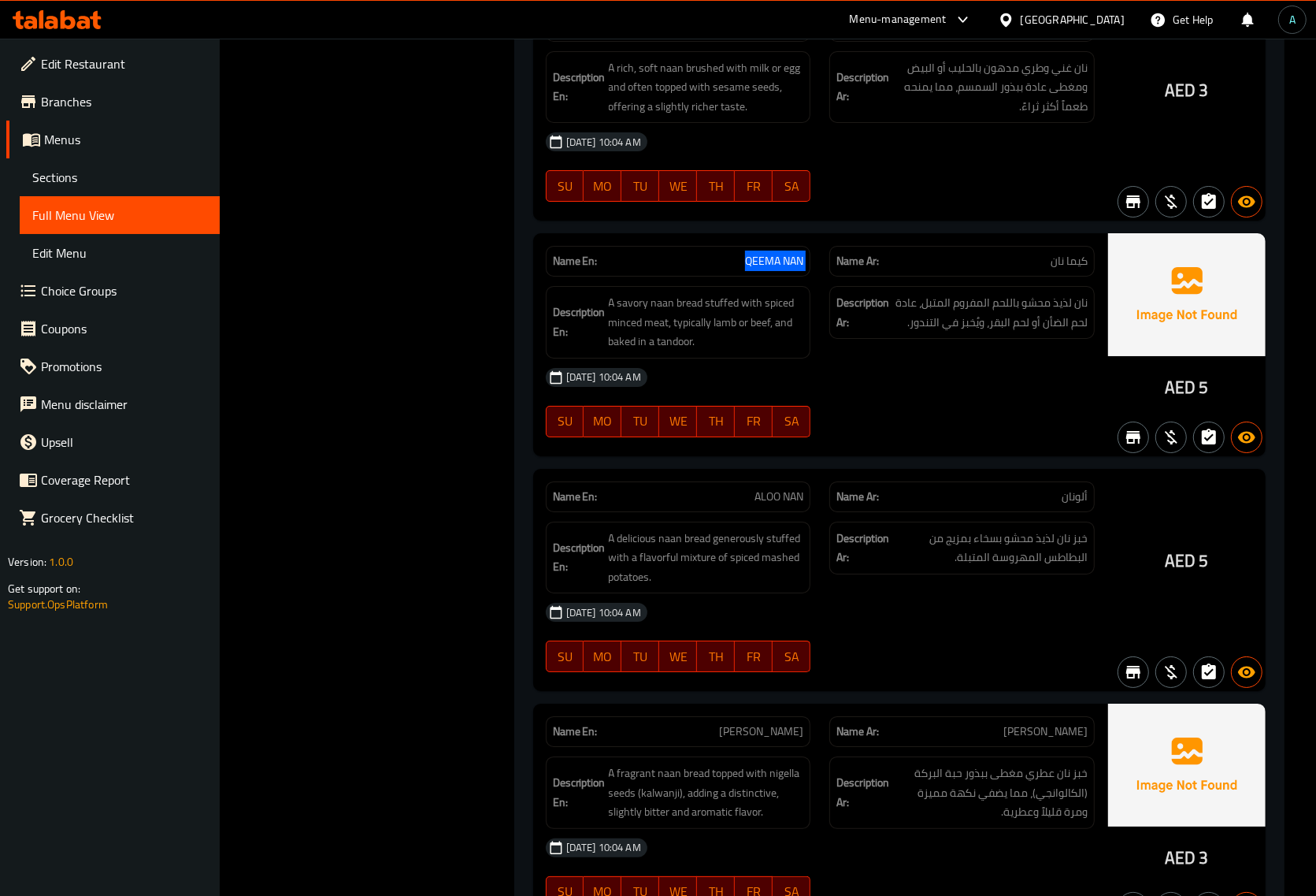
click at [777, 270] on span "QEEMA NAN" at bounding box center [774, 261] width 59 height 16
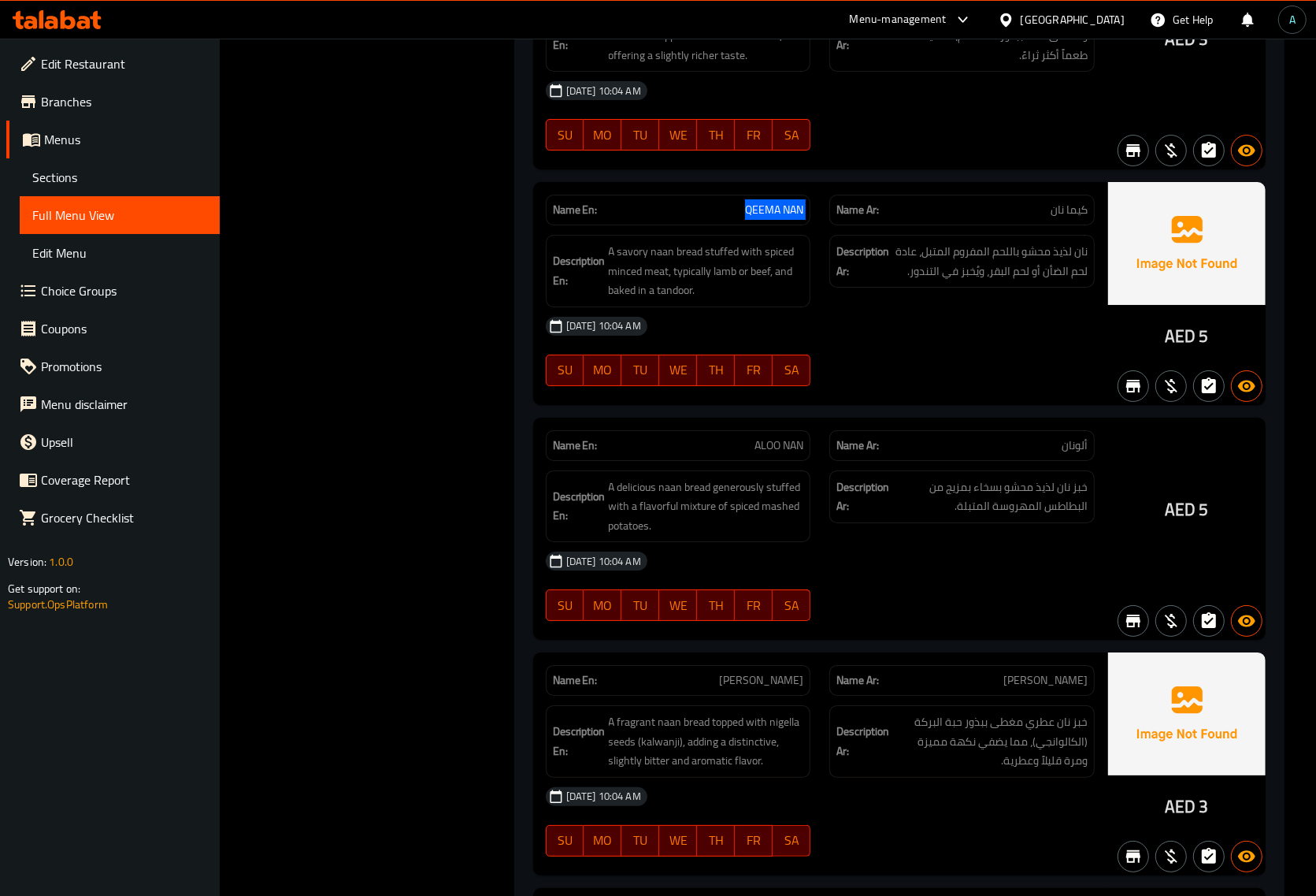
scroll to position [26285, 0]
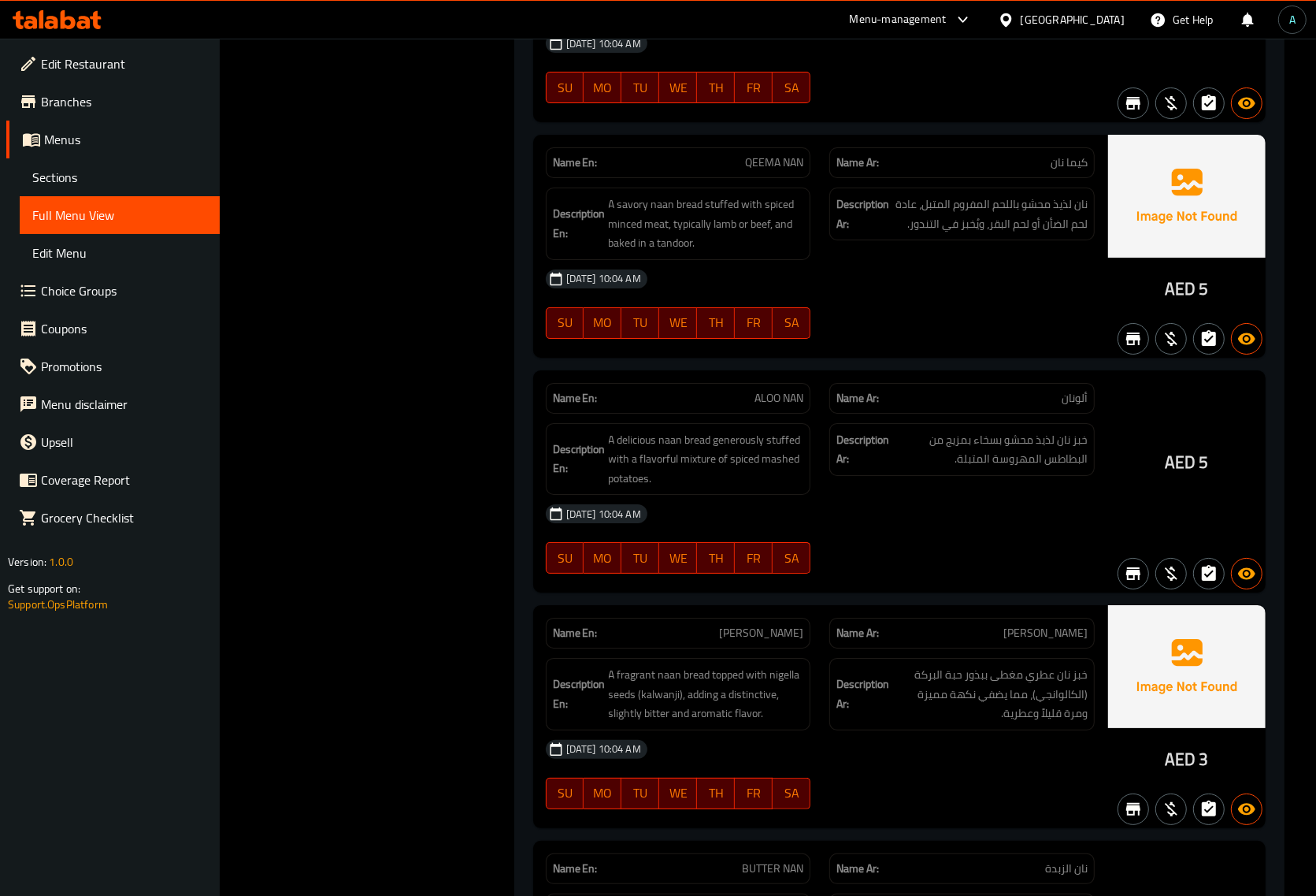
click at [777, 407] on span "ALOO NAN" at bounding box center [779, 397] width 49 height 16
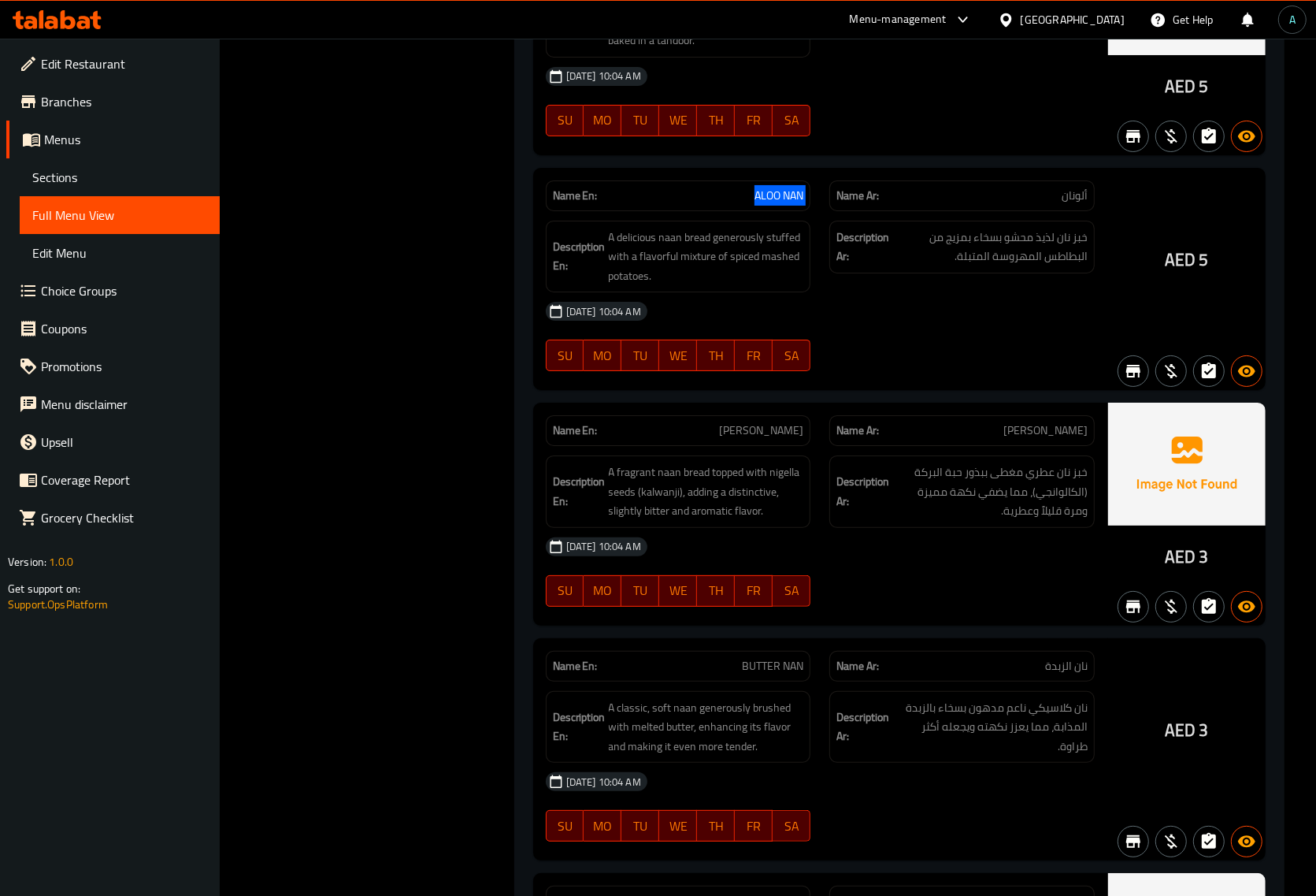
scroll to position [26581, 0]
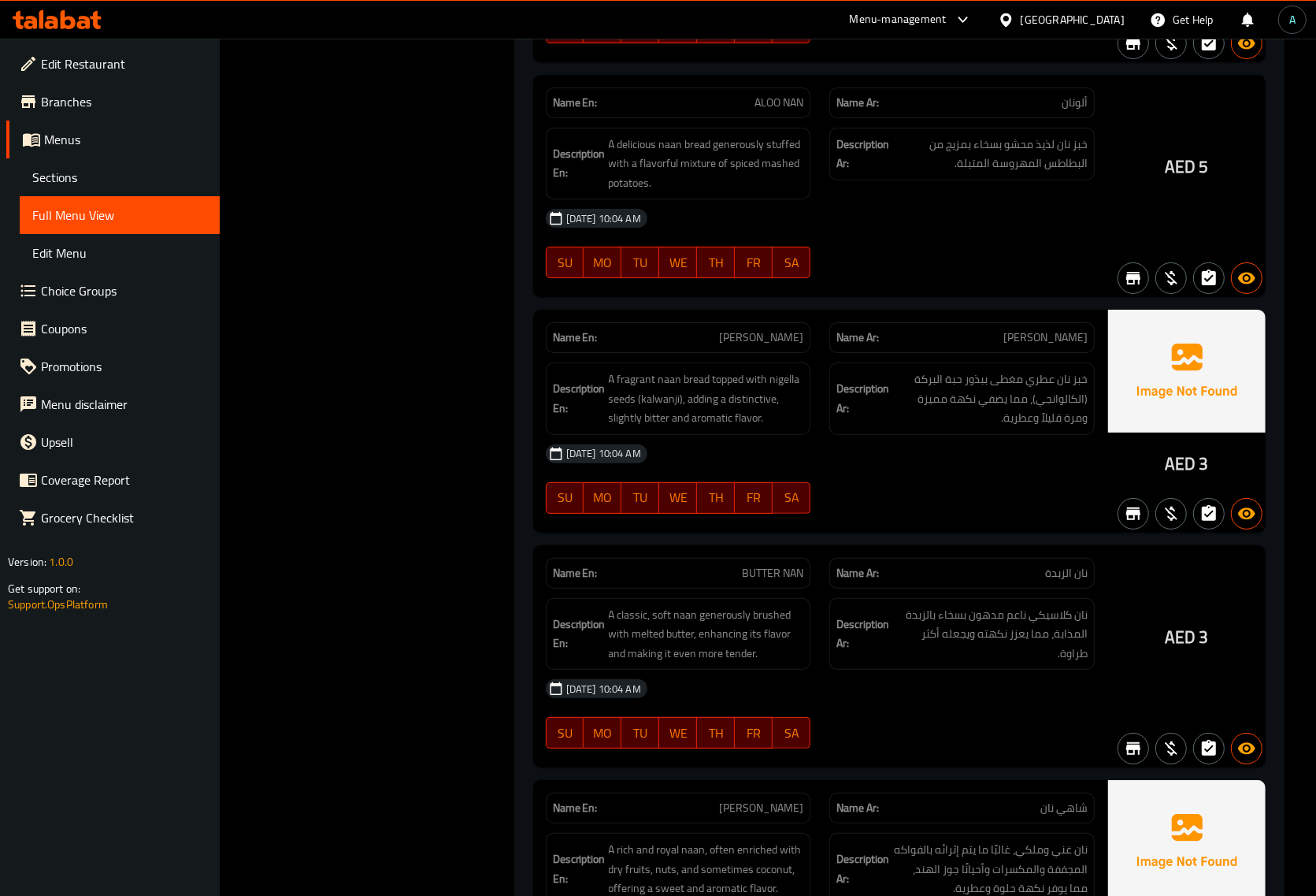
click at [765, 346] on span "QALWANJI NAN" at bounding box center [762, 337] width 84 height 16
click at [765, 581] on span "BUTTER NAN" at bounding box center [773, 573] width 61 height 16
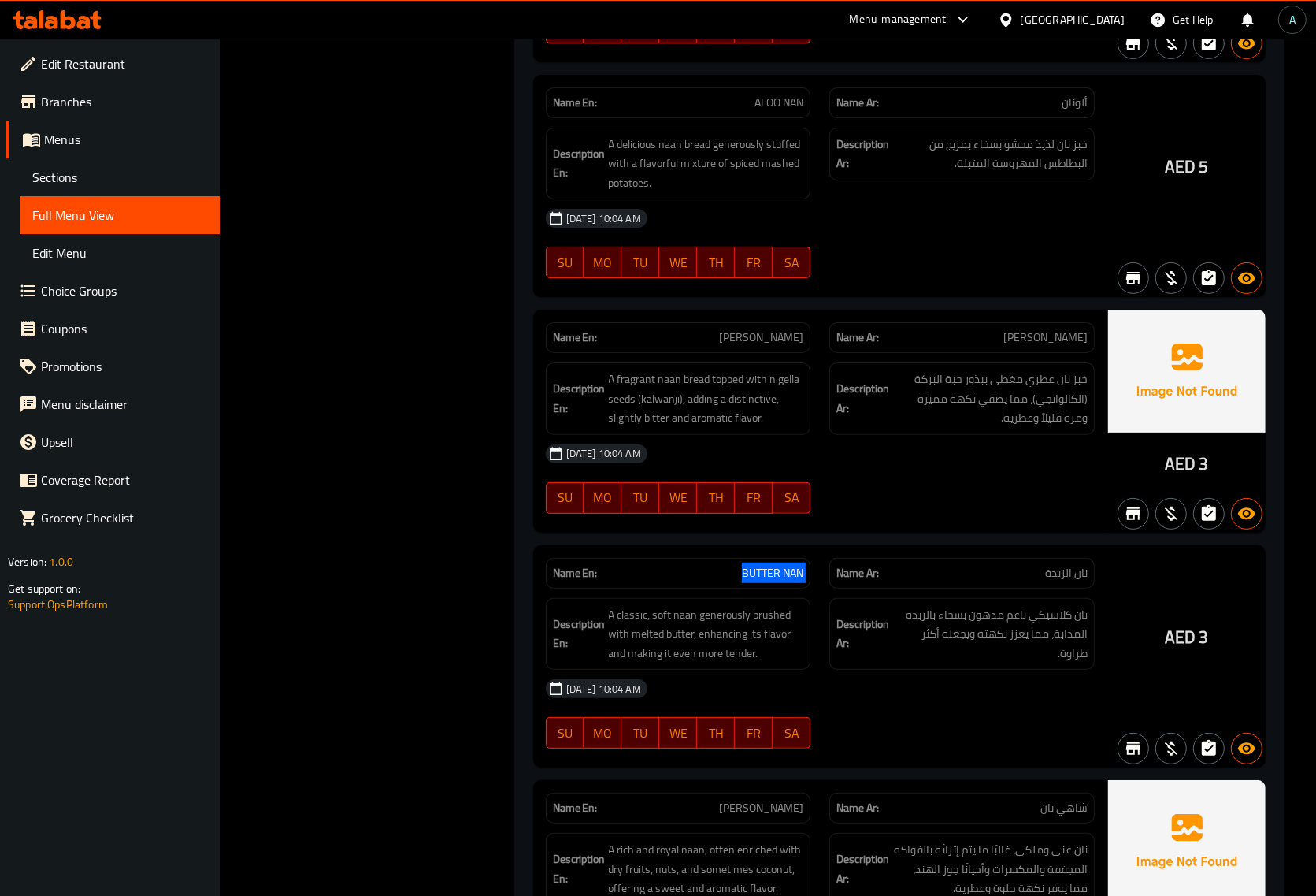
click at [765, 581] on span "BUTTER NAN" at bounding box center [773, 573] width 61 height 16
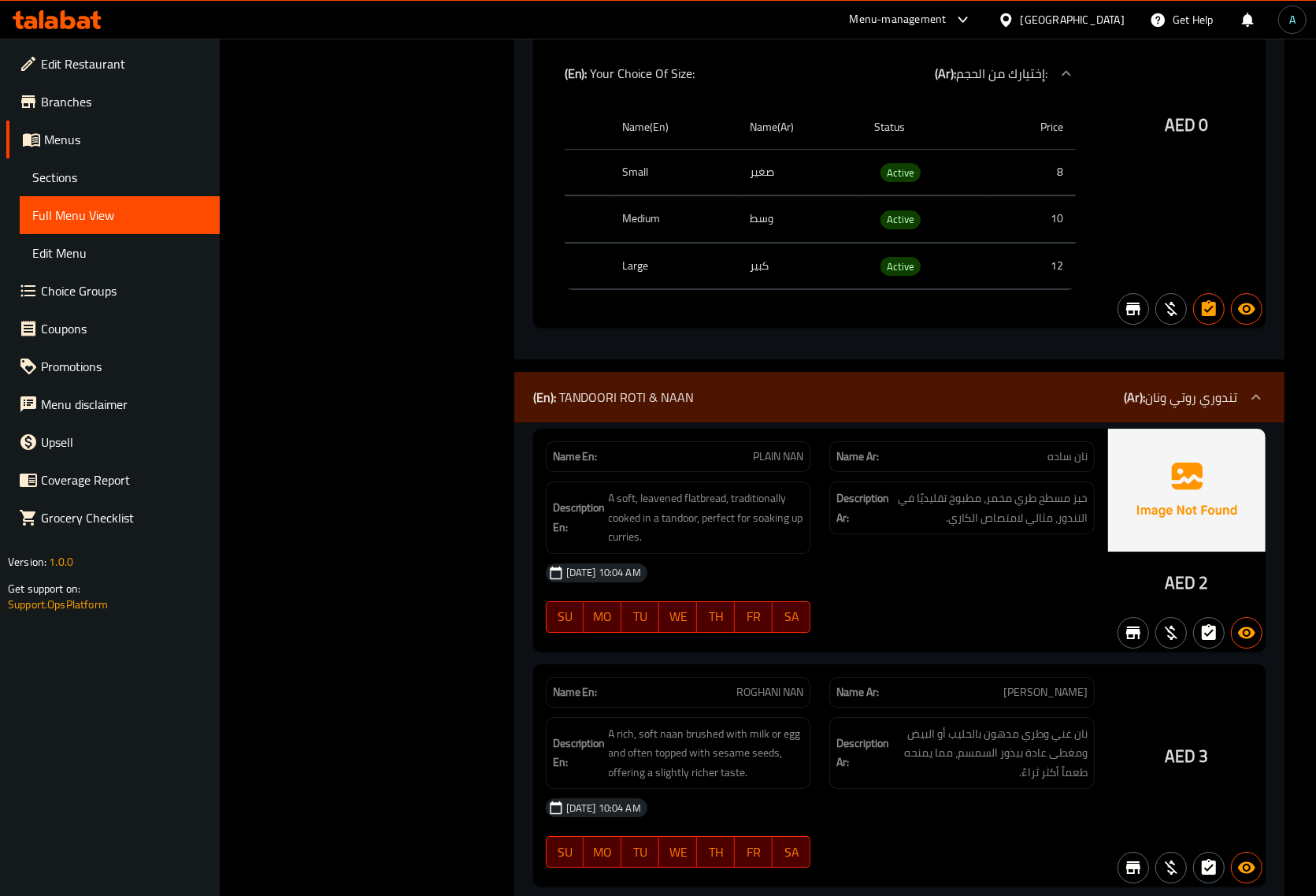
scroll to position [25498, 0]
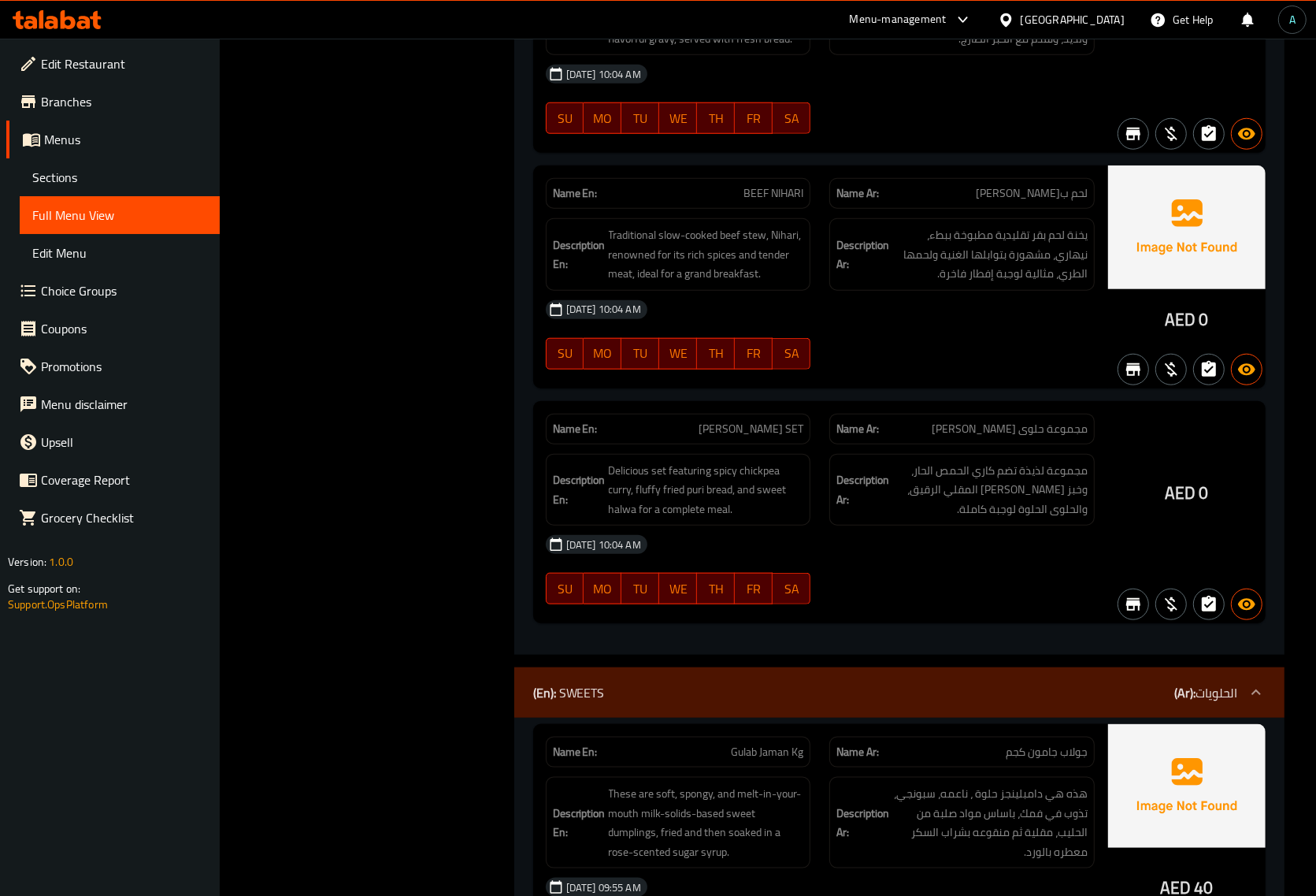
scroll to position [32908, 0]
click at [836, 508] on strong "Description Ar:" at bounding box center [862, 488] width 53 height 38
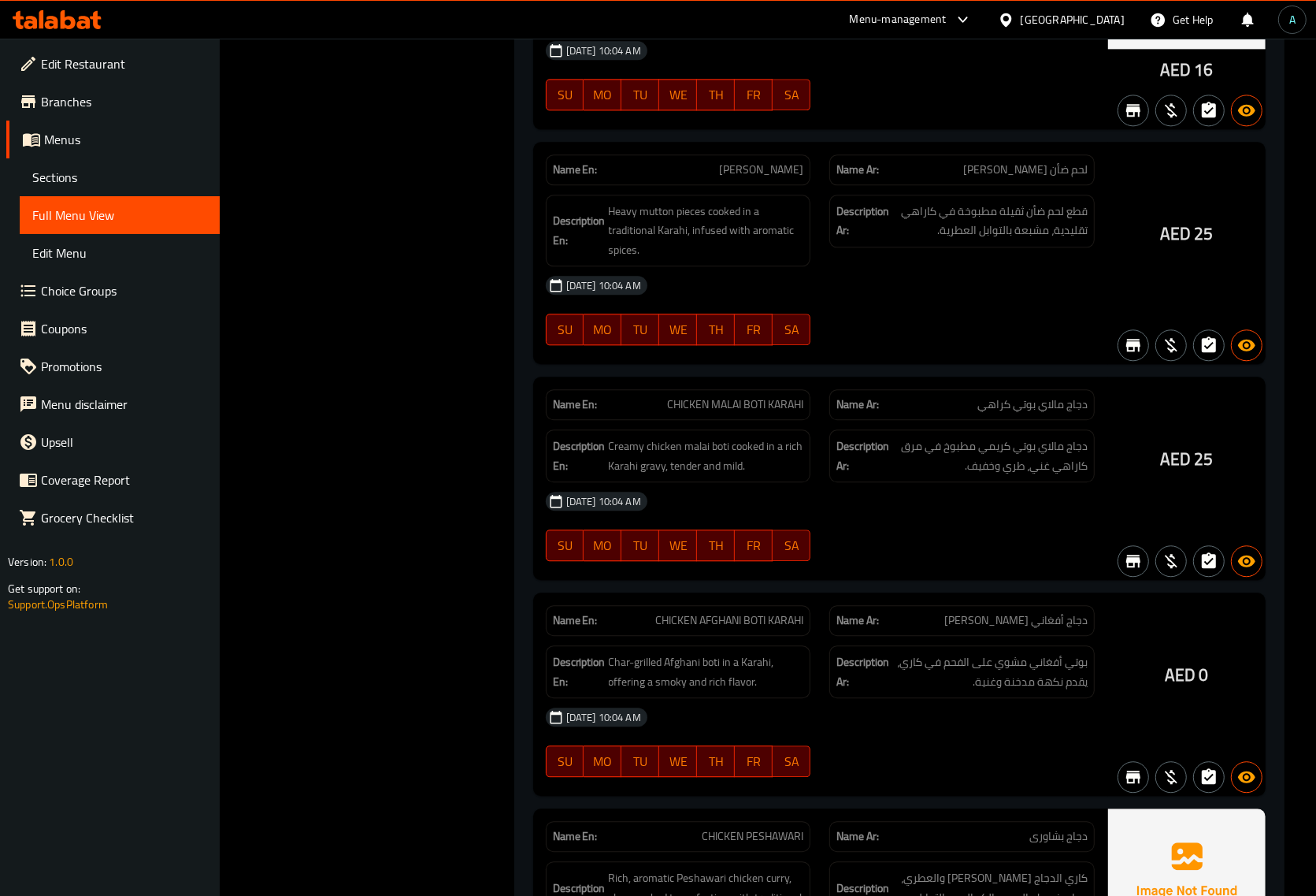
scroll to position [34814, 0]
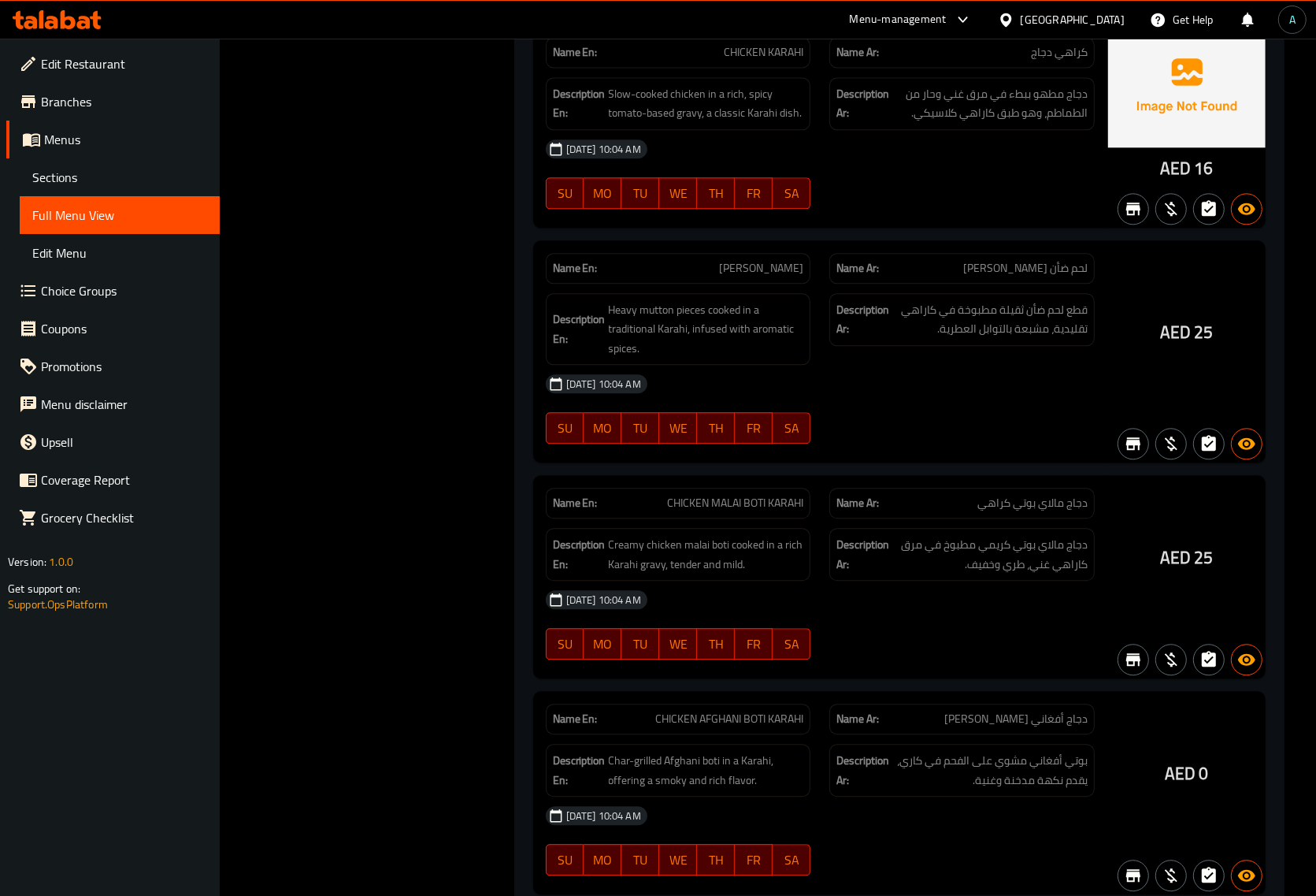
click at [597, 453] on div "SU MO TU WE TH FR SA" at bounding box center [678, 428] width 284 height 51
click at [816, 453] on div "SU MO TU WE TH FR SA" at bounding box center [678, 428] width 284 height 51
drag, startPoint x: 754, startPoint y: 182, endPoint x: 710, endPoint y: 203, distance: 48.8
drag, startPoint x: 710, startPoint y: 203, endPoint x: 347, endPoint y: 595, distance: 534.3
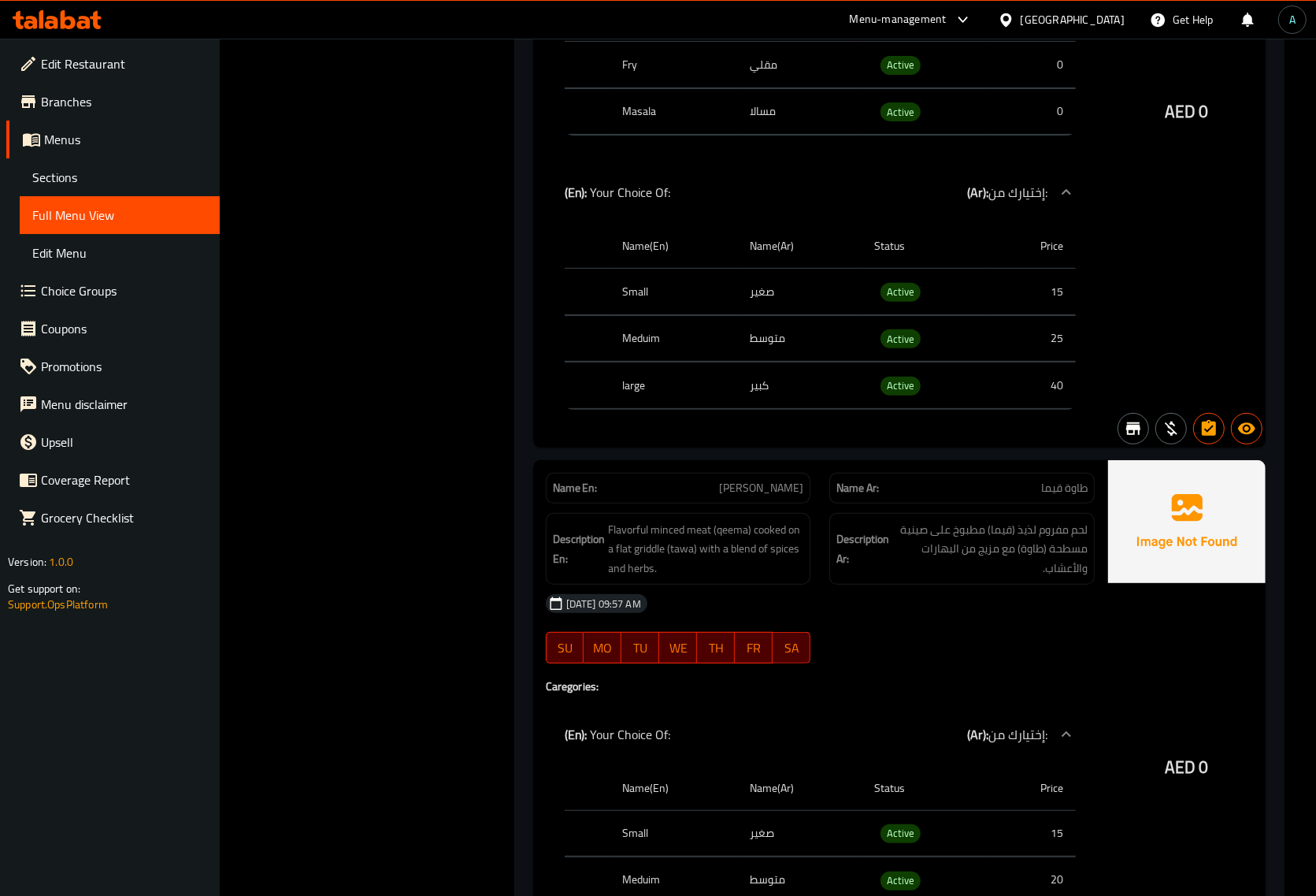
scroll to position [69068, 0]
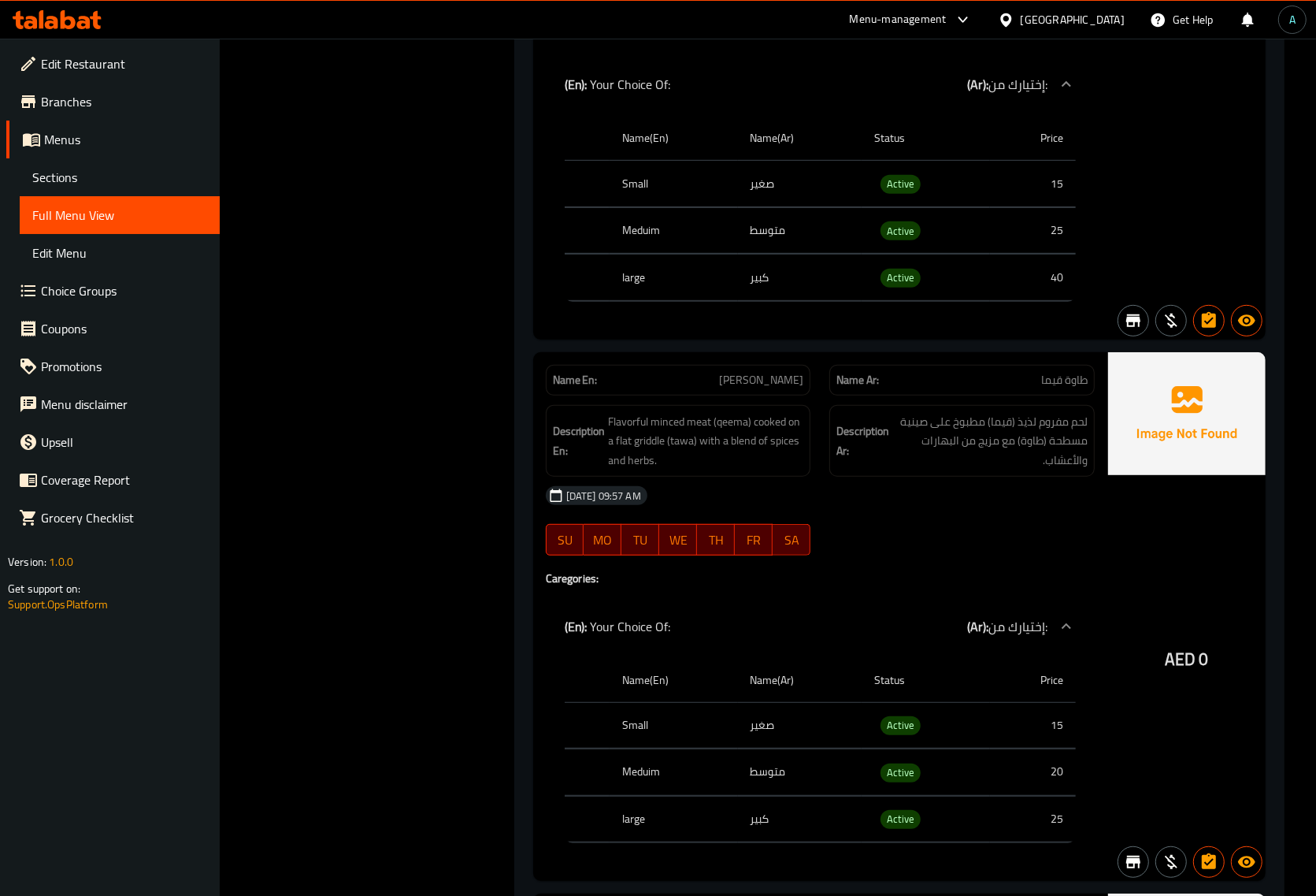
click at [639, 253] on th "Meduim" at bounding box center [674, 230] width 129 height 46
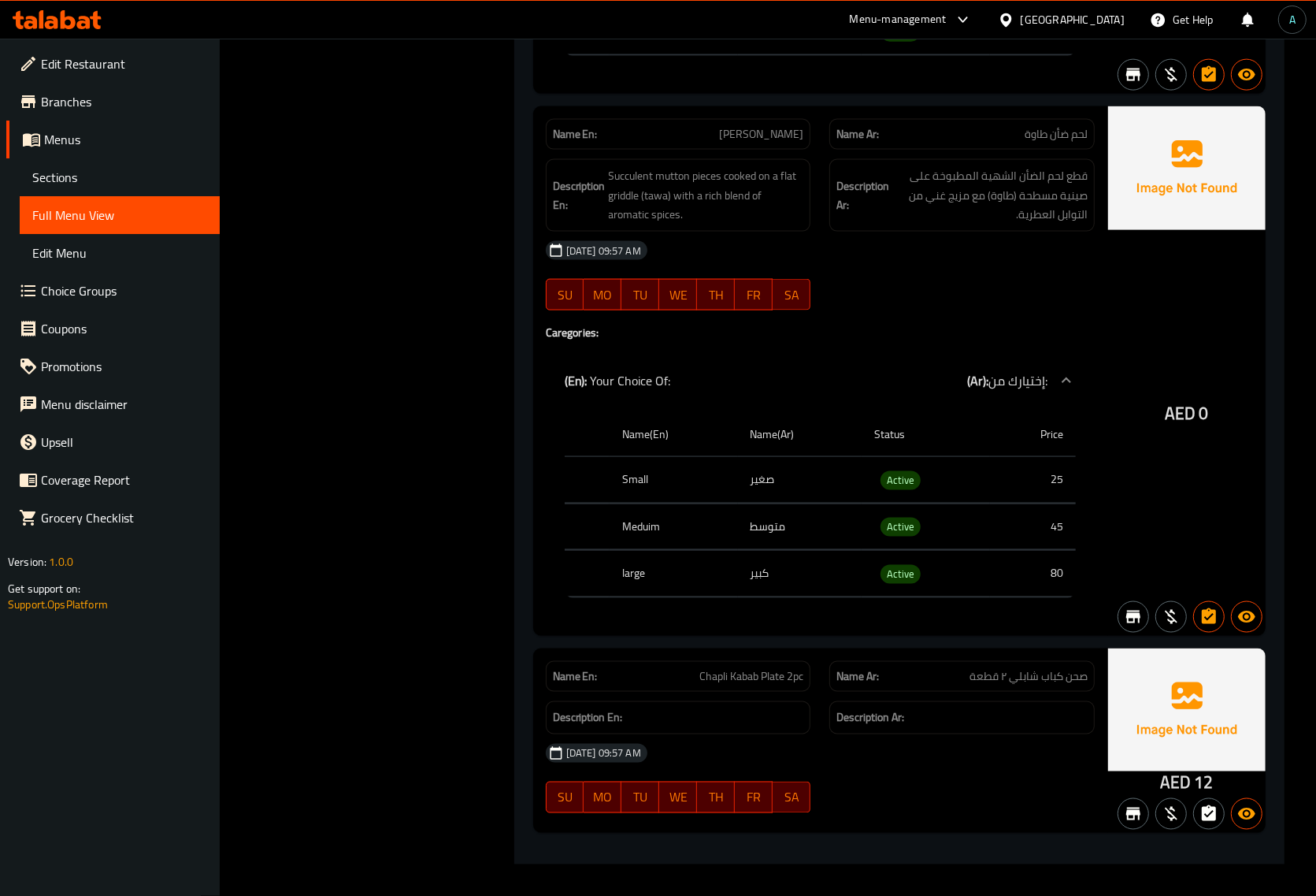
scroll to position [70716, 0]
click at [800, 581] on td "كبير" at bounding box center [799, 574] width 124 height 46
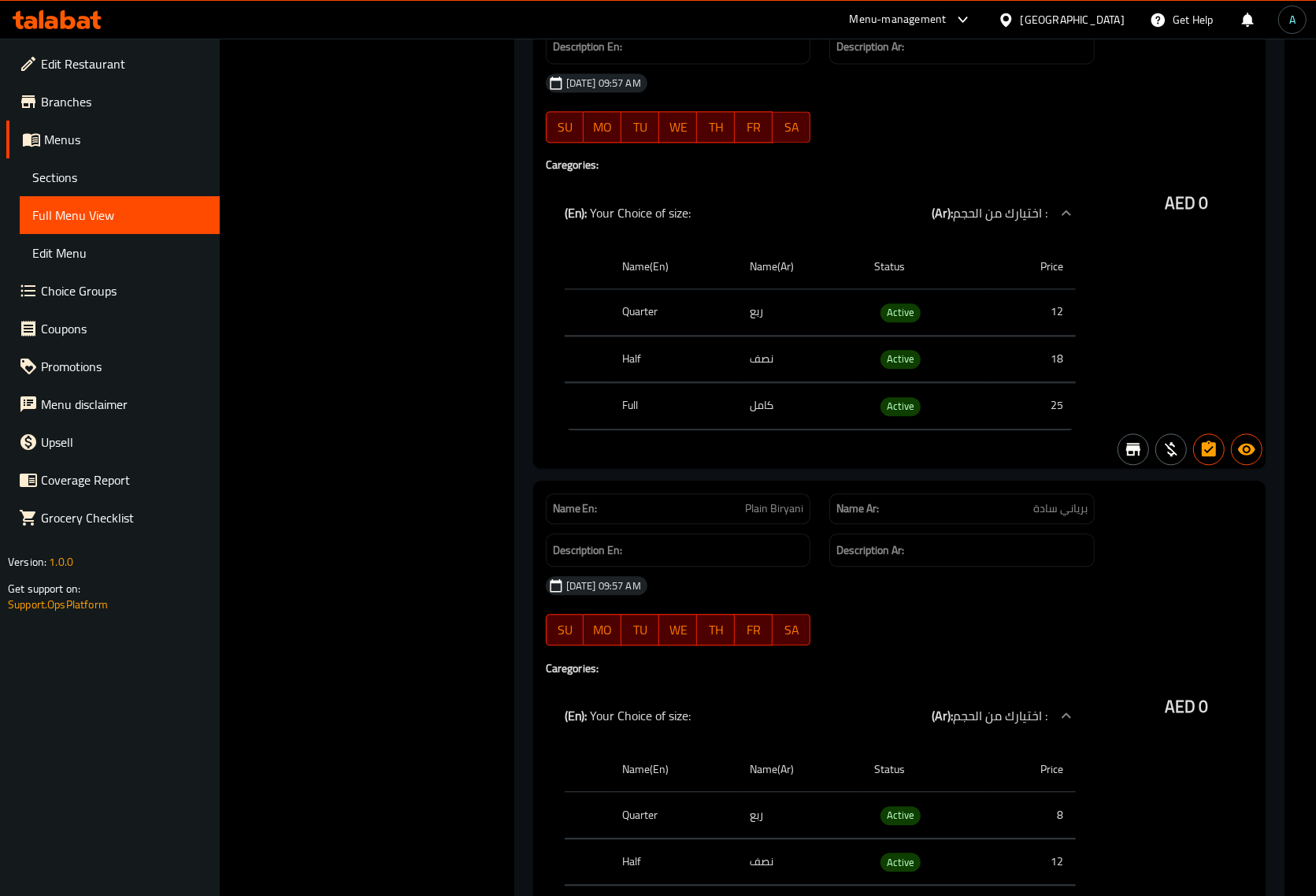
scroll to position [60999, 0]
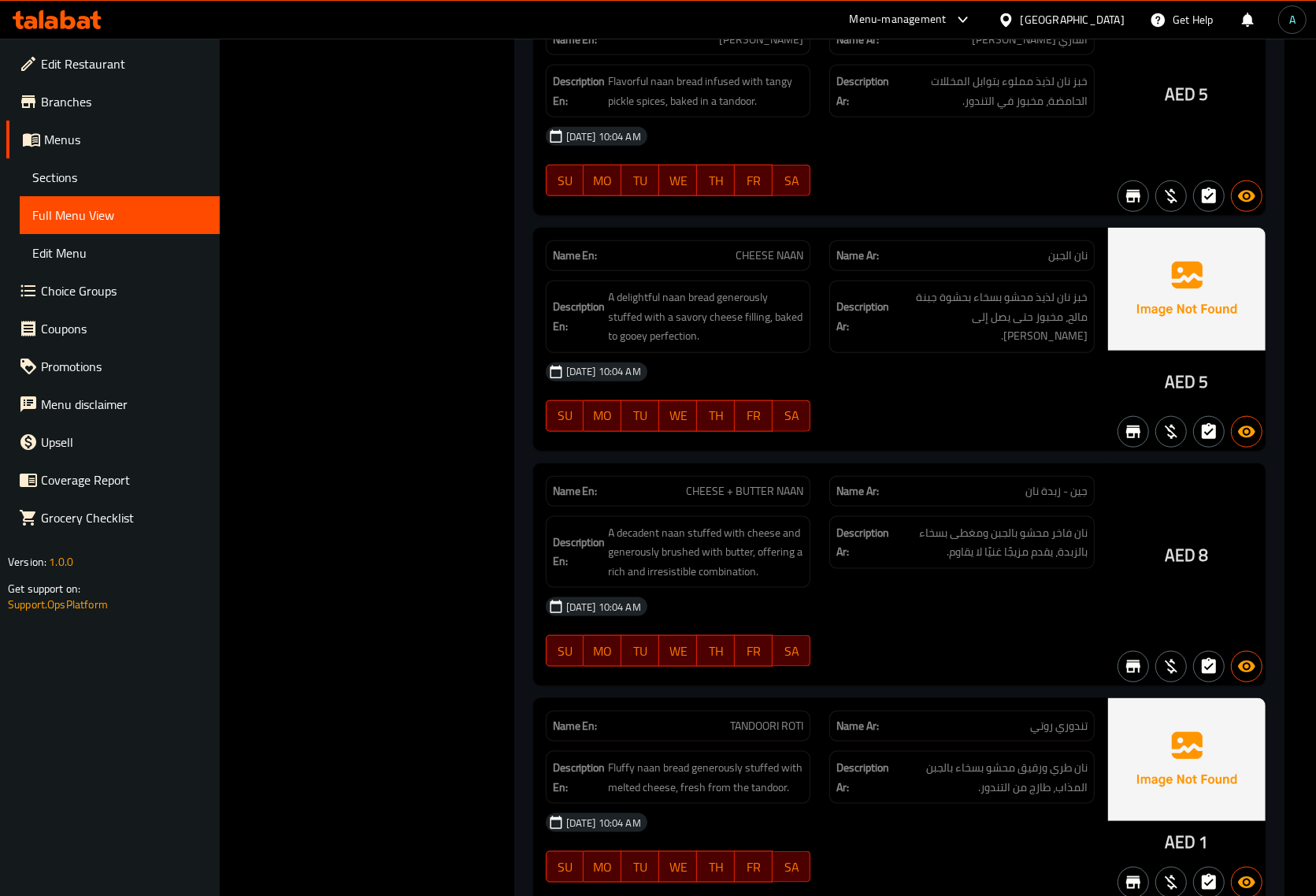
scroll to position [29299, 0]
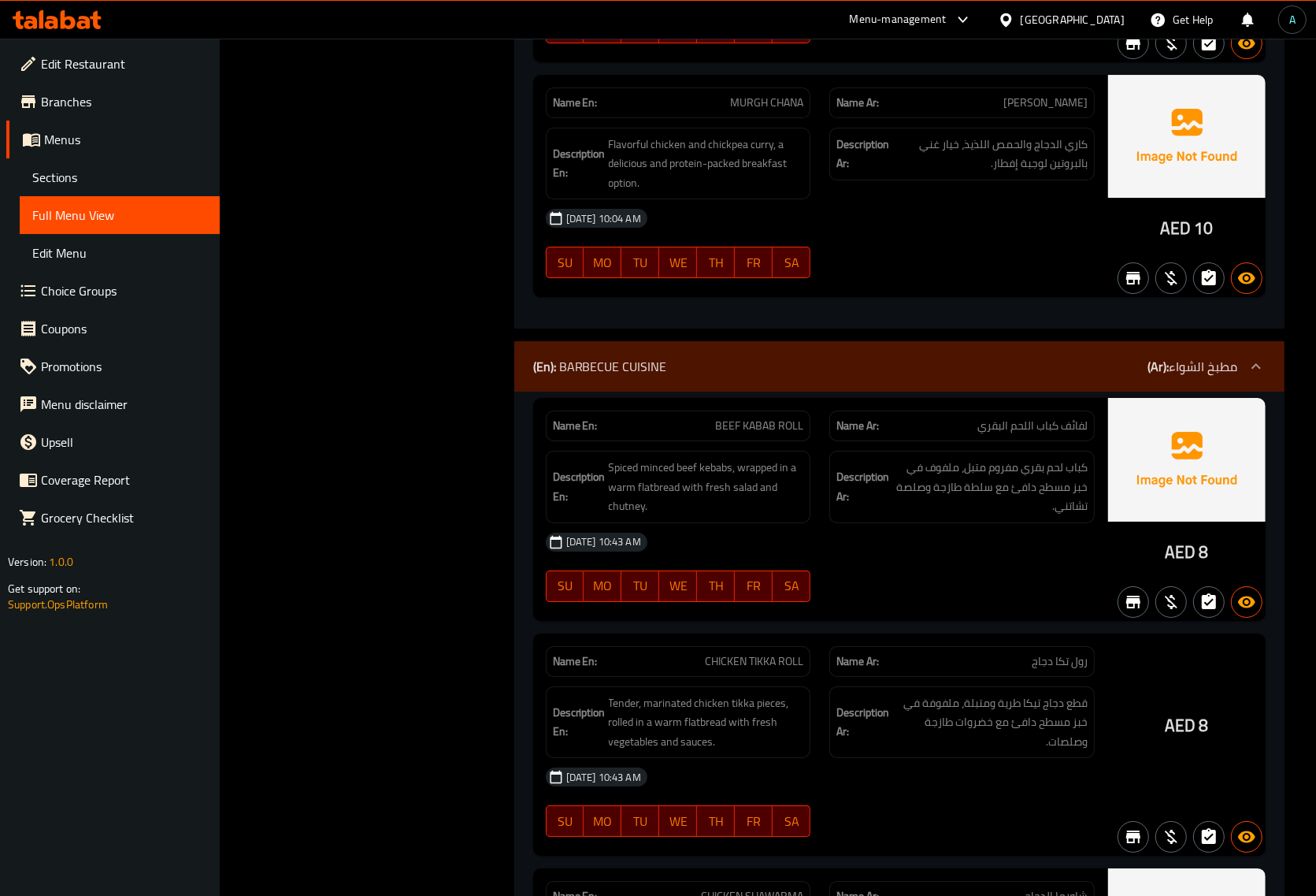
scroll to position [18460, 0]
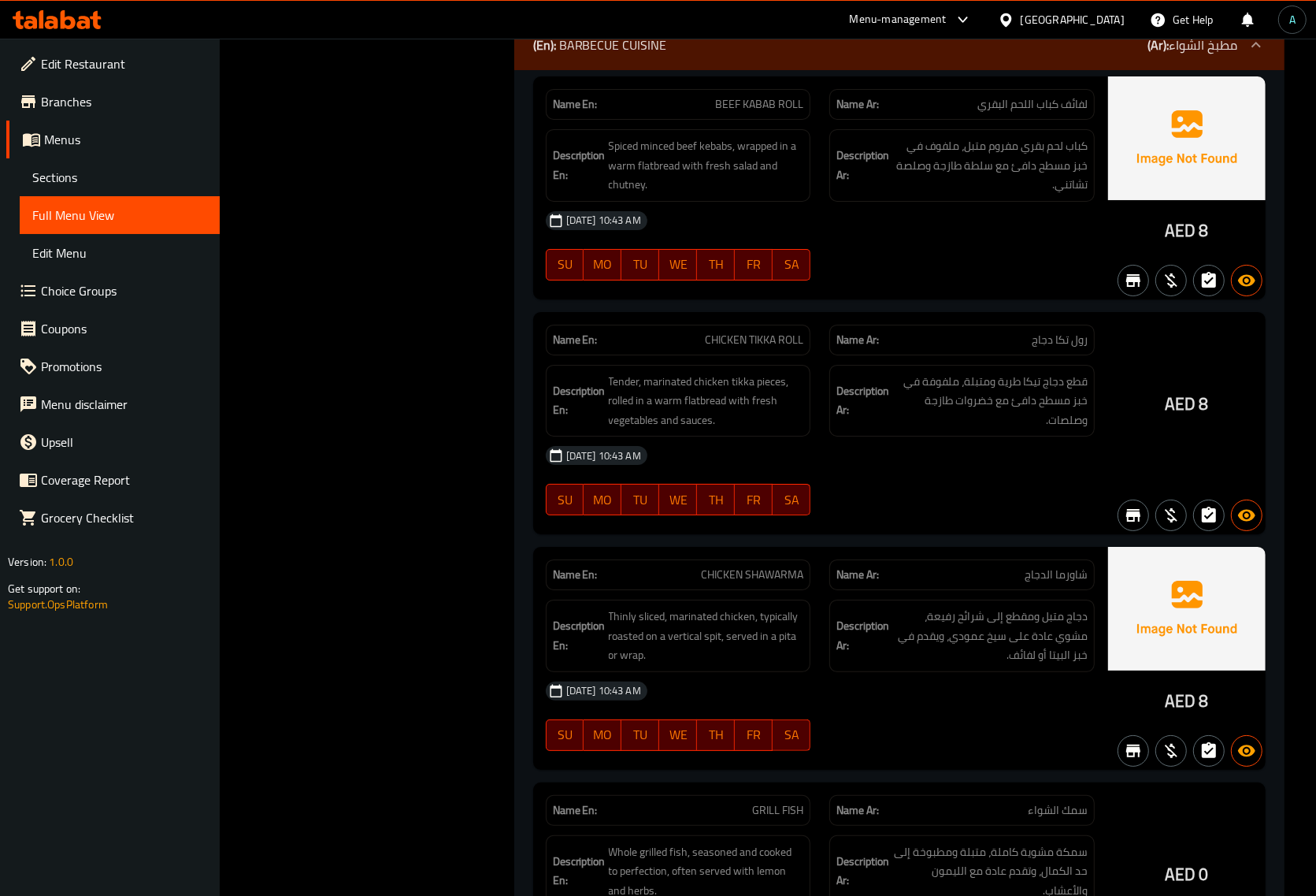
scroll to position [15628, 0]
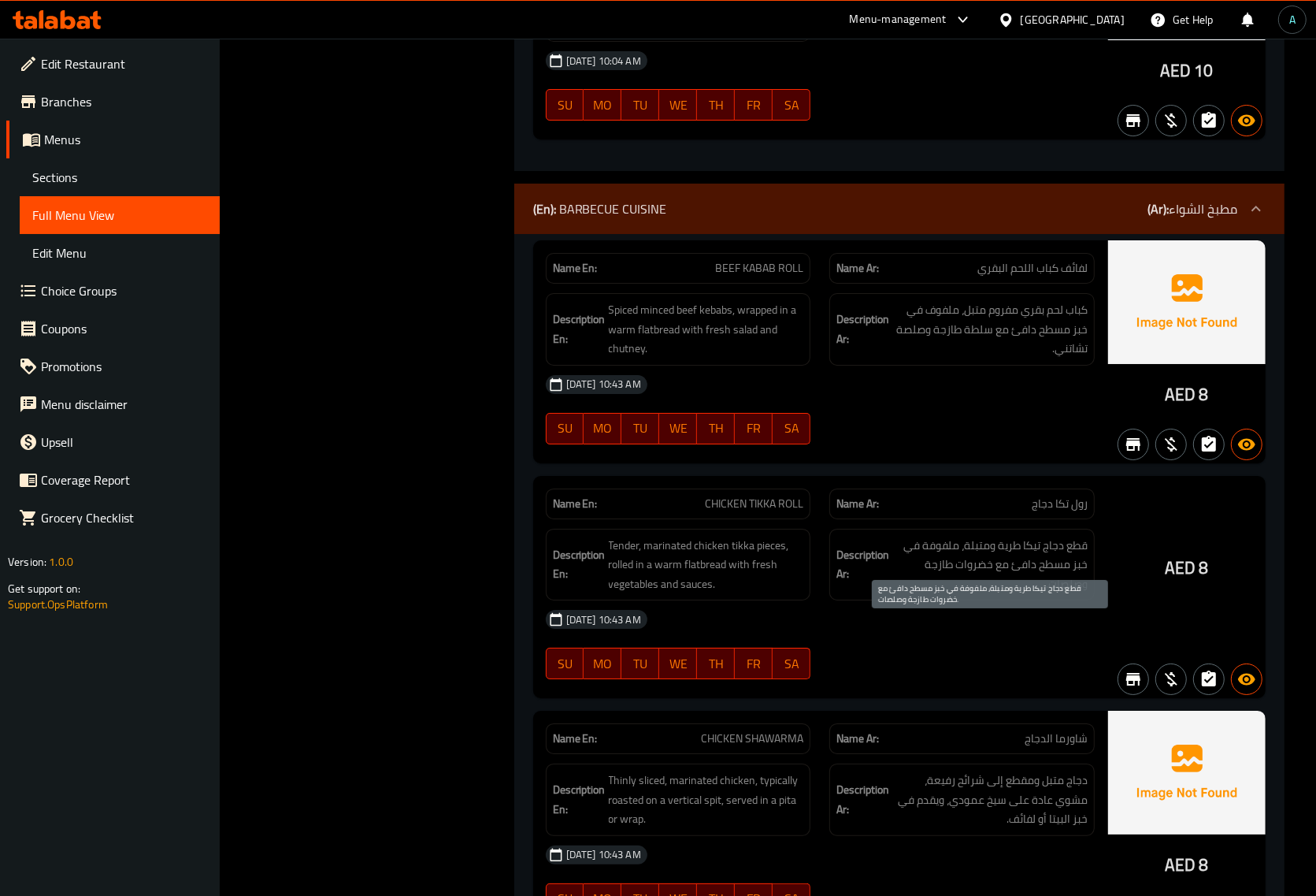
click at [942, 594] on span "قطع دجاج تيكا طرية ومتبلة، ملفوفة في خبز مسطح دافئ مع خضروات طازجة وصلصات." at bounding box center [990, 564] width 196 height 59
click at [826, 375] on div "Description Ar: كباب لحم بقري مفروم متبل، ملفوف في خبز مسطح دافئ مع سلطة طازجة …" at bounding box center [962, 329] width 284 height 91
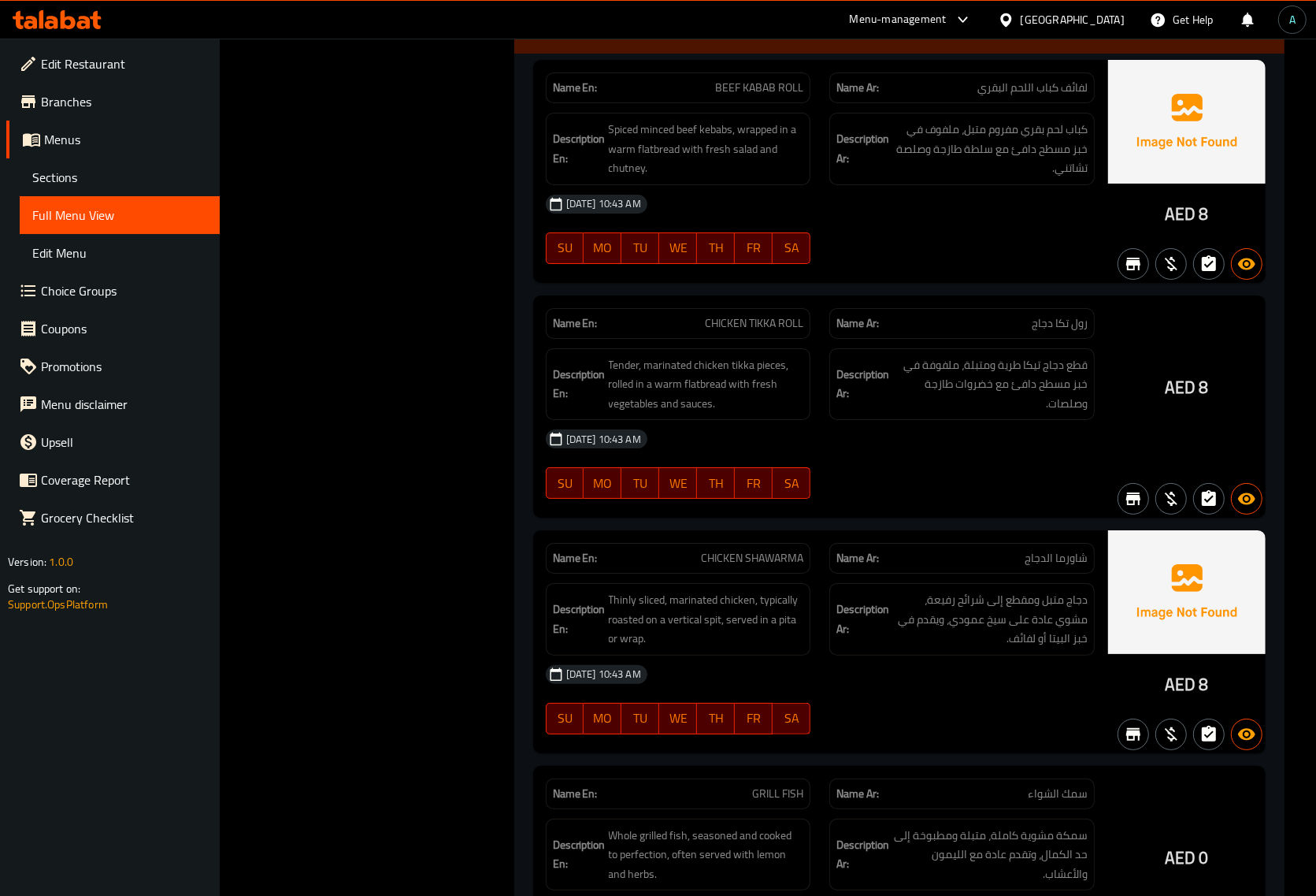
scroll to position [15468, 0]
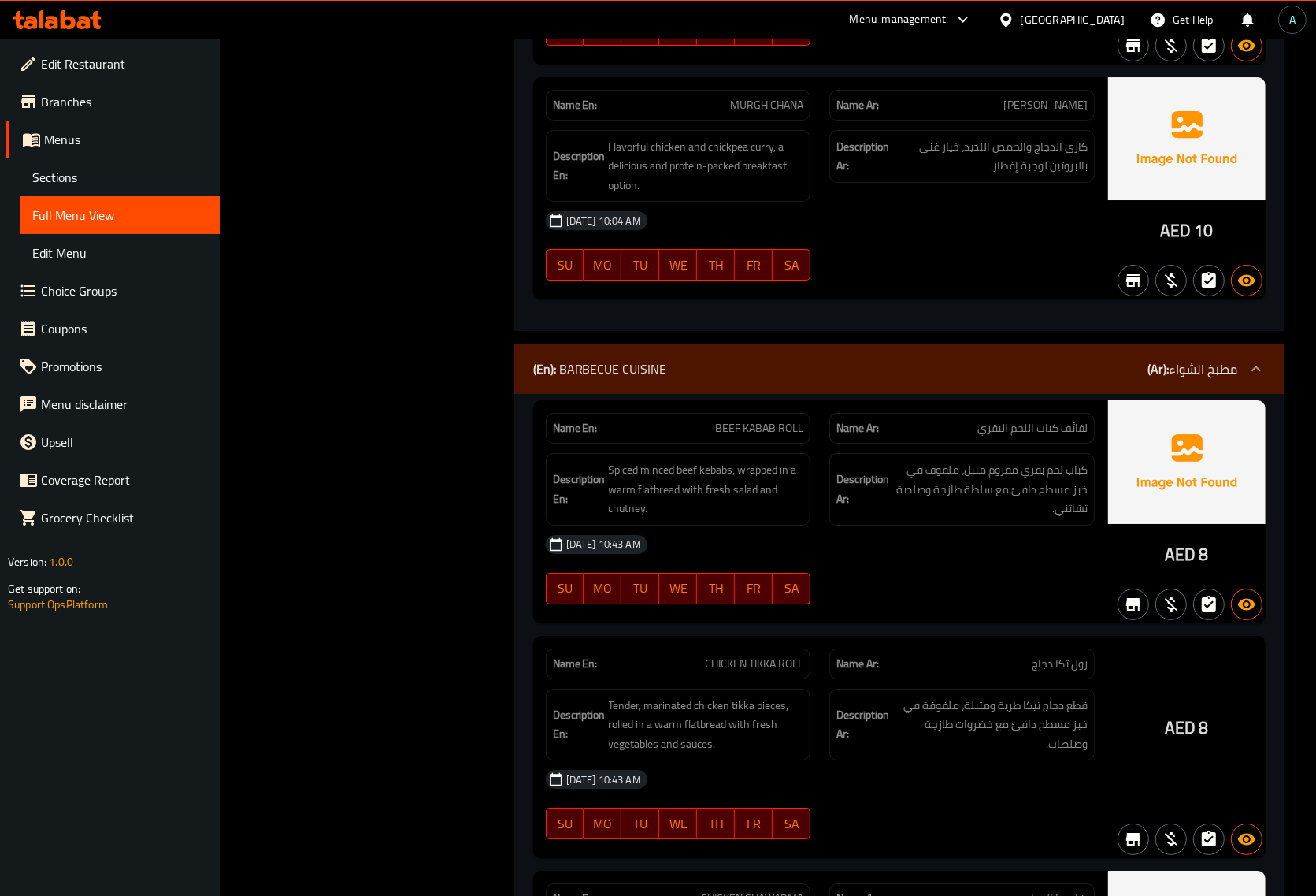
click at [892, 563] on div "16-09-2025 10:43 AM" at bounding box center [820, 544] width 568 height 37
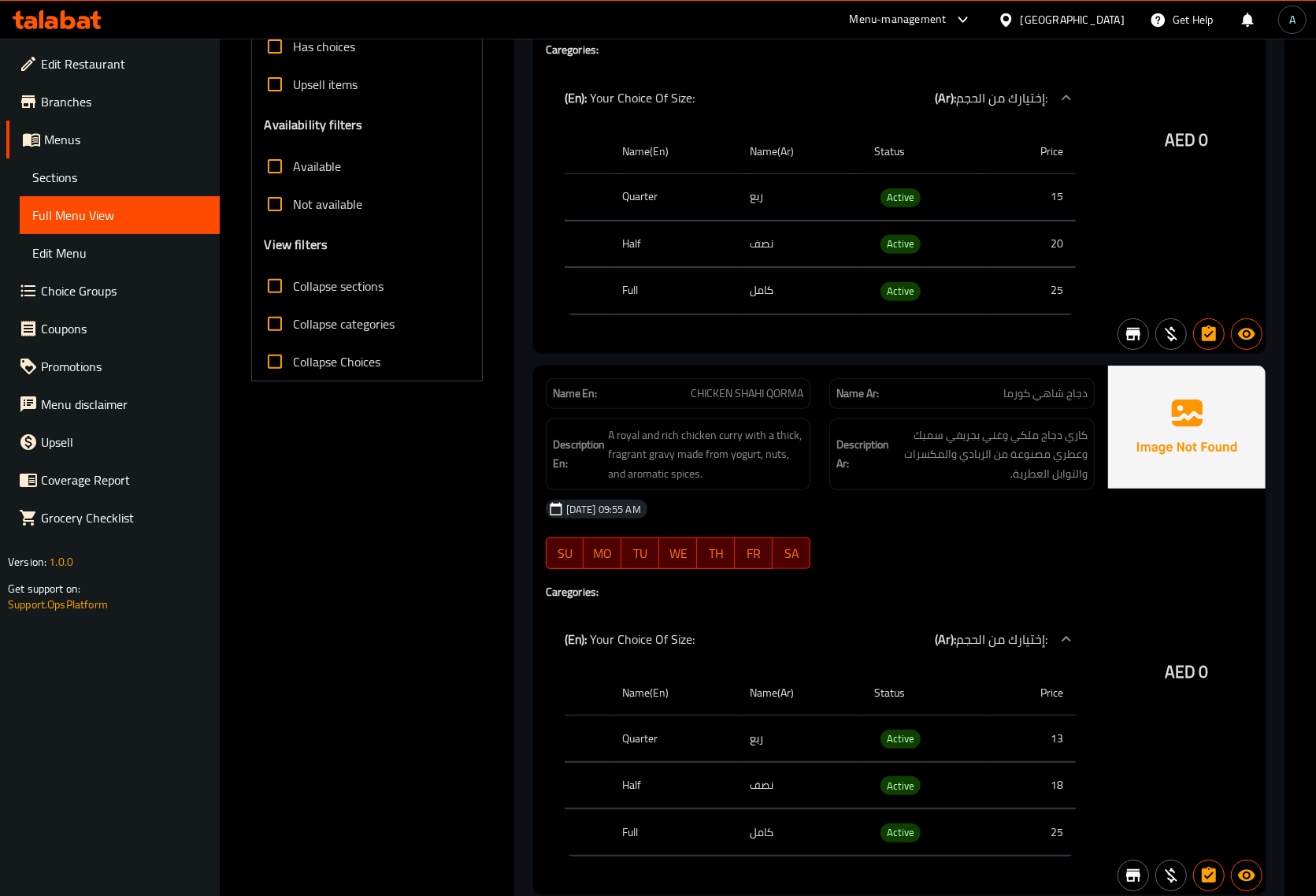
scroll to position [0, 0]
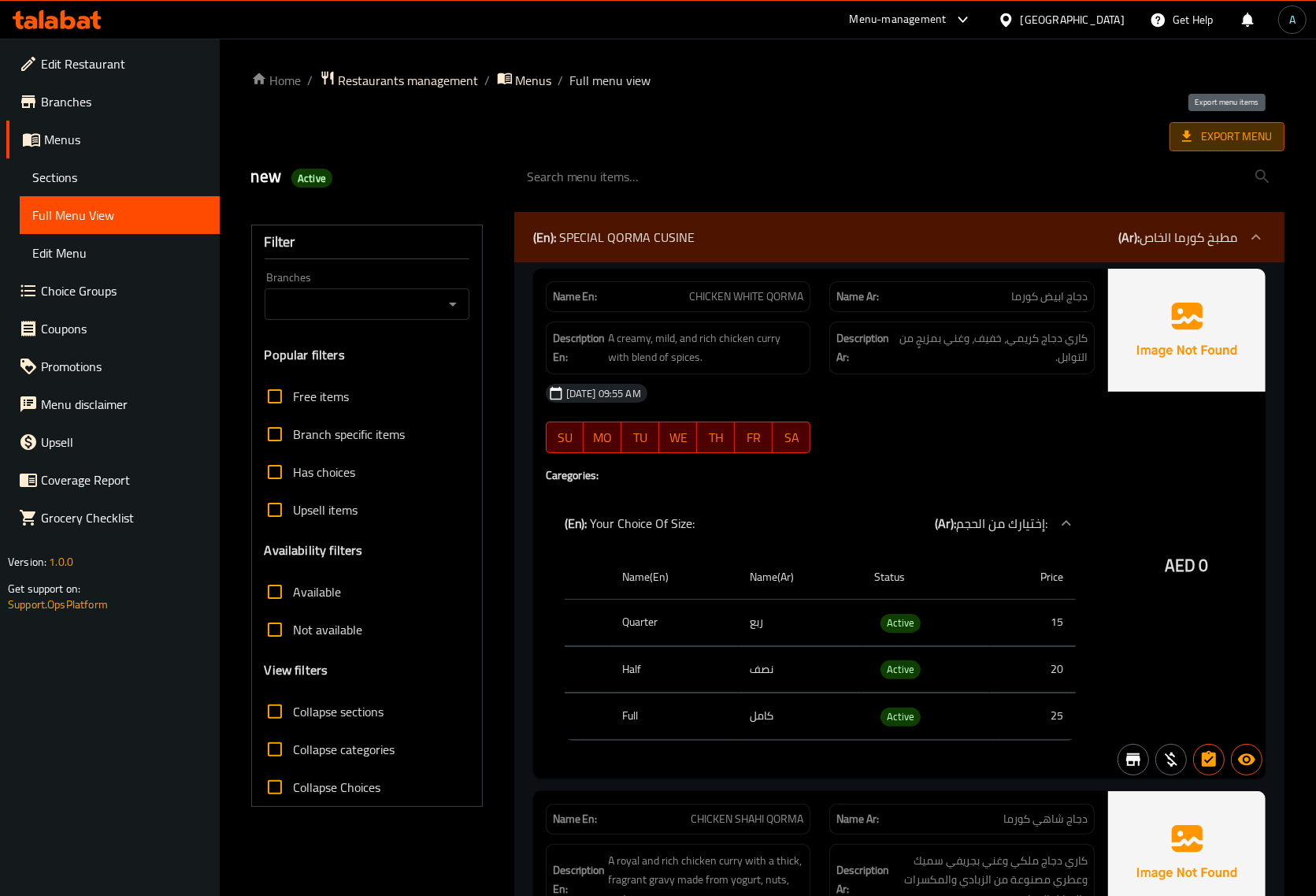
click at [1199, 143] on span "Export Menu" at bounding box center [1228, 136] width 90 height 20
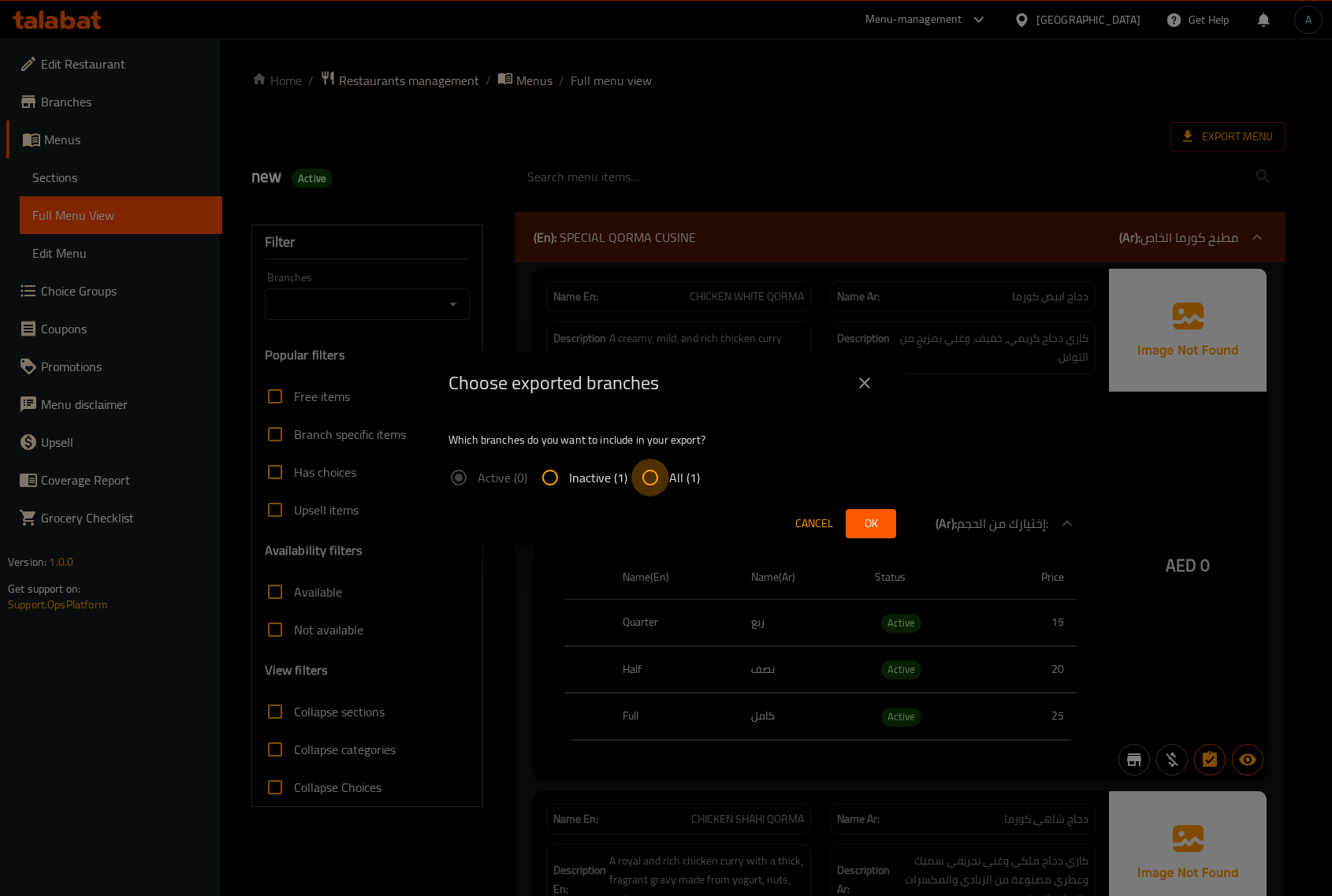
click at [644, 482] on input "All (1)" at bounding box center [650, 477] width 37 height 37
radio input "true"
click at [879, 518] on span "Ok" at bounding box center [870, 523] width 25 height 20
